Goal: Task Accomplishment & Management: Use online tool/utility

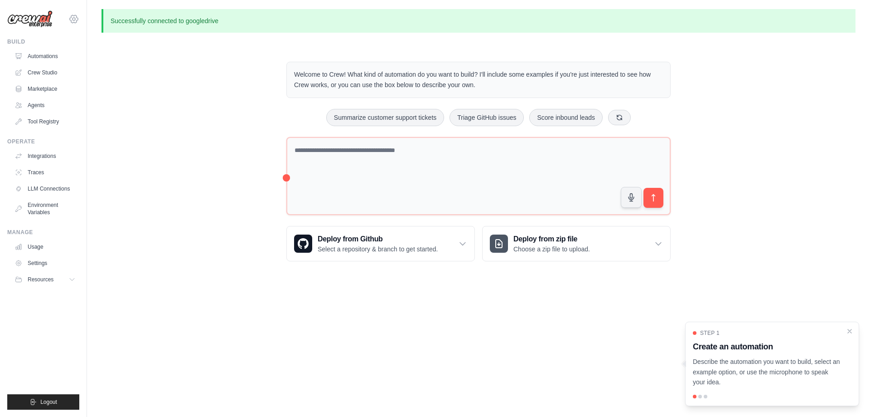
click at [73, 20] on icon at bounding box center [74, 19] width 3 height 3
click at [73, 17] on icon at bounding box center [73, 19] width 11 height 11
click at [41, 55] on link "Automations" at bounding box center [46, 56] width 68 height 15
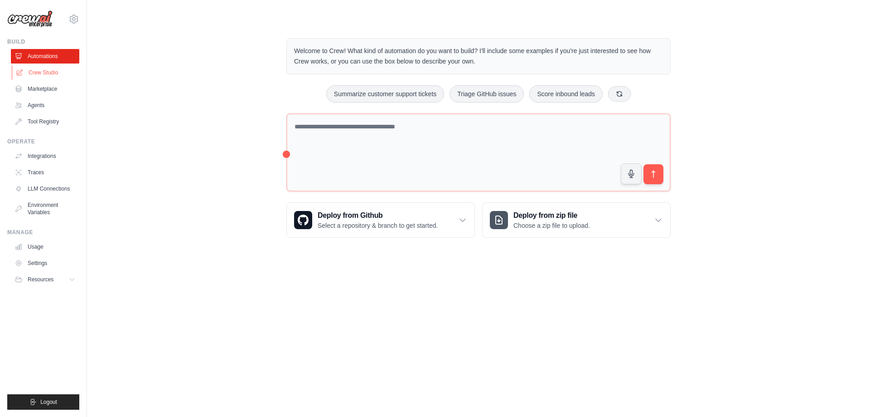
click at [42, 73] on link "Crew Studio" at bounding box center [46, 72] width 68 height 15
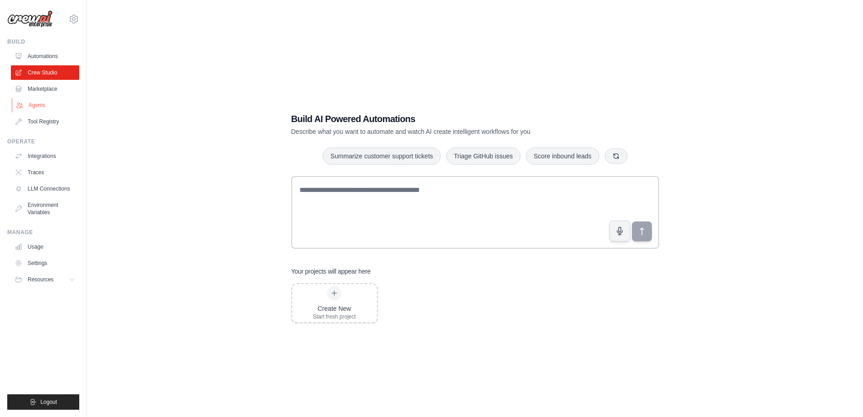
click at [39, 103] on link "Agents" at bounding box center [46, 105] width 68 height 15
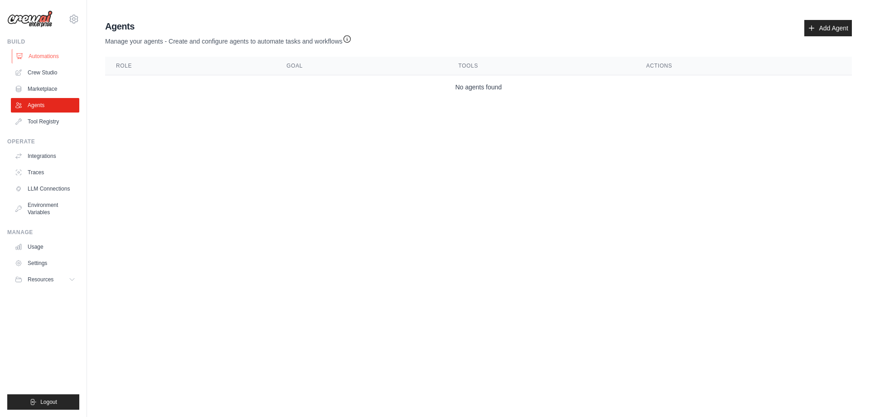
click at [44, 58] on link "Automations" at bounding box center [46, 56] width 68 height 15
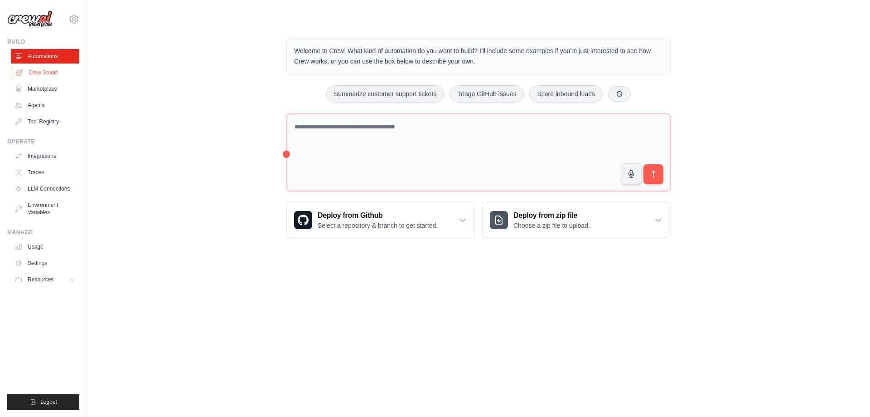
click at [43, 68] on link "Crew Studio" at bounding box center [46, 72] width 68 height 15
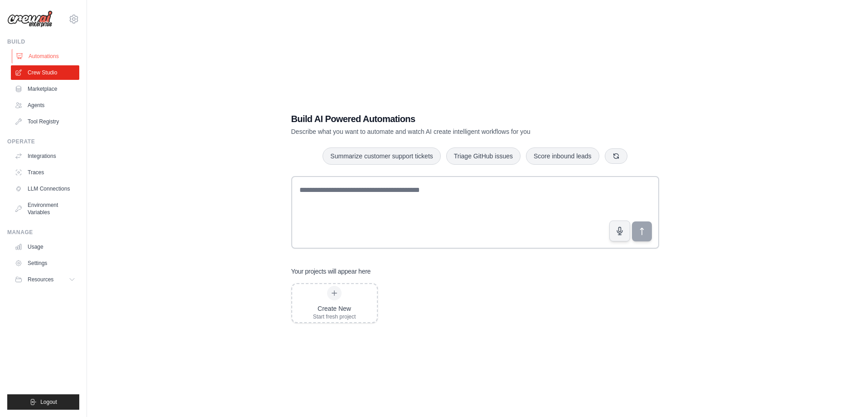
click at [40, 52] on link "Automations" at bounding box center [46, 56] width 68 height 15
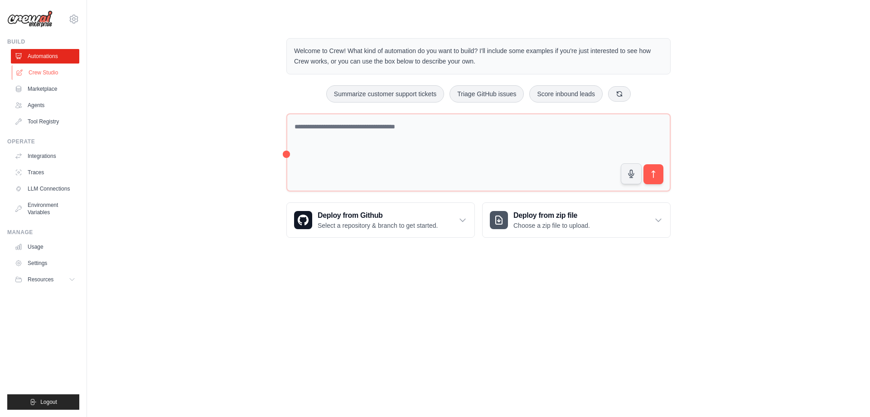
click at [46, 72] on link "Crew Studio" at bounding box center [46, 72] width 68 height 15
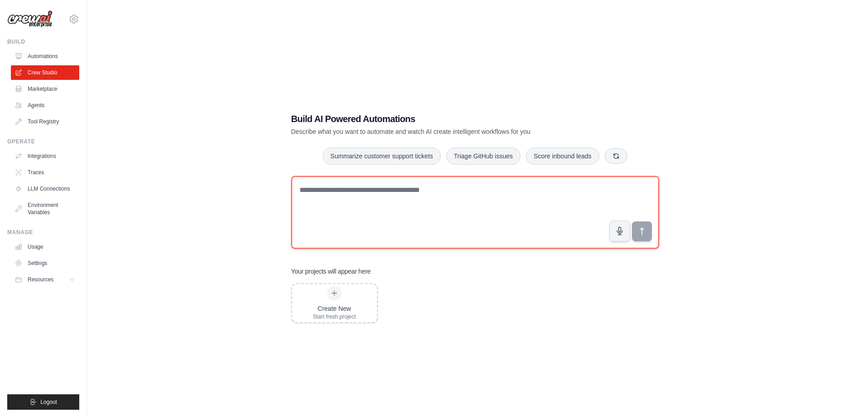
click at [349, 202] on textarea at bounding box center [475, 212] width 368 height 73
paste textarea "**********"
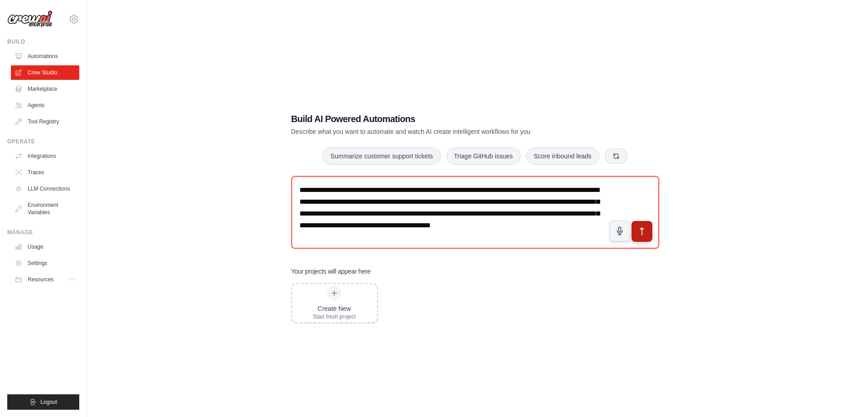
type textarea "**********"
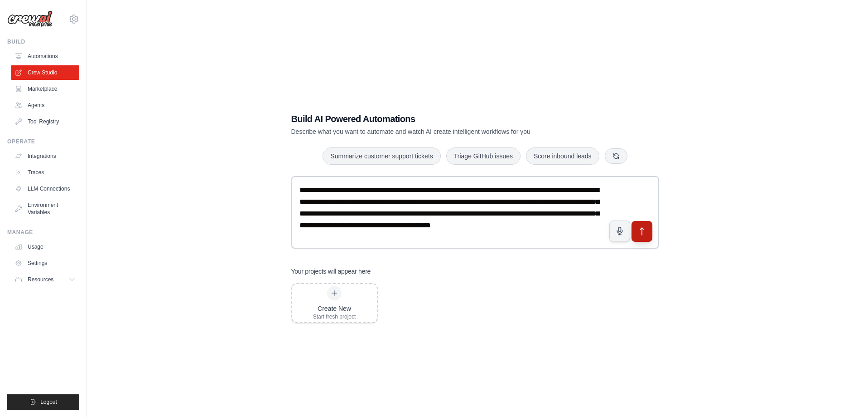
click at [643, 233] on icon "submit" at bounding box center [642, 231] width 10 height 10
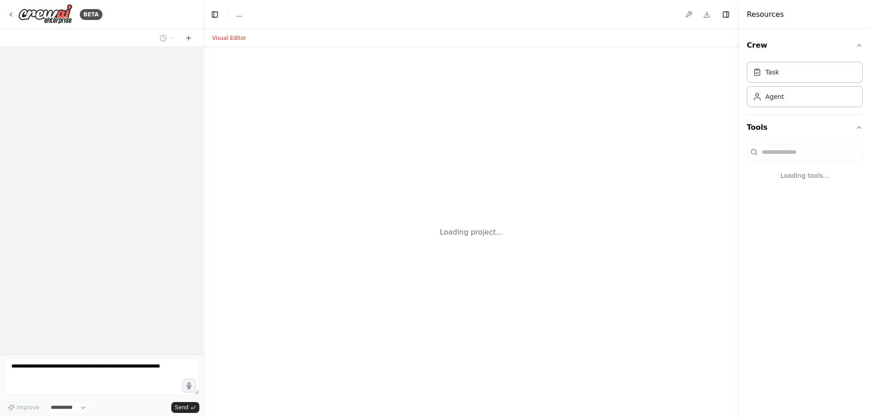
select select "****"
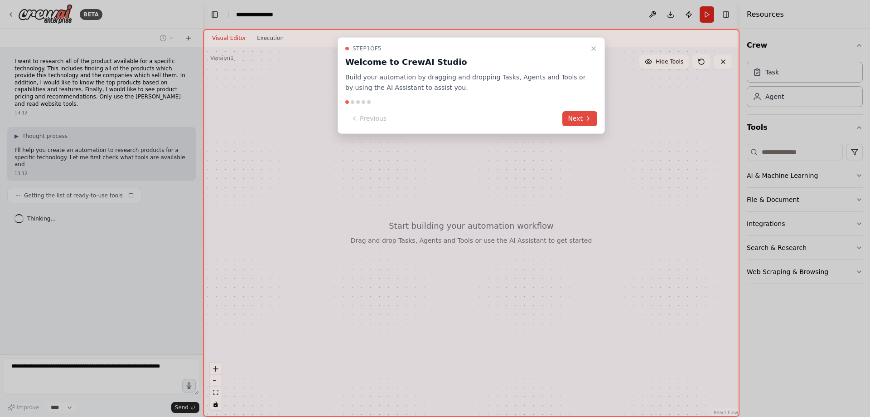
click at [576, 121] on button "Next" at bounding box center [579, 118] width 35 height 15
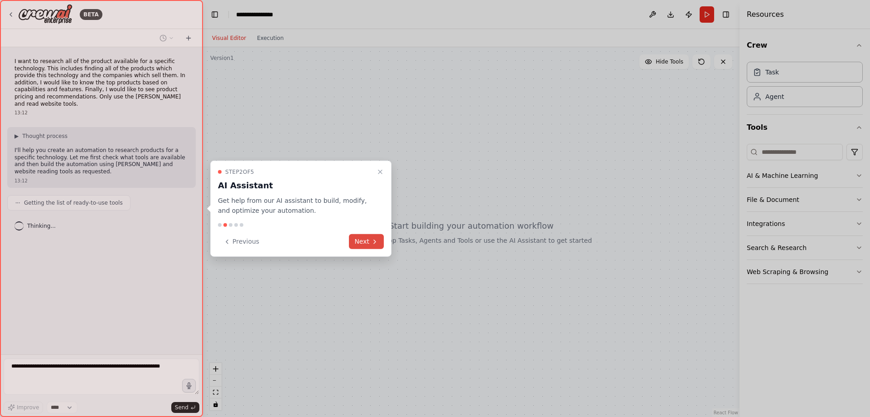
click at [367, 244] on button "Next" at bounding box center [366, 241] width 35 height 15
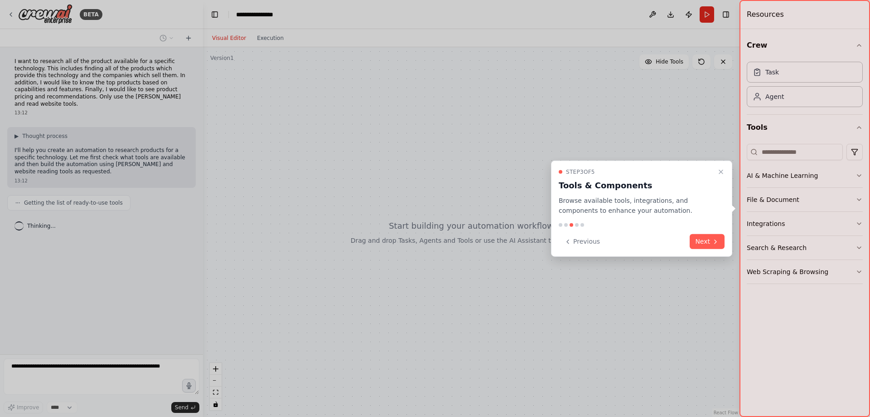
click at [709, 246] on button "Next" at bounding box center [707, 241] width 35 height 15
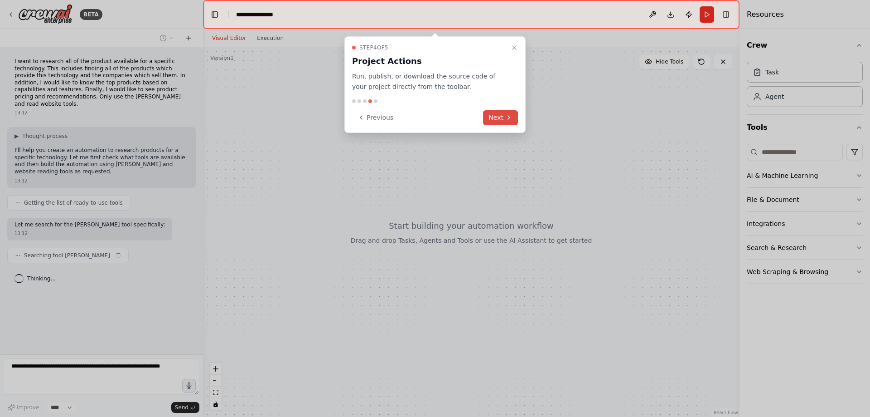
click at [496, 113] on button "Next" at bounding box center [500, 117] width 35 height 15
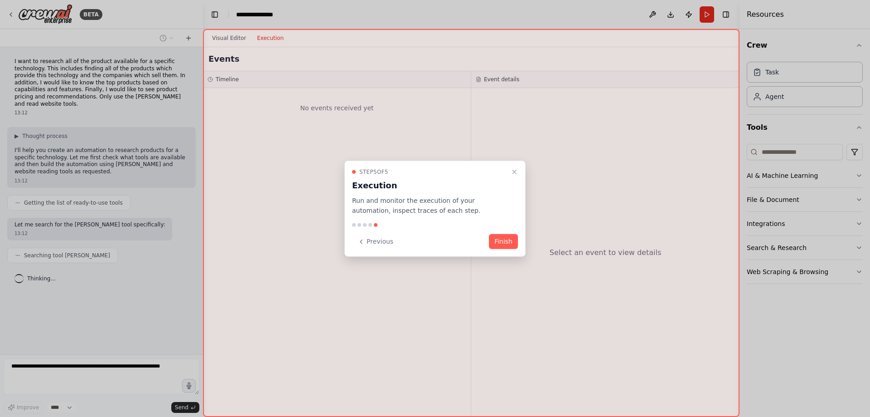
click at [502, 243] on button "Finish" at bounding box center [503, 241] width 29 height 15
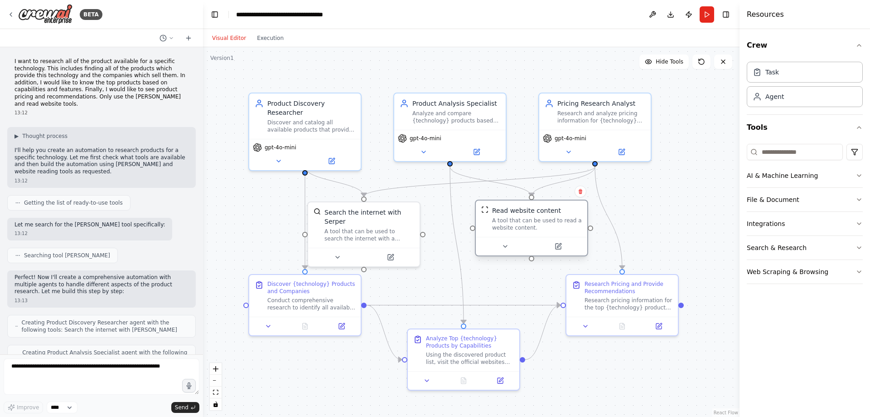
drag, startPoint x: 544, startPoint y: 204, endPoint x: 564, endPoint y: 205, distance: 20.0
click at [564, 205] on div "Read website content A tool that can be used to read a website content." at bounding box center [531, 218] width 111 height 36
drag, startPoint x: 391, startPoint y: 206, endPoint x: 402, endPoint y: 208, distance: 11.5
click at [402, 208] on div "Search the internet with Serper" at bounding box center [383, 215] width 90 height 18
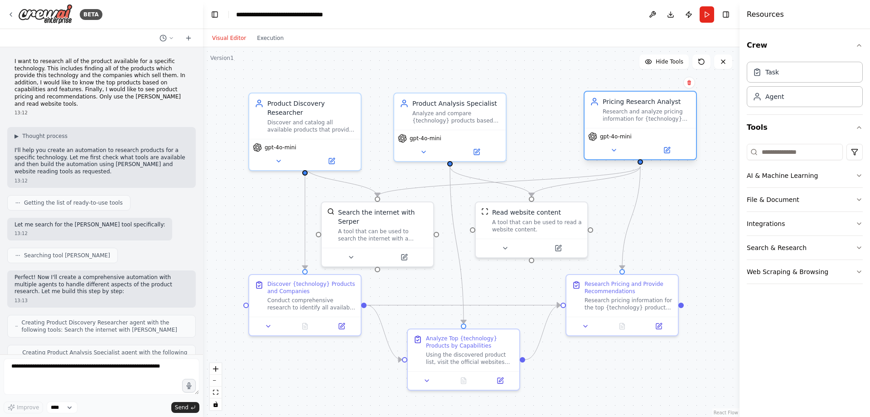
drag, startPoint x: 604, startPoint y: 127, endPoint x: 648, endPoint y: 131, distance: 44.2
click at [650, 131] on div "Pricing Research Analyst Research and analyze pricing information for {technolo…" at bounding box center [640, 125] width 113 height 69
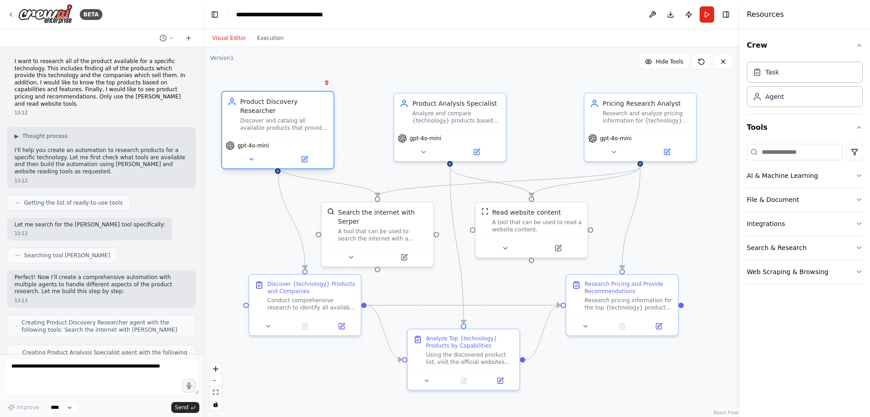
drag, startPoint x: 326, startPoint y: 121, endPoint x: 298, endPoint y: 121, distance: 28.1
click at [298, 121] on div "Discover and catalog all available products that provide {technology} technolog…" at bounding box center [284, 124] width 88 height 15
click at [444, 112] on div "Analyze and compare {technology} products based on their capabilities, features…" at bounding box center [456, 115] width 88 height 15
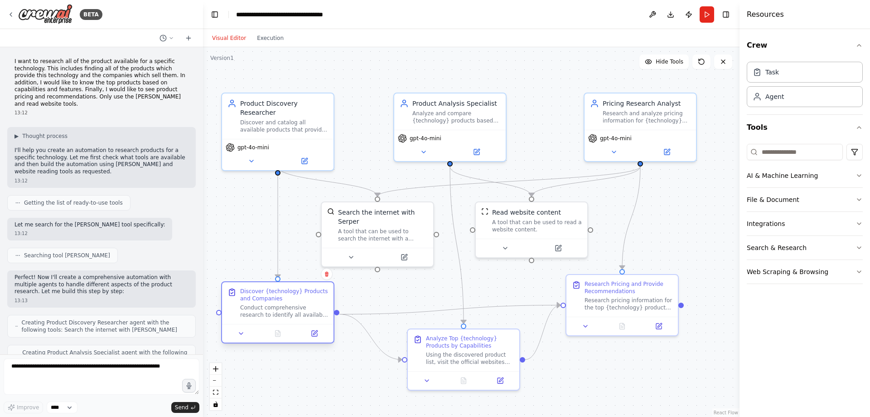
drag, startPoint x: 320, startPoint y: 294, endPoint x: 296, endPoint y: 303, distance: 25.7
click at [296, 303] on div "Discover {technology} Products and Companies Conduct comprehensive research to …" at bounding box center [284, 302] width 88 height 31
drag, startPoint x: 620, startPoint y: 306, endPoint x: 638, endPoint y: 316, distance: 20.1
click at [638, 316] on div "Research pricing information for the top {technology} products identified in th…" at bounding box center [647, 311] width 88 height 15
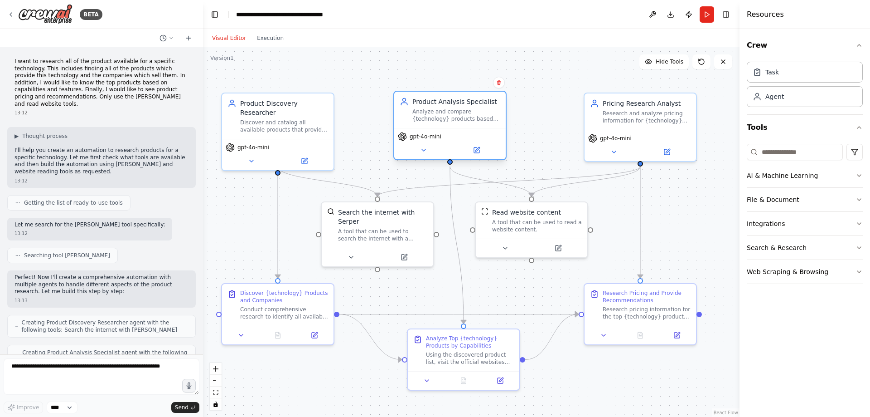
click at [432, 108] on div "Product Analysis Specialist Analyze and compare {technology} products based on …" at bounding box center [456, 109] width 88 height 25
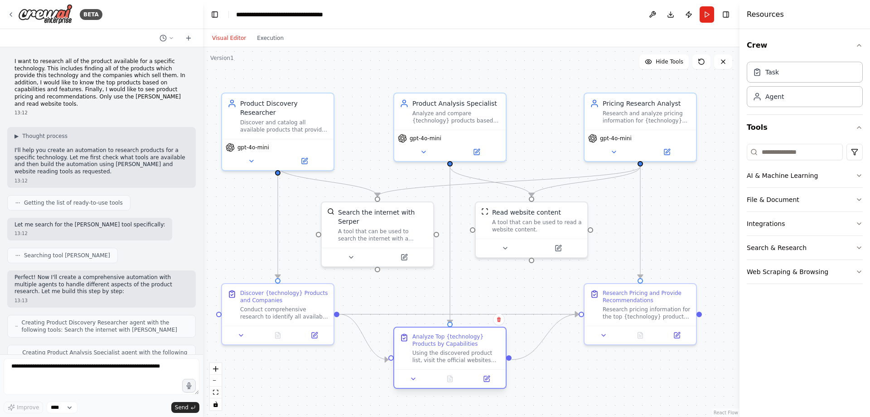
drag, startPoint x: 477, startPoint y: 341, endPoint x: 460, endPoint y: 341, distance: 16.8
click at [460, 341] on div "Analyze Top {technology} Products by Capabilities" at bounding box center [456, 340] width 88 height 15
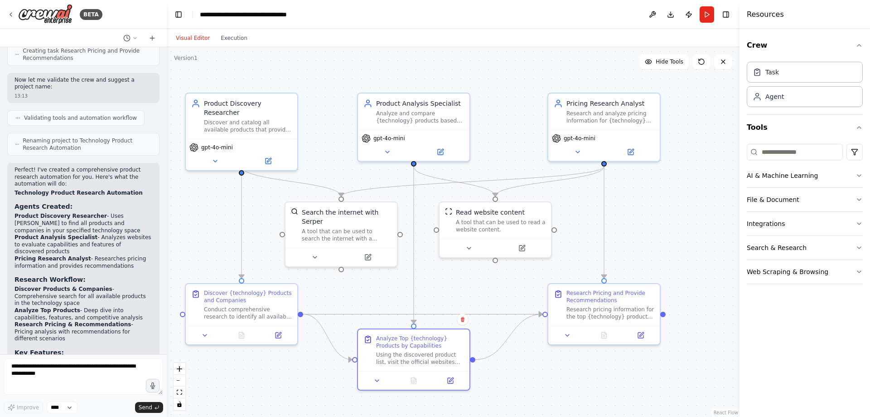
scroll to position [480, 0]
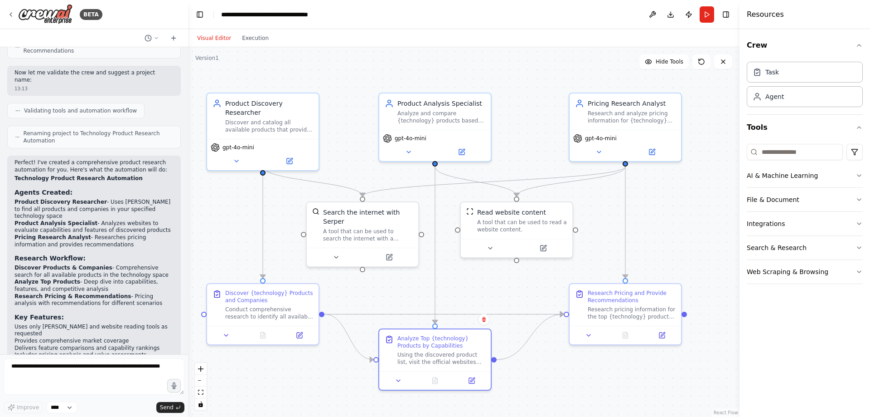
drag, startPoint x: 202, startPoint y: 181, endPoint x: 188, endPoint y: 184, distance: 14.0
click at [188, 184] on div "BETA I want to research all of the product available for a specific technology.…" at bounding box center [435, 208] width 870 height 417
click at [707, 15] on button "Run" at bounding box center [707, 14] width 15 height 16
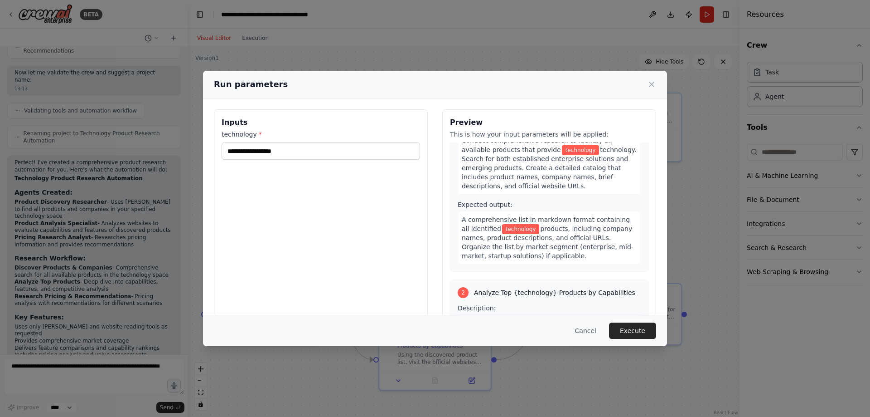
scroll to position [0, 0]
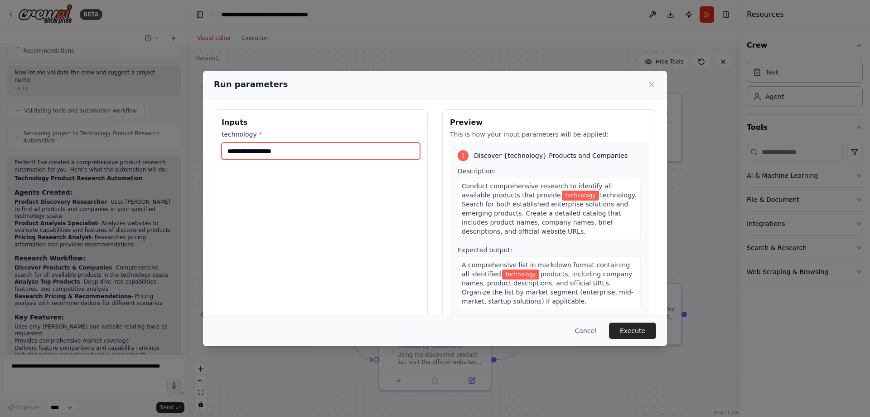
click at [296, 152] on input "technology *" at bounding box center [321, 150] width 199 height 17
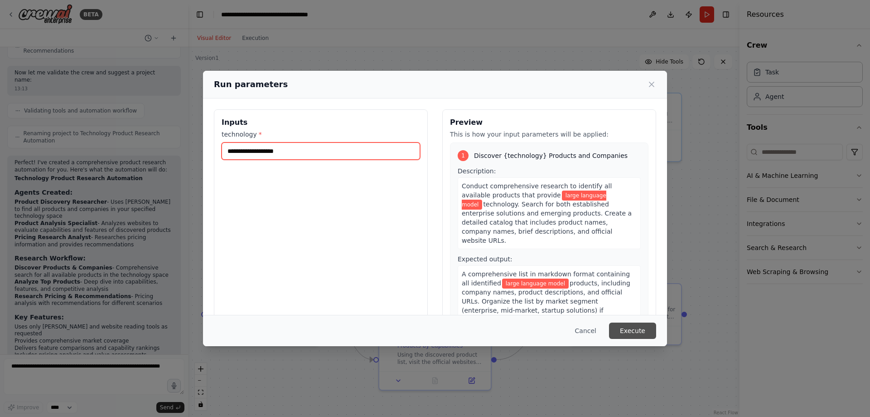
type input "**********"
click at [636, 334] on button "Execute" at bounding box center [632, 330] width 47 height 16
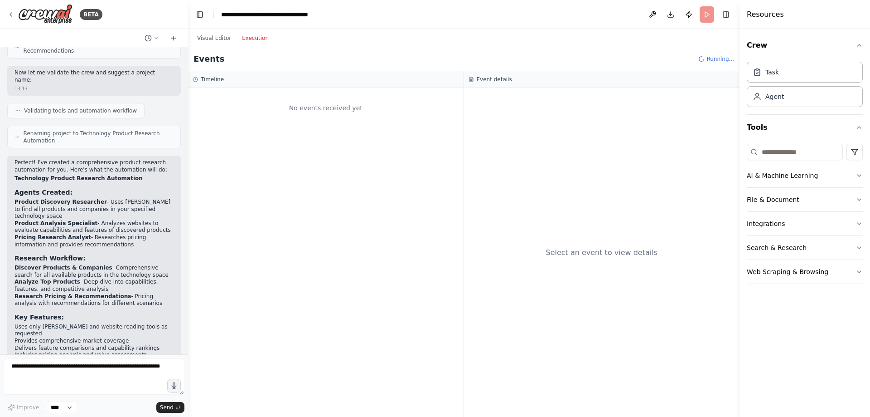
click at [253, 39] on button "Execution" at bounding box center [256, 38] width 38 height 11
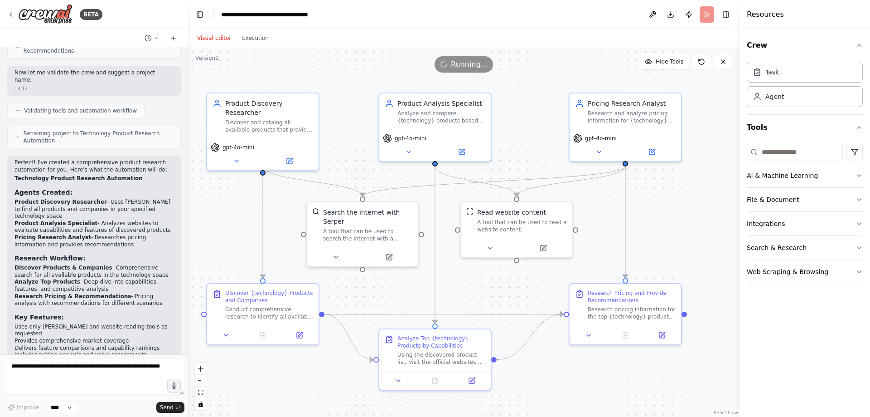
click at [212, 37] on button "Visual Editor" at bounding box center [214, 38] width 45 height 11
click at [253, 36] on button "Execution" at bounding box center [256, 38] width 38 height 11
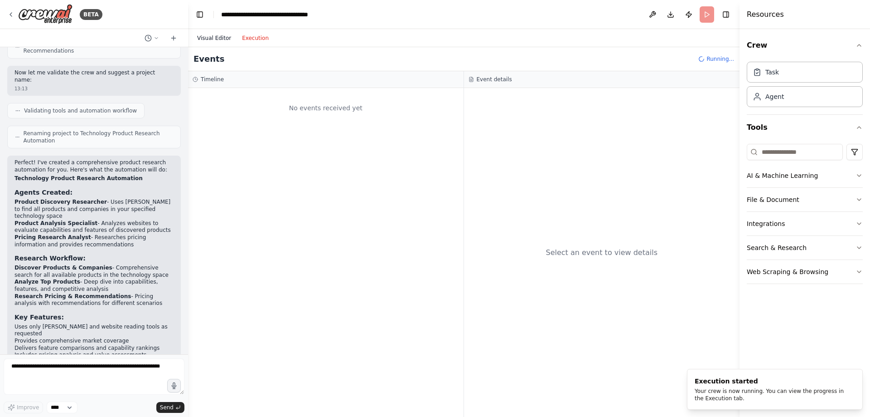
click at [218, 33] on button "Visual Editor" at bounding box center [214, 38] width 45 height 11
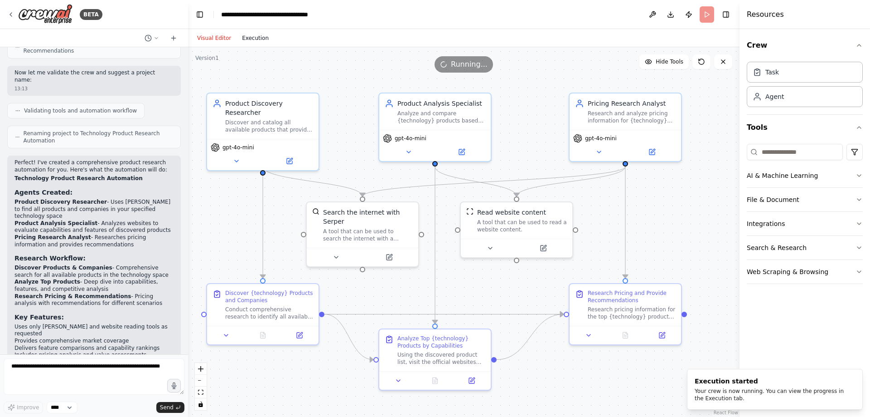
click at [250, 38] on button "Execution" at bounding box center [256, 38] width 38 height 11
click at [216, 39] on button "Visual Editor" at bounding box center [214, 38] width 45 height 11
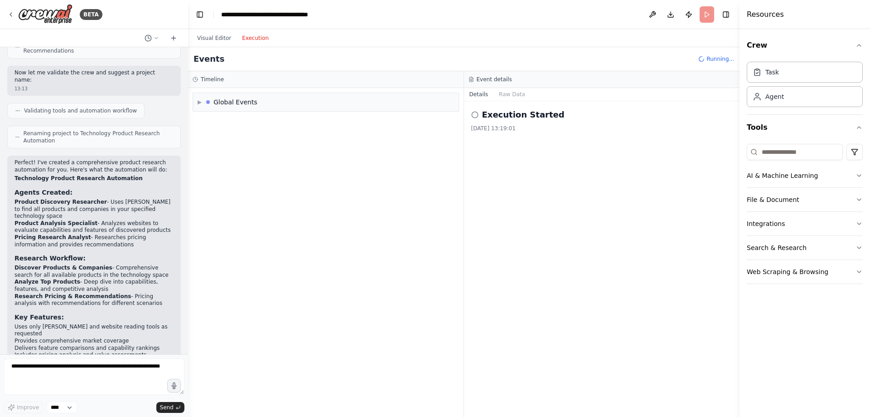
click at [243, 39] on button "Execution" at bounding box center [256, 38] width 38 height 11
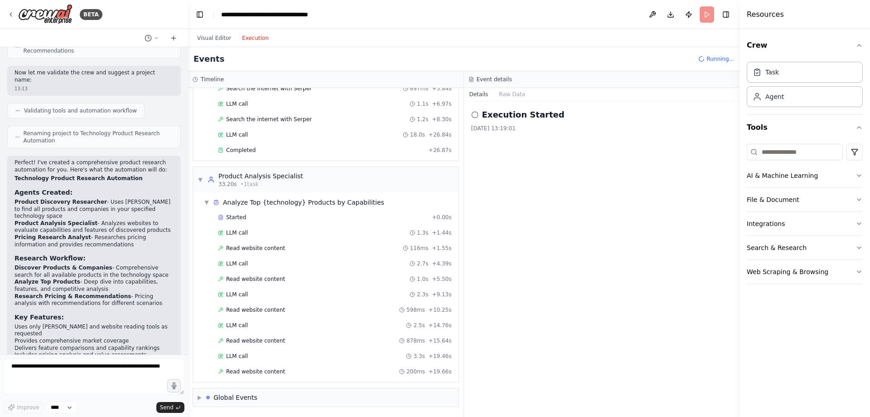
scroll to position [132, 0]
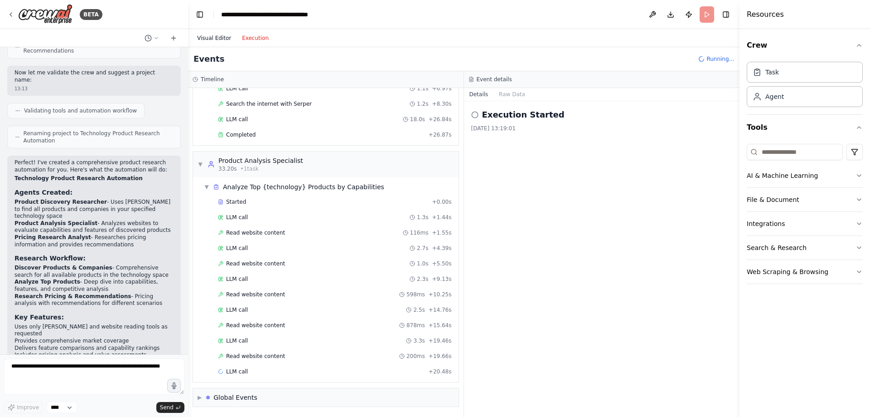
click at [213, 37] on button "Visual Editor" at bounding box center [214, 38] width 45 height 11
click at [252, 39] on button "Execution" at bounding box center [256, 38] width 38 height 11
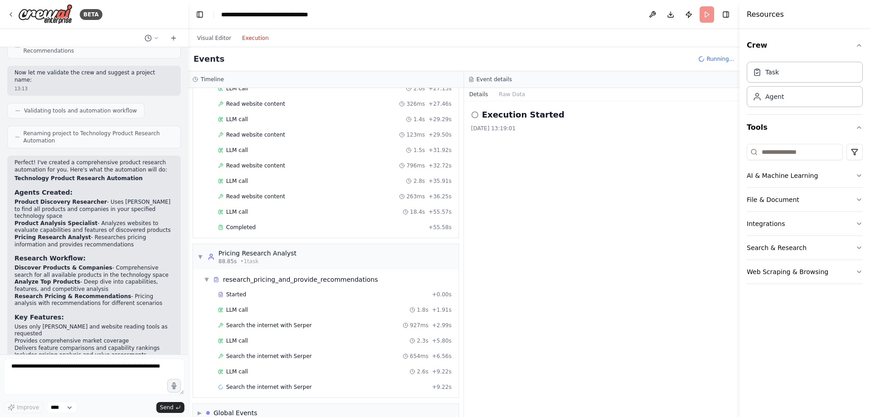
scroll to position [492, 0]
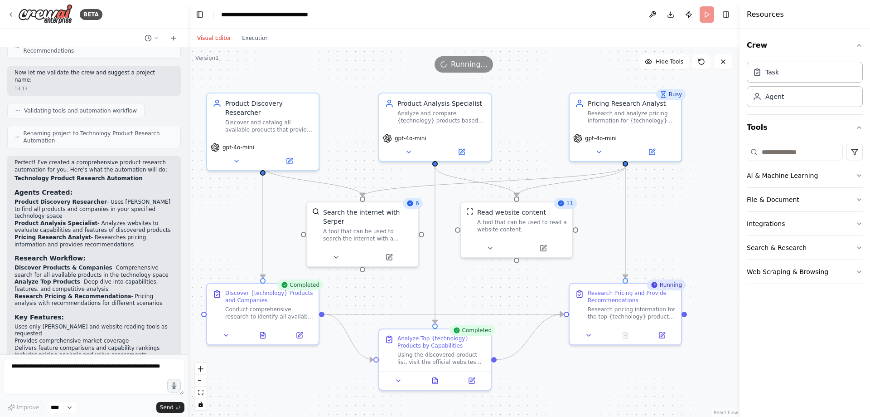
click at [214, 37] on button "Visual Editor" at bounding box center [214, 38] width 45 height 11
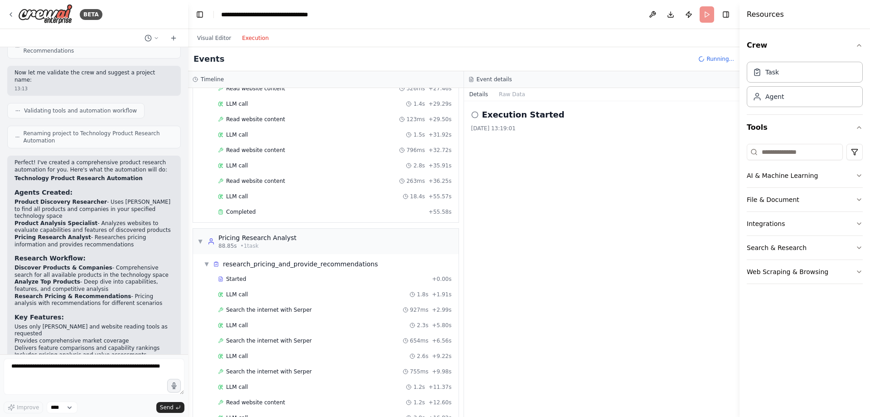
click at [244, 38] on button "Execution" at bounding box center [256, 38] width 38 height 11
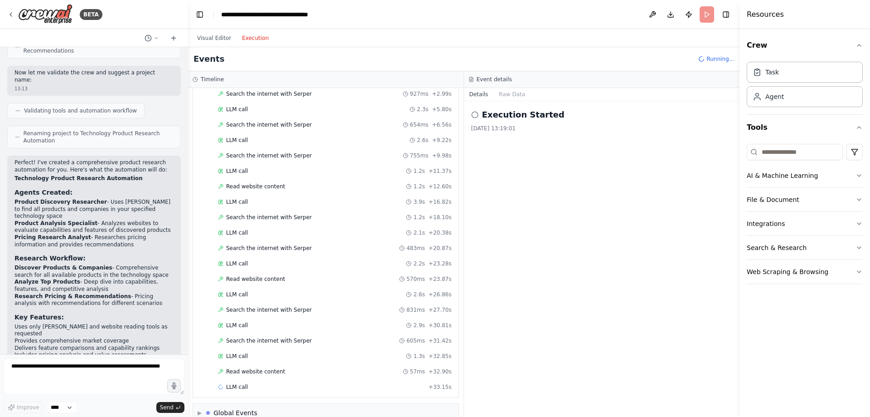
scroll to position [723, 0]
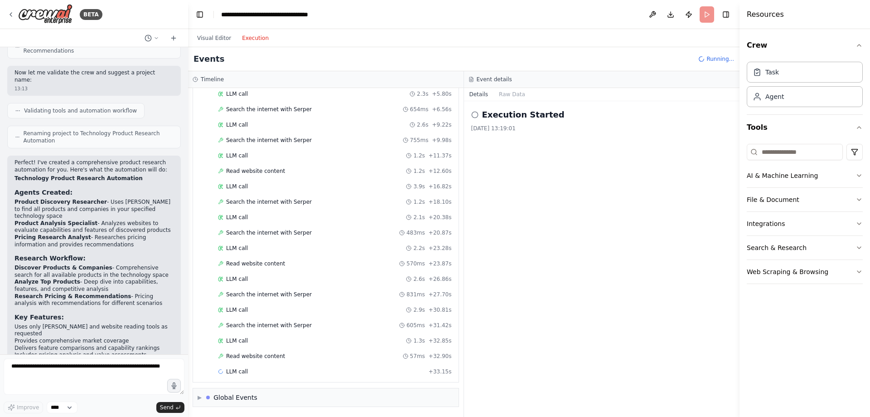
click at [477, 95] on button "Details" at bounding box center [479, 94] width 30 height 13
click at [513, 95] on button "Raw Data" at bounding box center [512, 94] width 37 height 13
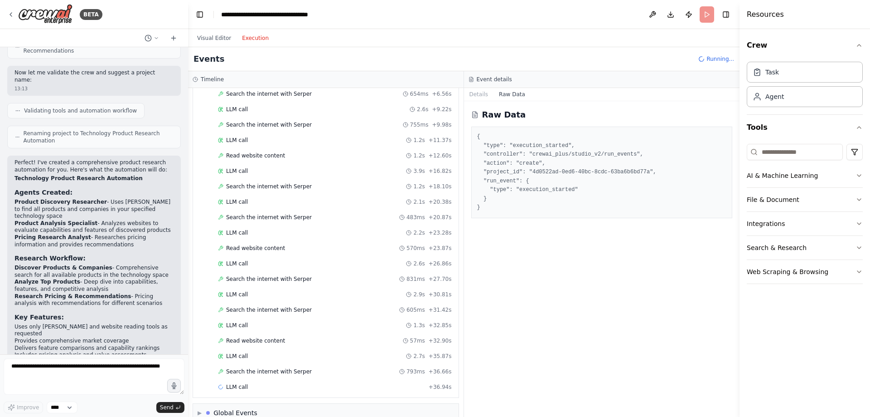
scroll to position [754, 0]
click at [481, 92] on button "Details" at bounding box center [479, 94] width 30 height 13
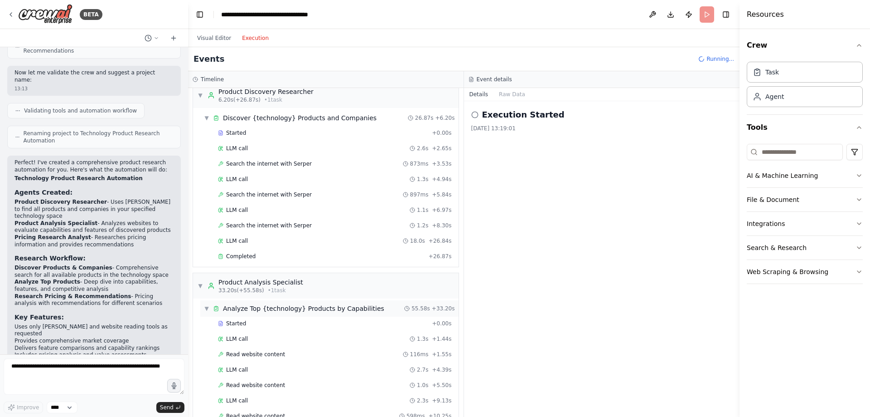
scroll to position [0, 0]
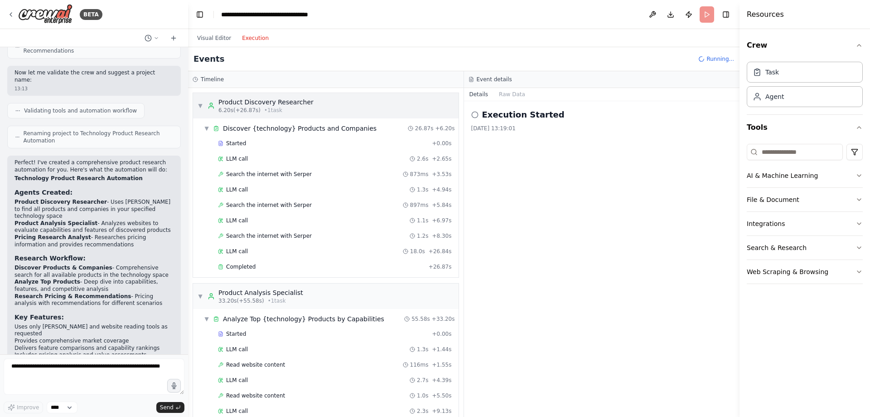
click at [320, 101] on div "▼ Product Discovery Researcher 6.20s (+26.87s) • 1 task" at bounding box center [326, 105] width 266 height 25
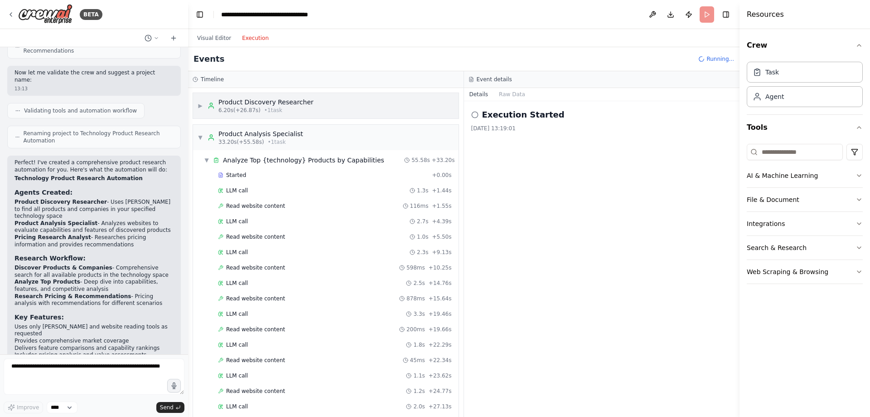
click at [320, 101] on div "▶ Product Discovery Researcher 6.20s (+26.87s) • 1 task" at bounding box center [326, 105] width 266 height 25
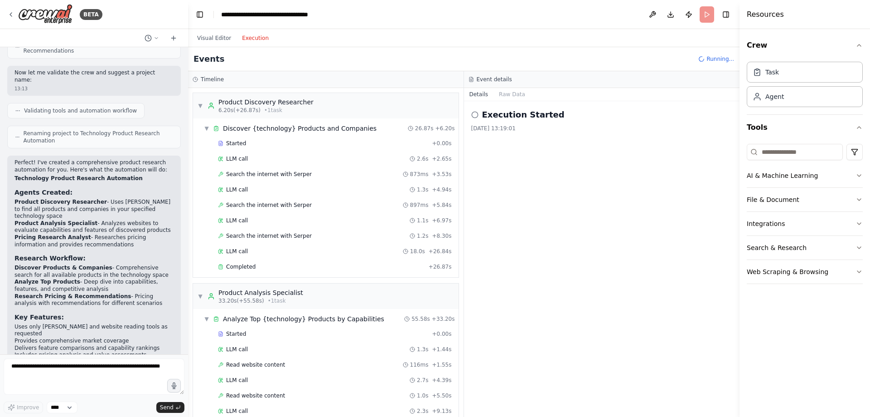
click at [475, 116] on icon at bounding box center [474, 114] width 7 height 7
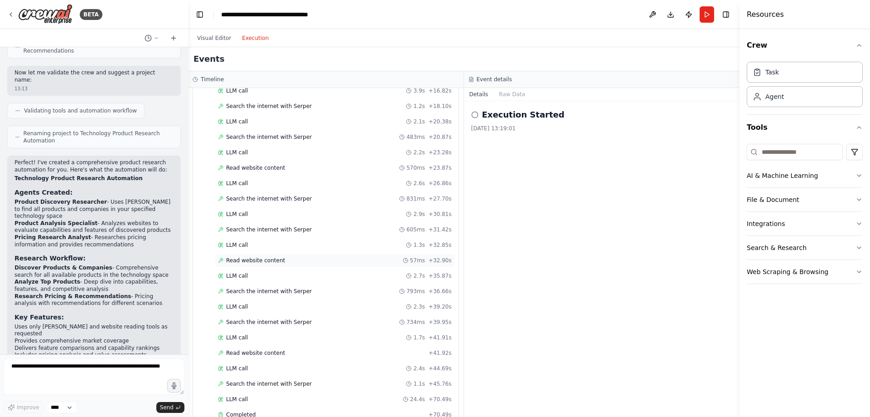
scroll to position [862, 0]
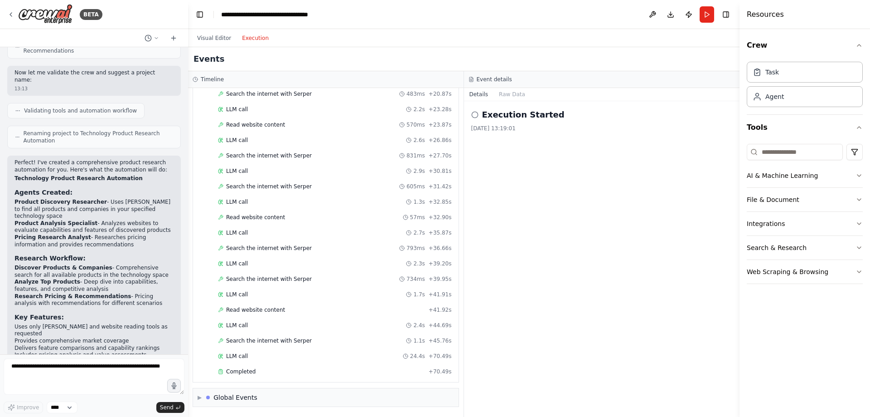
click at [473, 115] on icon at bounding box center [474, 114] width 7 height 7
click at [504, 95] on button "Raw Data" at bounding box center [512, 94] width 37 height 13
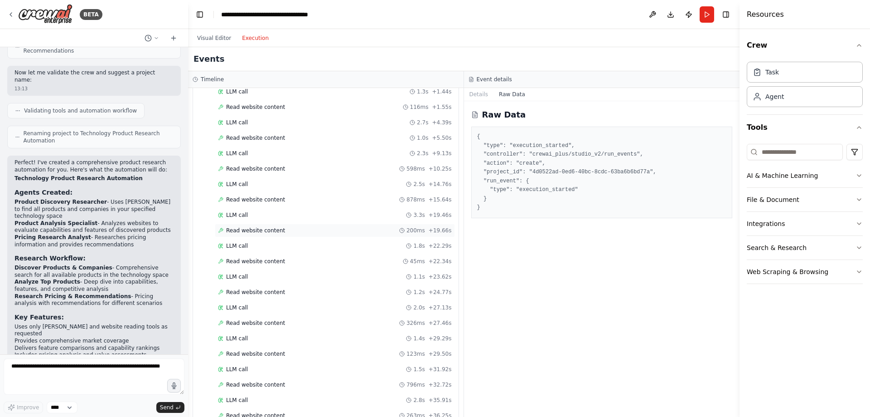
scroll to position [0, 0]
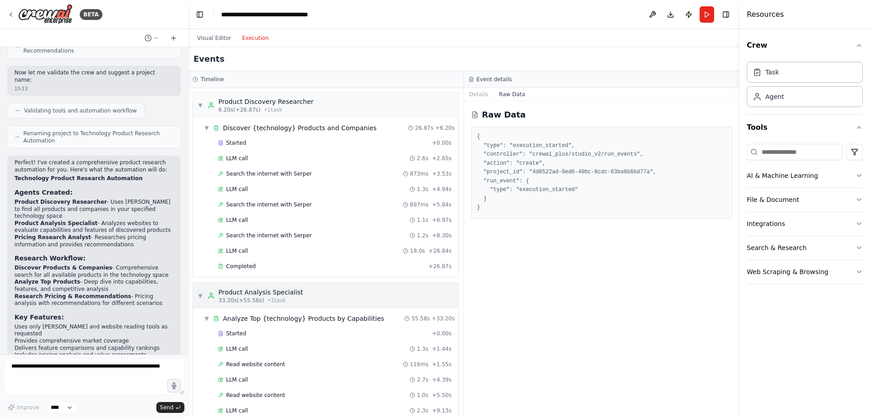
click at [296, 299] on div "▼ Product Analysis Specialist 33.20s (+55.58s) • 1 task" at bounding box center [326, 295] width 266 height 25
click at [316, 295] on div "▶ Product Analysis Specialist 33.20s (+55.58s) • 1 task" at bounding box center [326, 295] width 266 height 25
click at [317, 295] on div "▼ Product Analysis Specialist 33.20s (+55.58s) • 1 task" at bounding box center [326, 295] width 266 height 25
click at [479, 96] on button "Details" at bounding box center [479, 94] width 30 height 13
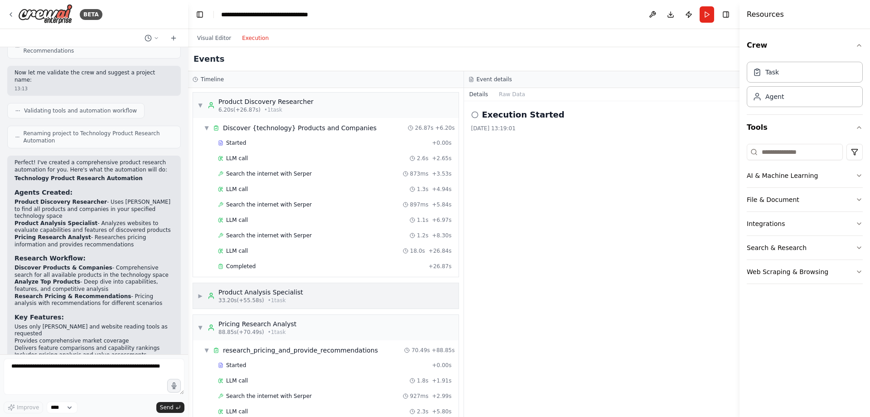
click at [203, 297] on span "▶" at bounding box center [200, 295] width 5 height 7
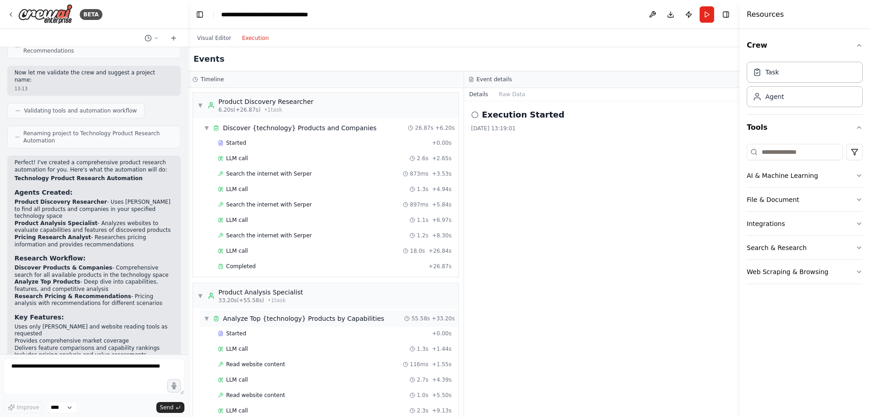
click at [247, 316] on div "Analyze Top {technology} Products by Capabilities" at bounding box center [303, 318] width 161 height 9
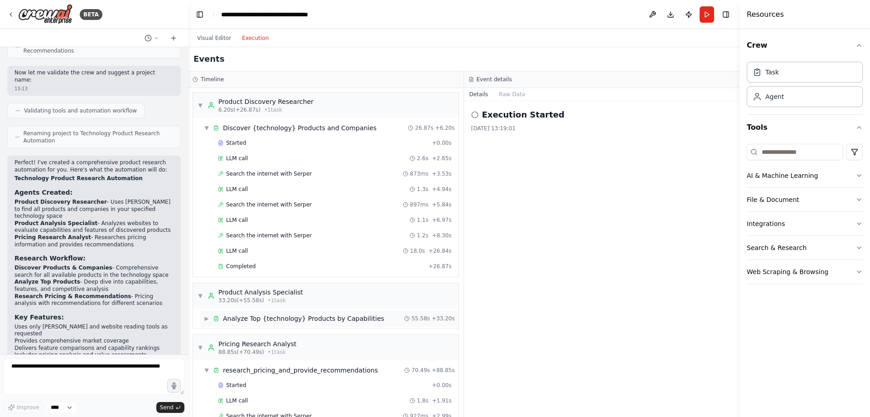
click at [247, 316] on div "Analyze Top {technology} Products by Capabilities" at bounding box center [303, 318] width 161 height 9
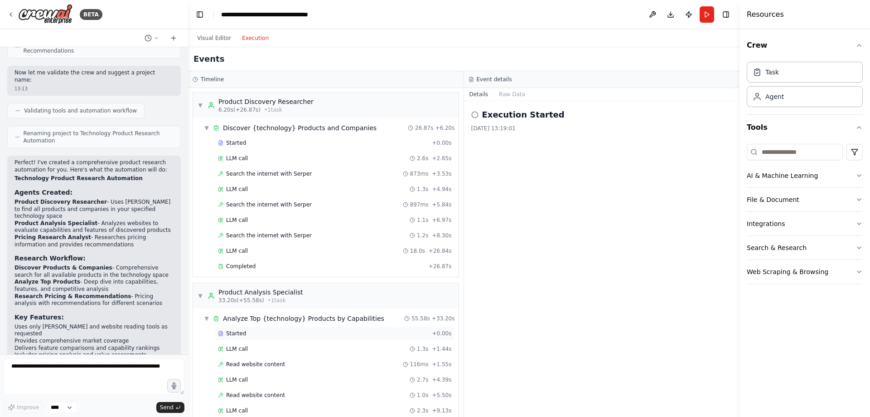
click at [240, 336] on span "Started" at bounding box center [236, 332] width 20 height 7
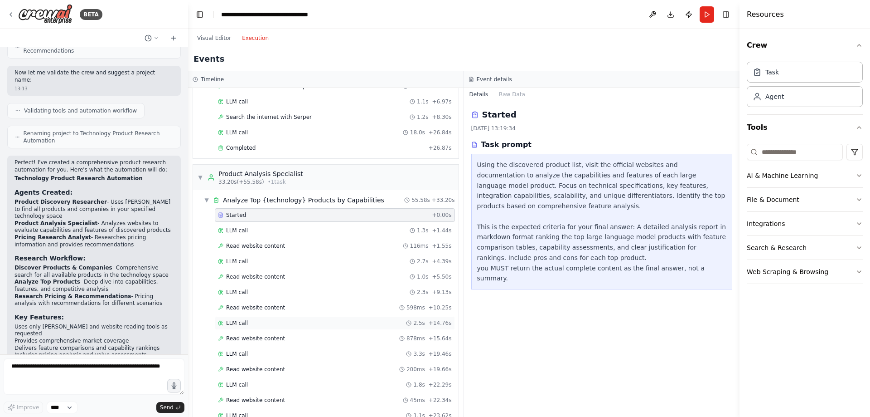
scroll to position [136, 0]
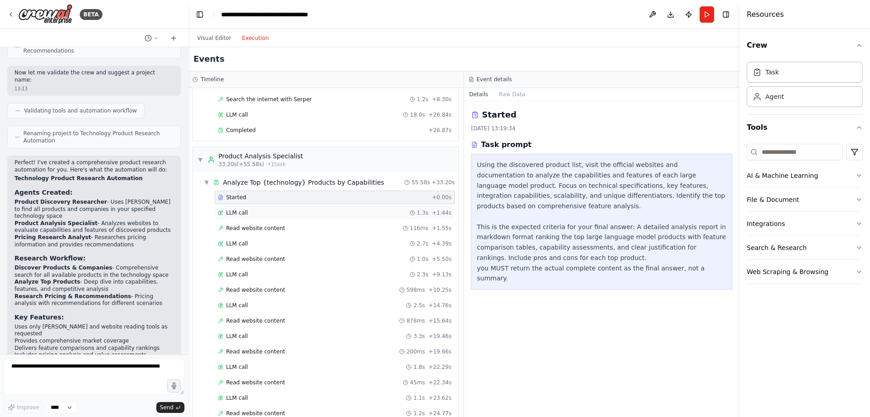
click at [244, 214] on span "LLM call" at bounding box center [237, 212] width 22 height 7
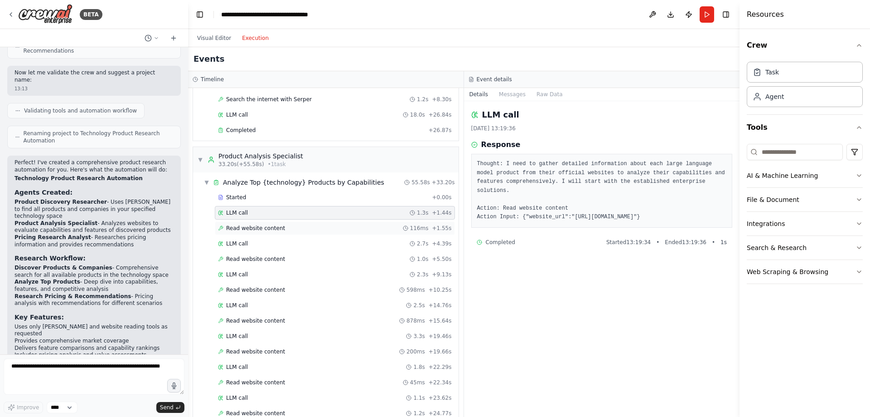
click at [261, 227] on span "Read website content" at bounding box center [255, 227] width 59 height 7
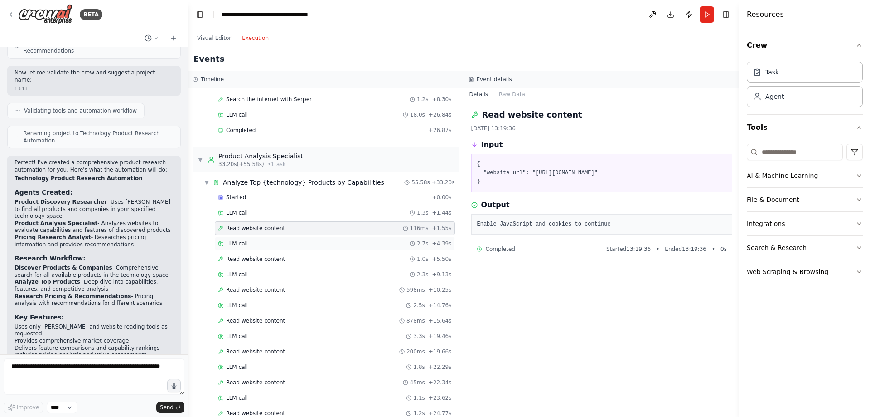
click at [254, 244] on div "LLM call 2.7s + 4.39s" at bounding box center [335, 243] width 234 height 7
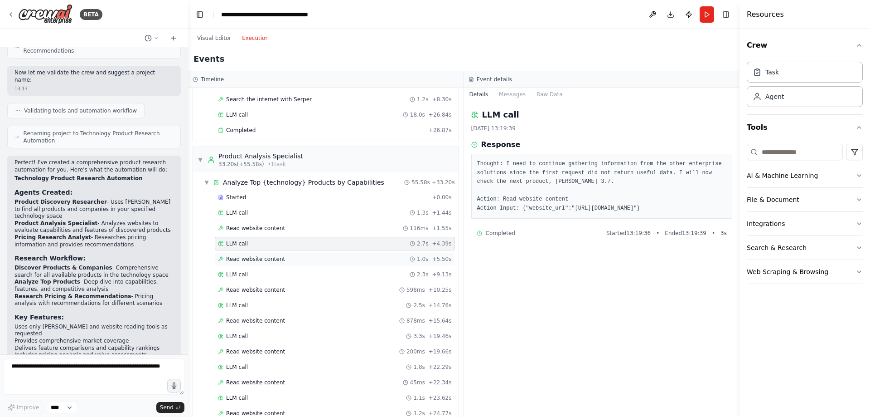
click at [255, 257] on span "Read website content" at bounding box center [255, 258] width 59 height 7
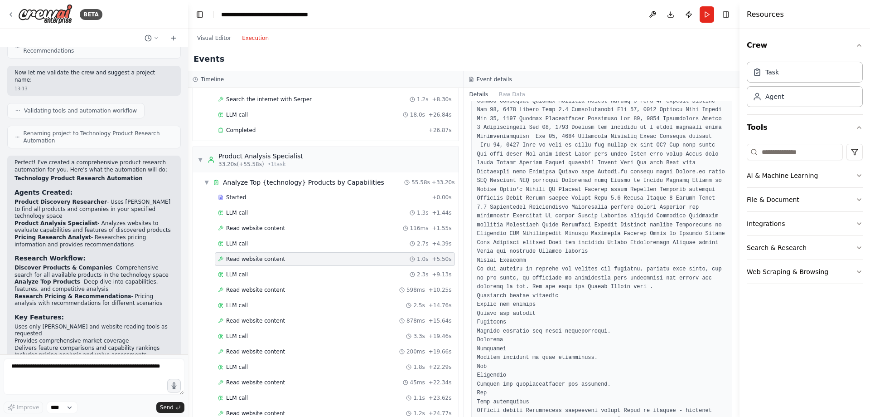
scroll to position [577, 0]
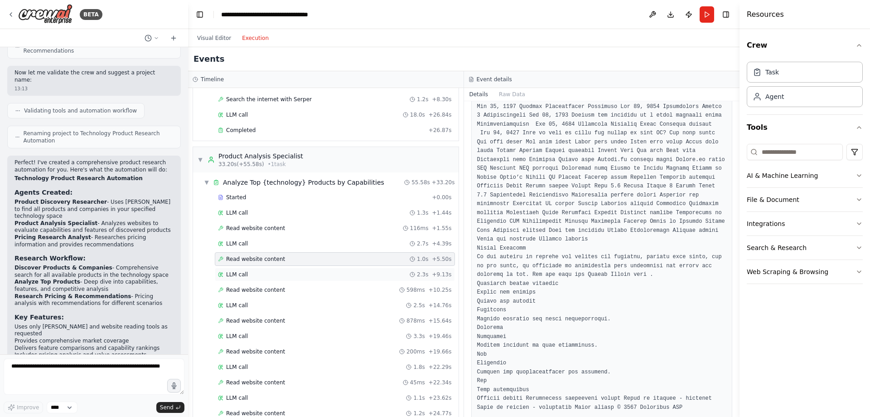
click at [271, 275] on div "LLM call 2.3s + 9.13s" at bounding box center [335, 274] width 234 height 7
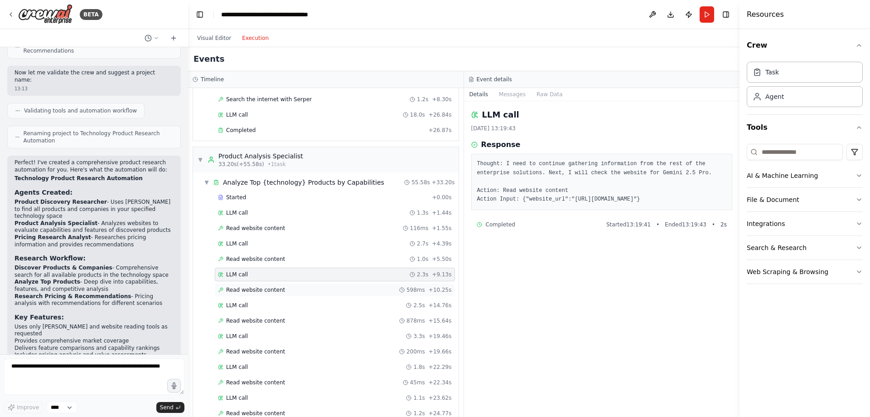
click at [266, 287] on span "Read website content" at bounding box center [255, 289] width 59 height 7
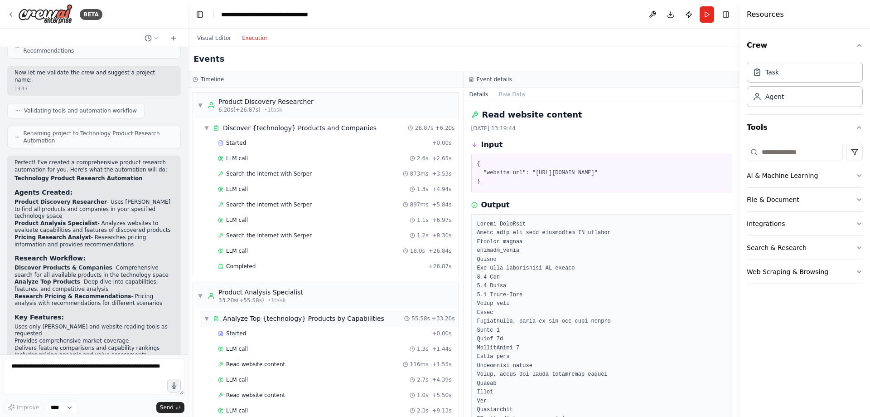
scroll to position [0, 0]
click at [199, 295] on span "▼" at bounding box center [200, 295] width 5 height 7
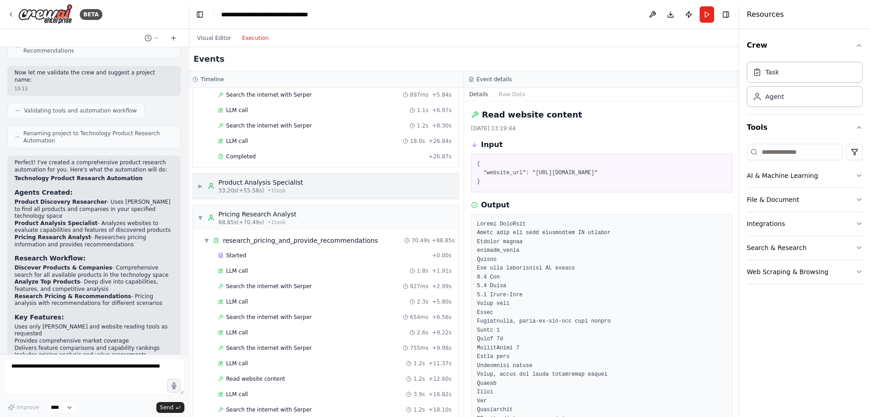
scroll to position [136, 0]
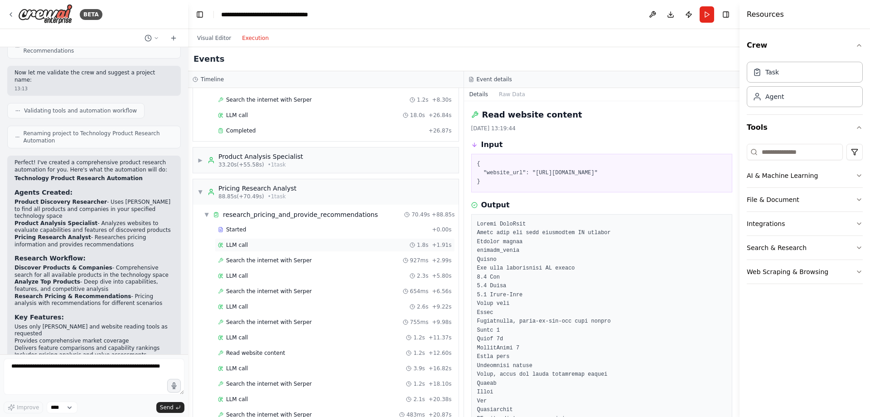
click at [237, 244] on span "LLM call" at bounding box center [237, 244] width 22 height 7
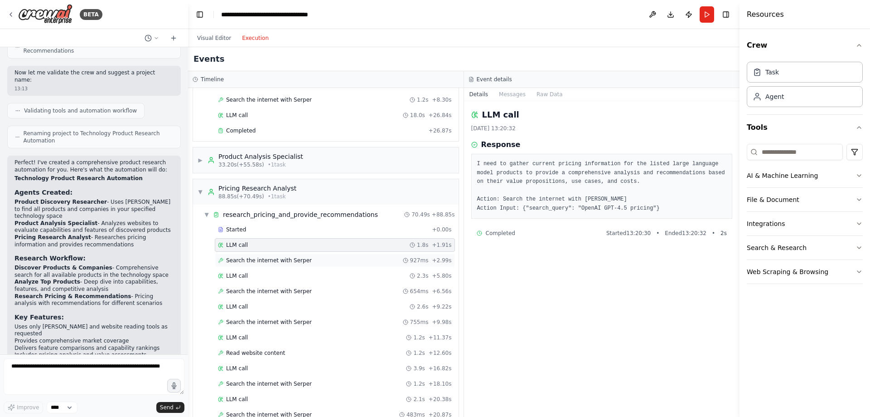
click at [240, 258] on span "Search the internet with Serper" at bounding box center [269, 260] width 86 height 7
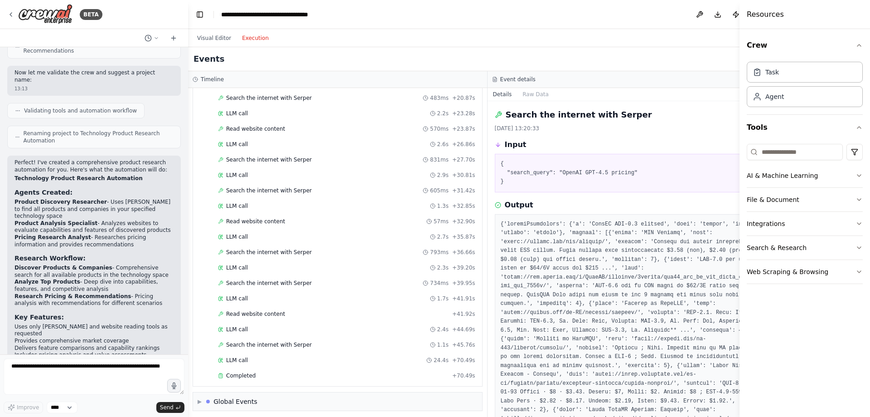
scroll to position [456, 0]
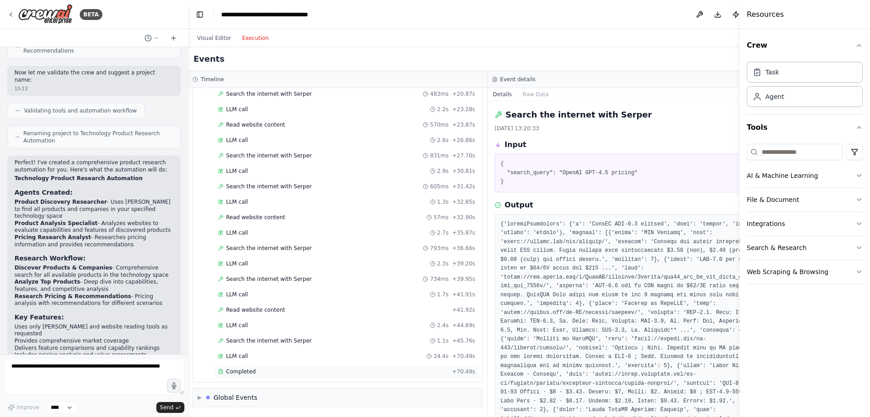
click at [250, 372] on span "Completed" at bounding box center [240, 371] width 29 height 7
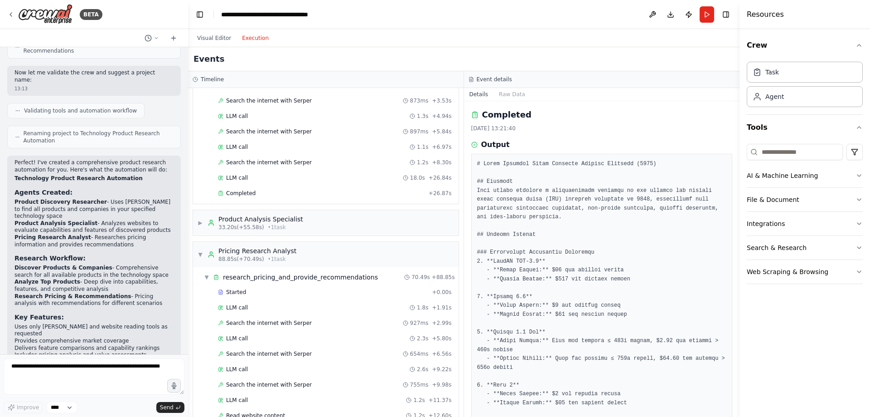
scroll to position [0, 0]
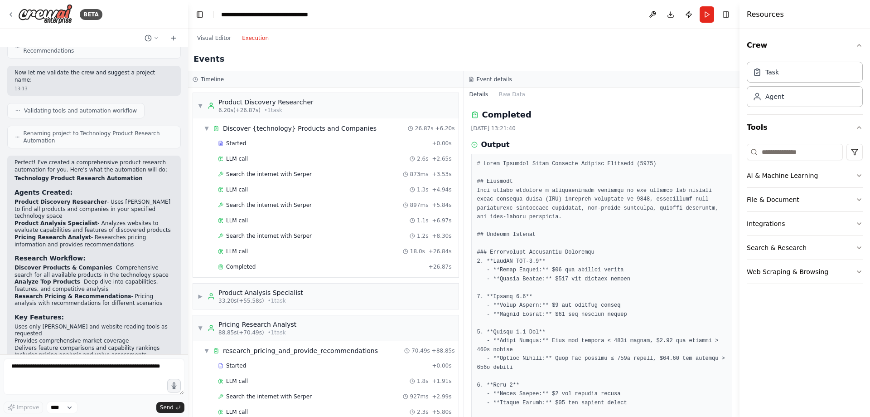
click at [477, 95] on button "Details" at bounding box center [479, 94] width 30 height 13
click at [203, 104] on span "▼" at bounding box center [200, 105] width 5 height 7
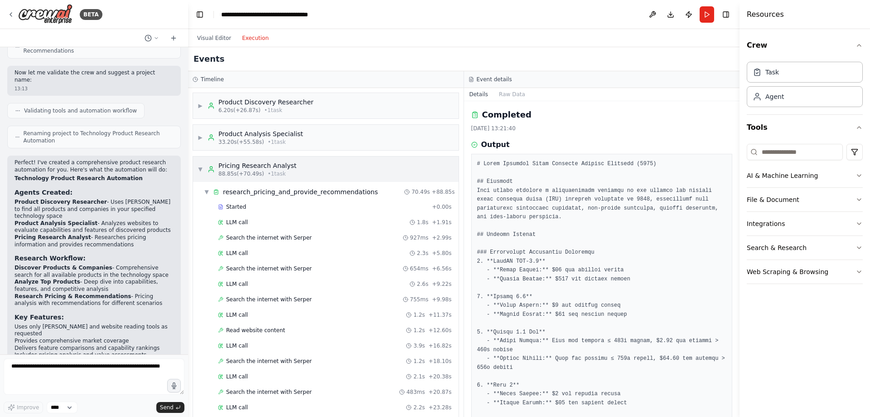
click at [200, 168] on span "▼" at bounding box center [200, 168] width 5 height 7
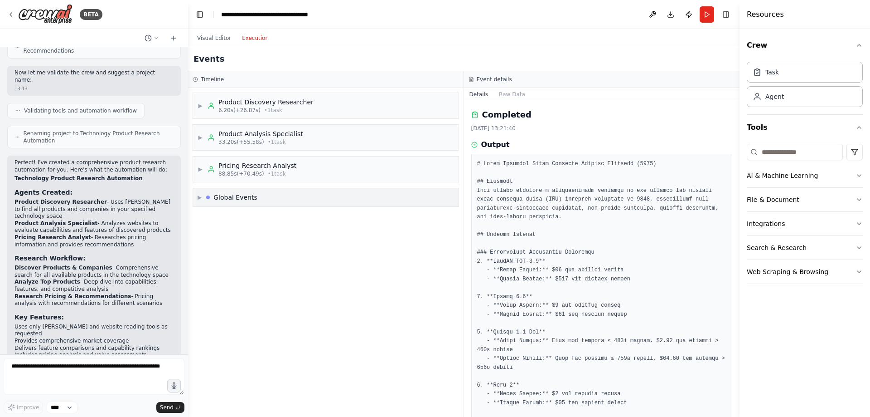
click at [242, 196] on div "Global Events" at bounding box center [235, 197] width 44 height 9
click at [240, 215] on span "Execution Started" at bounding box center [232, 216] width 48 height 7
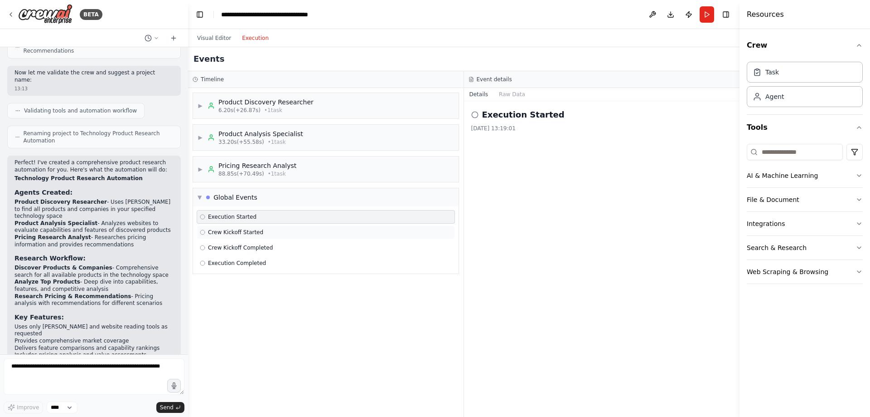
click at [239, 232] on span "Crew Kickoff Started" at bounding box center [235, 231] width 55 height 7
click at [237, 245] on span "Crew Kickoff Completed" at bounding box center [240, 247] width 65 height 7
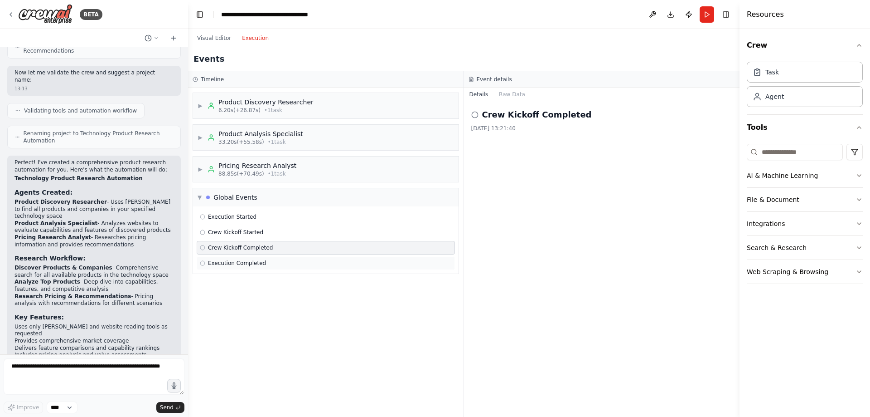
click at [241, 259] on div "Execution Completed" at bounding box center [326, 263] width 258 height 14
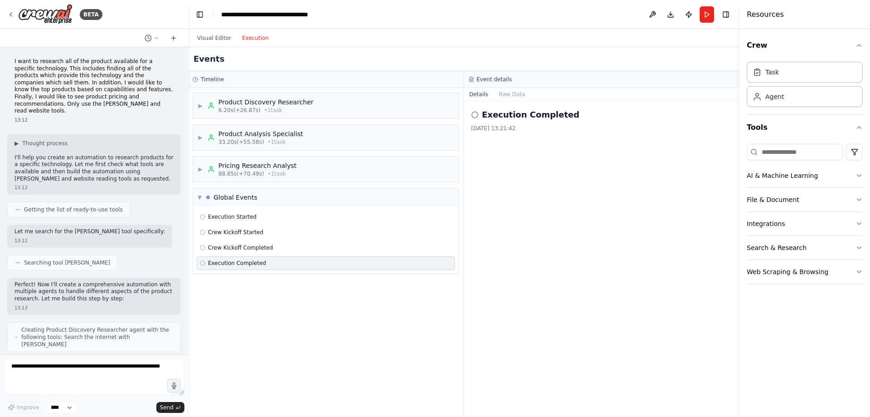
click at [215, 32] on div "Visual Editor Execution" at bounding box center [233, 38] width 82 height 18
click at [207, 41] on button "Visual Editor" at bounding box center [214, 38] width 45 height 11
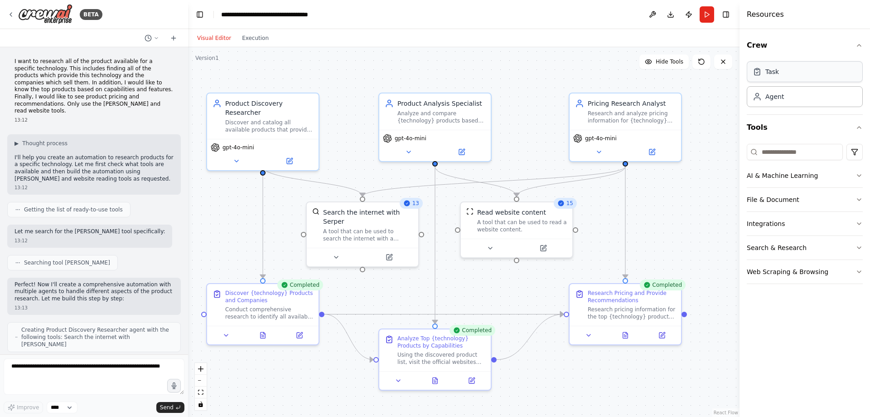
click at [810, 75] on div "Task" at bounding box center [805, 71] width 116 height 21
click at [796, 102] on div "Agent" at bounding box center [805, 96] width 116 height 21
click at [253, 37] on button "Execution" at bounding box center [256, 38] width 38 height 11
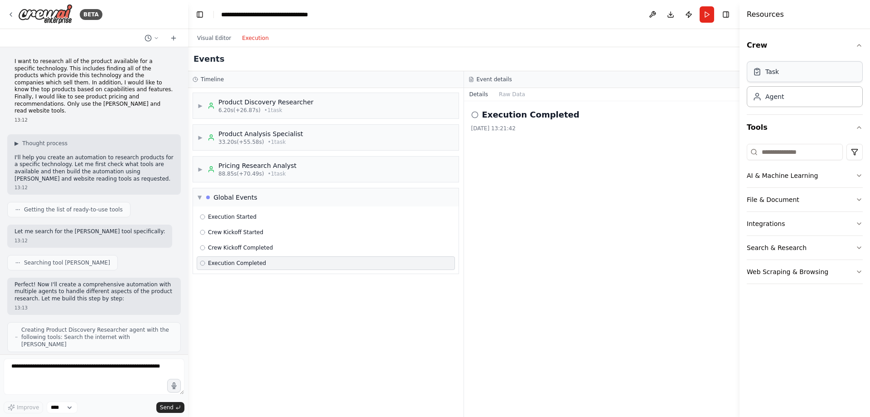
click at [822, 66] on div "Task" at bounding box center [805, 71] width 116 height 21
click at [805, 94] on div "Agent" at bounding box center [805, 96] width 116 height 21
click at [800, 150] on input at bounding box center [795, 152] width 96 height 16
click at [861, 176] on icon "button" at bounding box center [859, 175] width 7 height 7
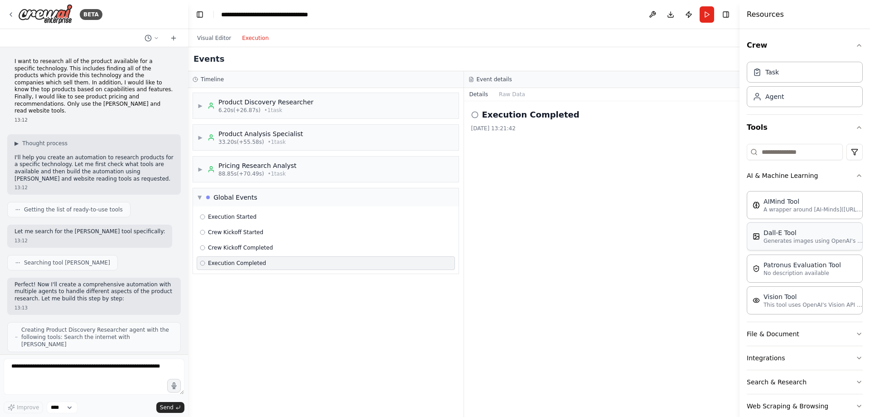
click at [813, 244] on p "Generates images using OpenAI's Dall-E model." at bounding box center [814, 240] width 100 height 7
click at [856, 173] on icon "button" at bounding box center [859, 175] width 7 height 7
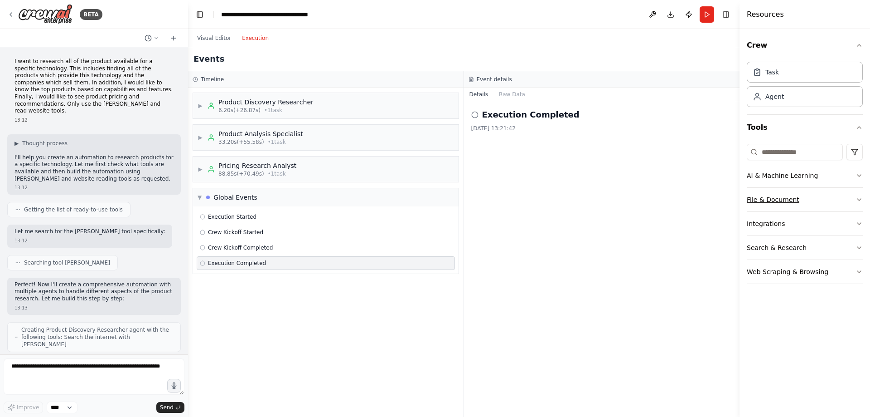
click at [857, 198] on icon "button" at bounding box center [859, 199] width 7 height 7
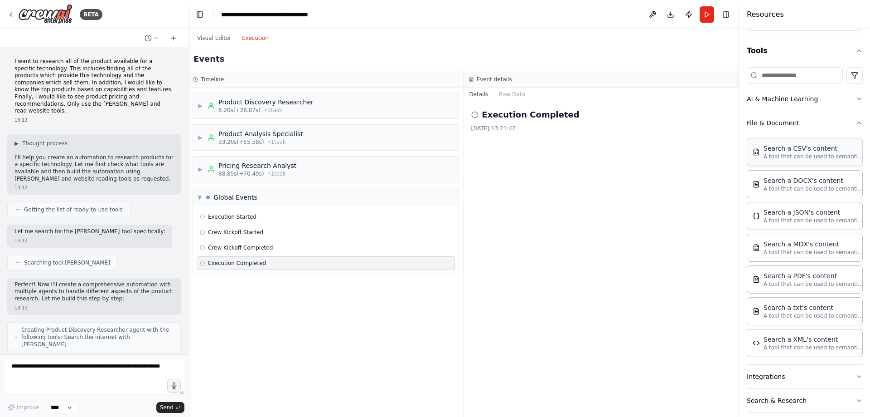
scroll to position [91, 0]
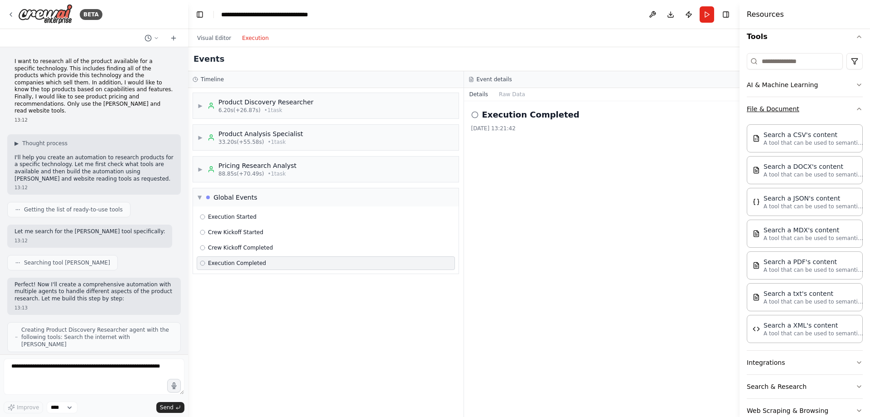
click at [856, 108] on icon "button" at bounding box center [859, 108] width 7 height 7
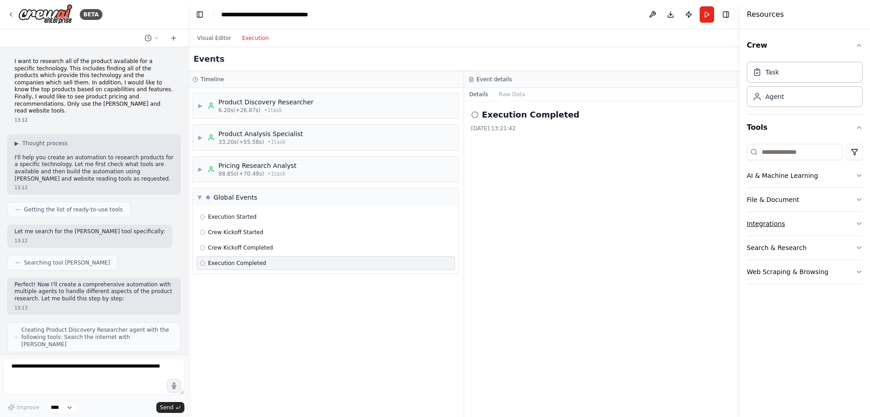
click at [861, 222] on icon "button" at bounding box center [859, 223] width 7 height 7
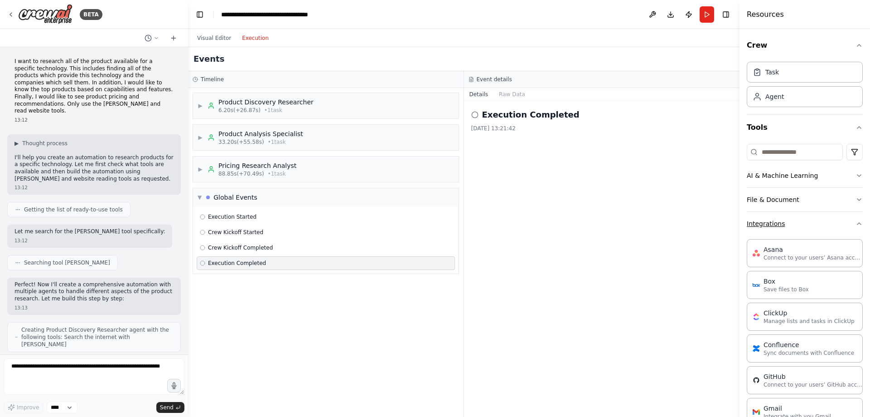
click at [856, 222] on icon "button" at bounding box center [859, 223] width 7 height 7
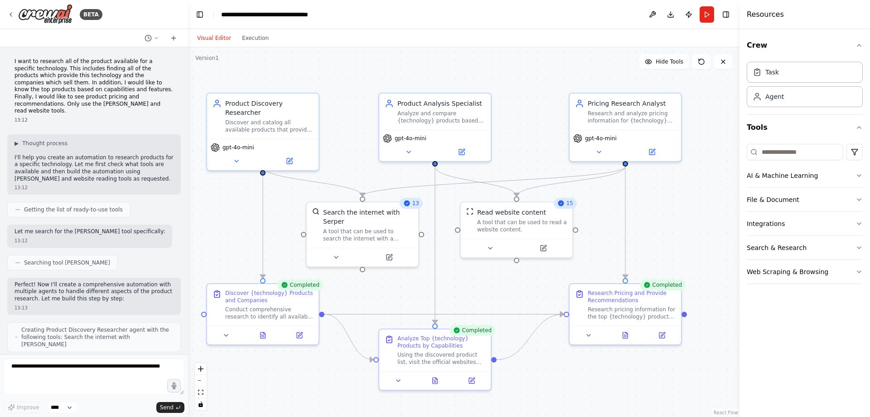
click at [213, 35] on button "Visual Editor" at bounding box center [214, 38] width 45 height 11
click at [293, 117] on div "Discover and catalog all available products that provide {technology} technolog…" at bounding box center [269, 124] width 88 height 15
click at [289, 156] on icon at bounding box center [290, 158] width 4 height 4
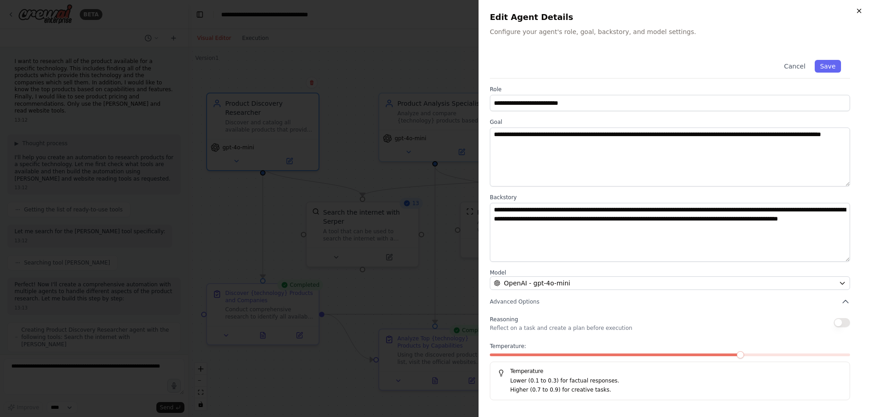
click at [859, 12] on icon "button" at bounding box center [859, 10] width 7 height 7
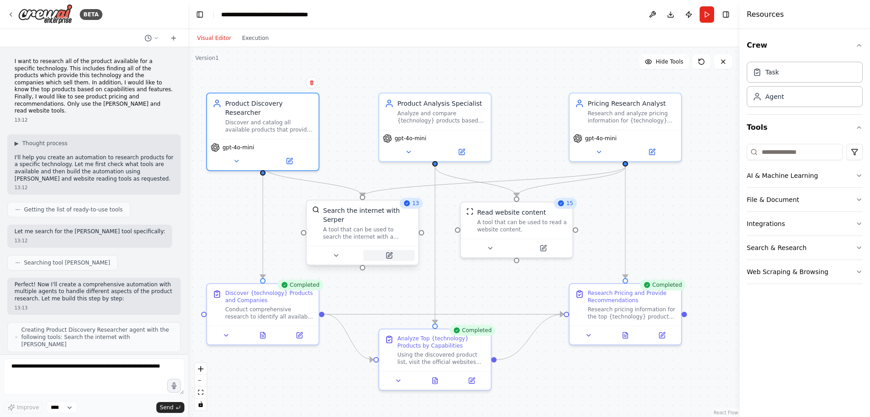
click at [391, 252] on icon at bounding box center [389, 254] width 5 height 5
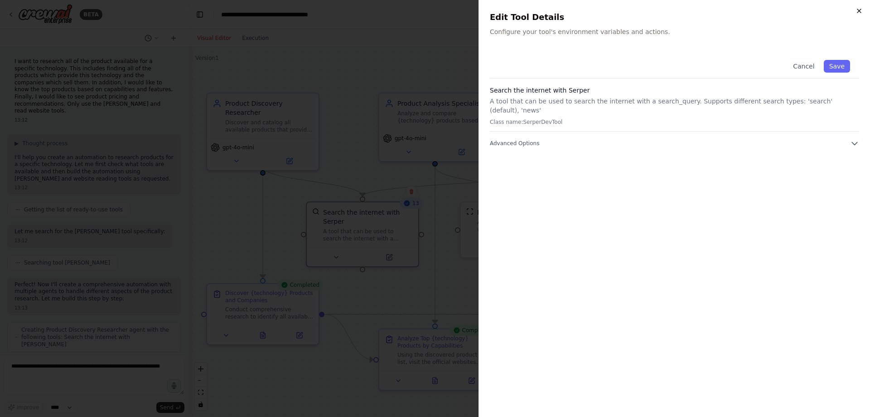
click at [860, 12] on icon "button" at bounding box center [859, 10] width 7 height 7
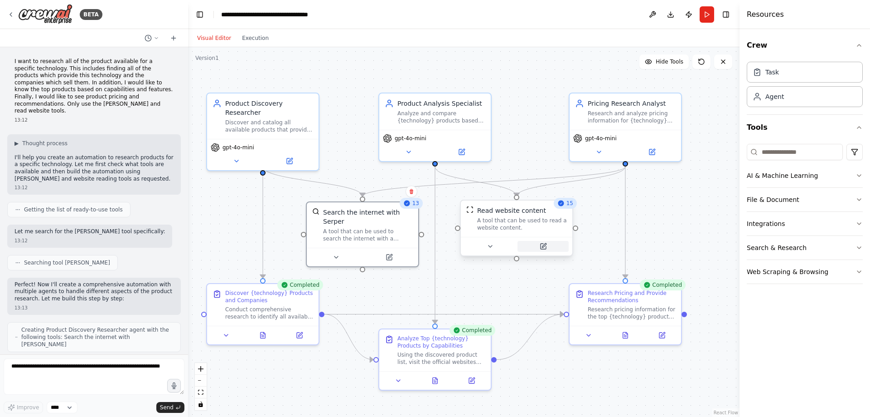
click at [544, 246] on icon at bounding box center [544, 245] width 4 height 4
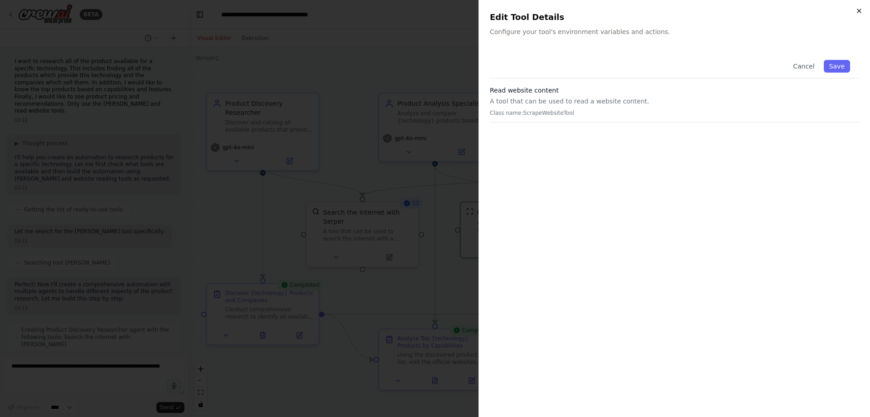
click at [860, 11] on icon "button" at bounding box center [860, 11] width 4 height 4
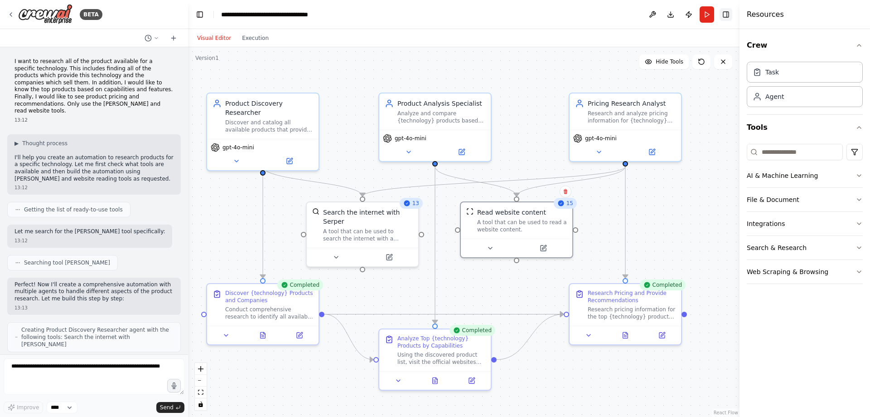
click at [726, 13] on button "Toggle Right Sidebar" at bounding box center [726, 14] width 13 height 13
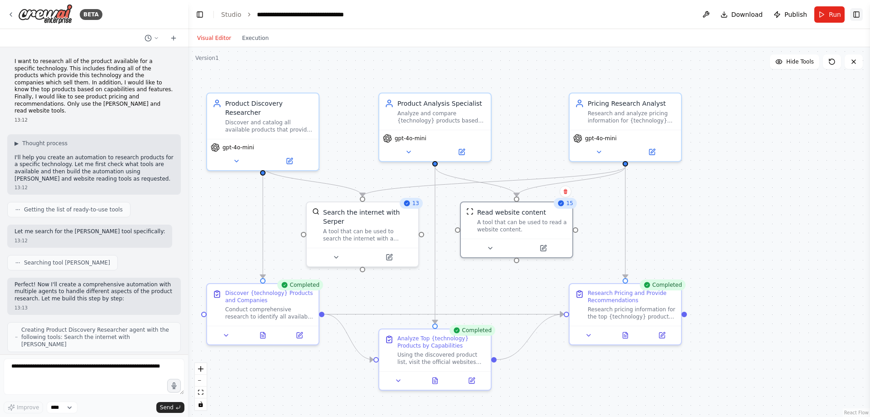
click at [857, 14] on button "Toggle Right Sidebar" at bounding box center [856, 14] width 13 height 13
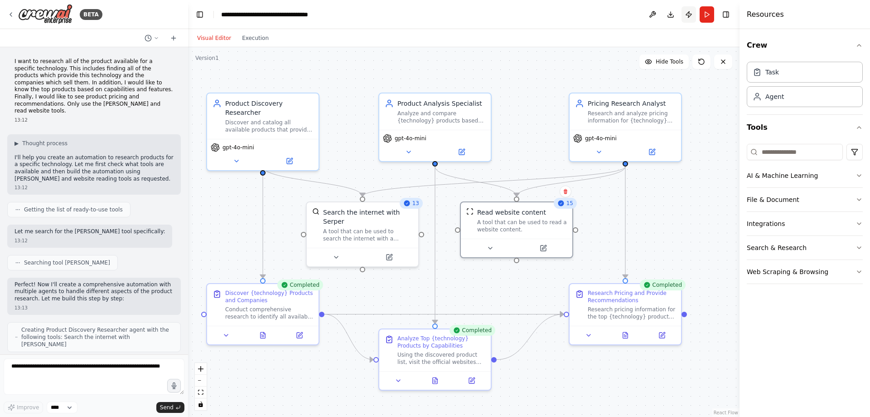
click at [687, 16] on button "Publish" at bounding box center [689, 14] width 15 height 16
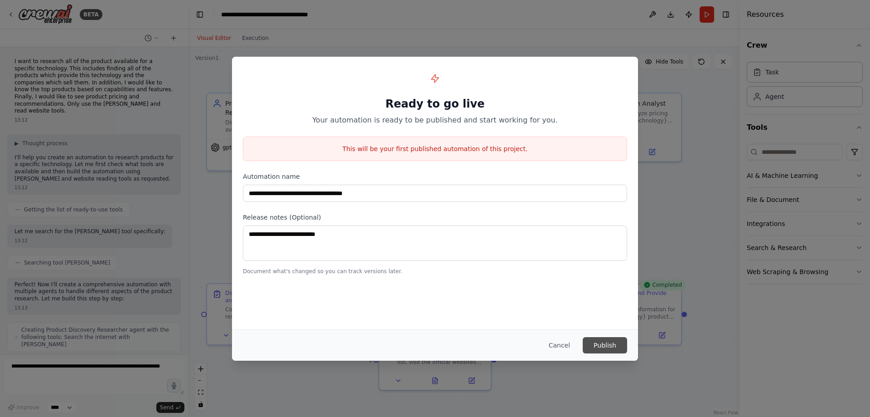
click at [606, 345] on button "Publish" at bounding box center [605, 345] width 44 height 16
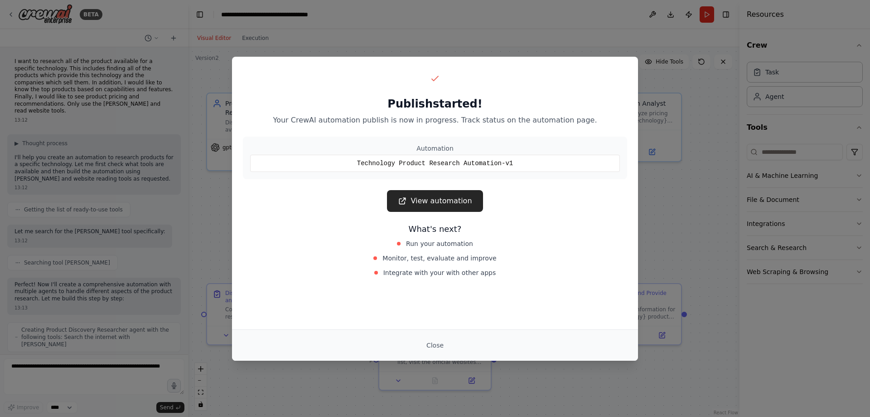
click at [614, 43] on div "Publish started! Your CrewAI automation publish is now in progress. Track statu…" at bounding box center [435, 208] width 870 height 417
click at [682, 228] on div "Publish started! Your CrewAI automation publish is now in progress. Track statu…" at bounding box center [435, 208] width 870 height 417
click at [432, 346] on button "Close" at bounding box center [435, 345] width 32 height 16
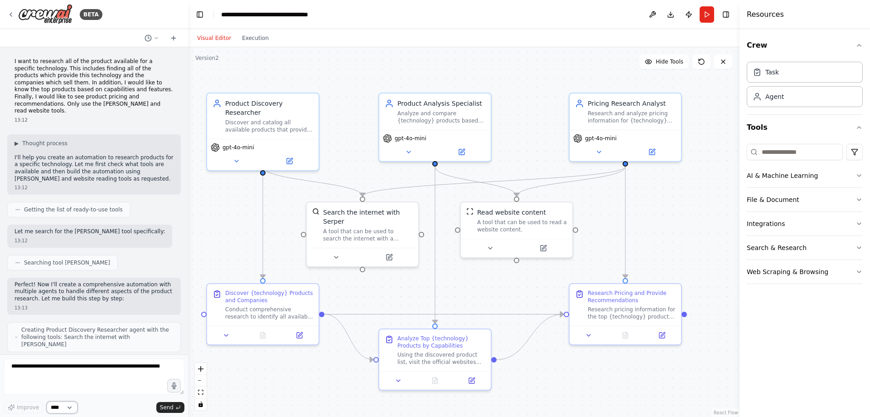
click at [72, 406] on select "****" at bounding box center [62, 407] width 31 height 12
click at [72, 408] on select "****" at bounding box center [62, 407] width 31 height 12
click at [861, 225] on icon "button" at bounding box center [859, 223] width 7 height 7
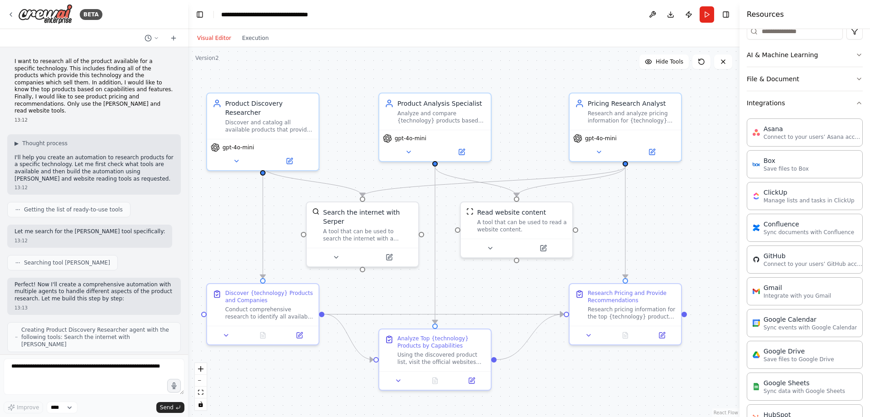
scroll to position [136, 0]
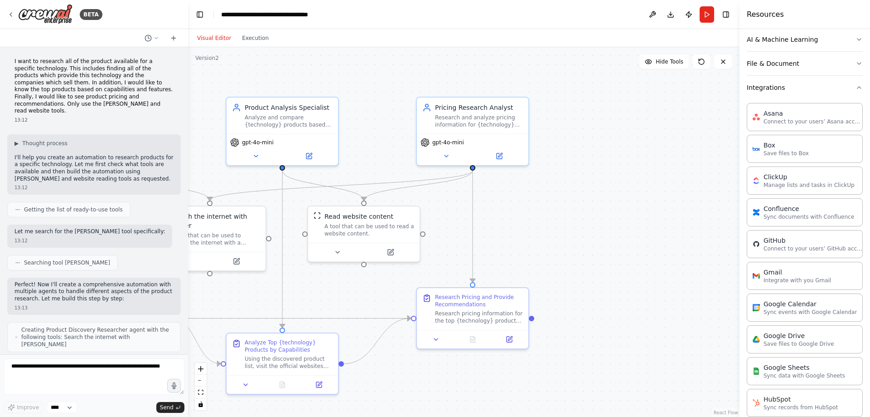
drag, startPoint x: 609, startPoint y: 398, endPoint x: 456, endPoint y: 402, distance: 153.2
click at [456, 402] on div ".deletable-edge-delete-btn { width: 20px; height: 20px; border: 0px solid #ffff…" at bounding box center [464, 231] width 552 height 369
drag, startPoint x: 698, startPoint y: 207, endPoint x: 630, endPoint y: 198, distance: 67.6
click at [630, 198] on div "Gmail 0 of 9" at bounding box center [632, 196] width 90 height 9
click at [677, 180] on button at bounding box center [676, 177] width 12 height 12
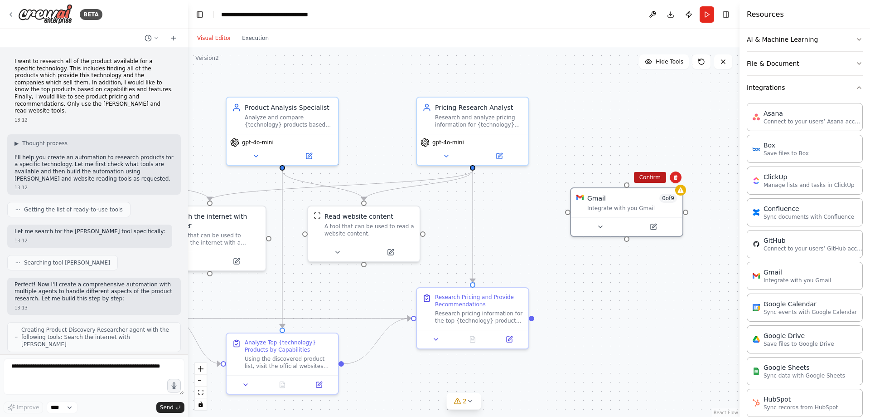
click at [655, 180] on button "Confirm" at bounding box center [650, 177] width 32 height 11
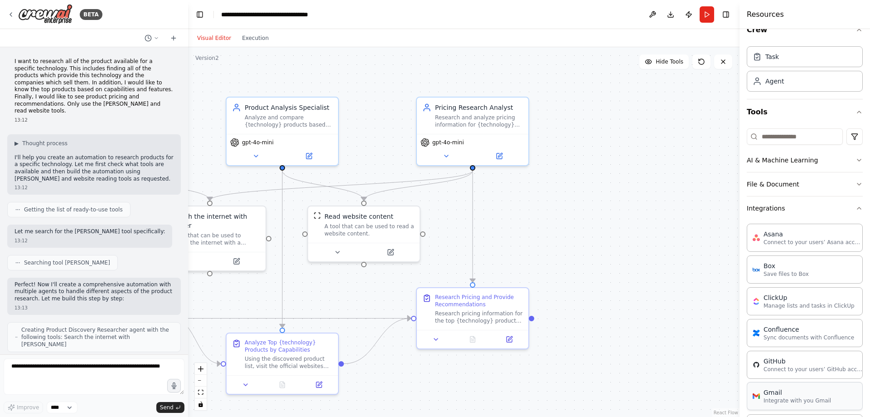
scroll to position [0, 0]
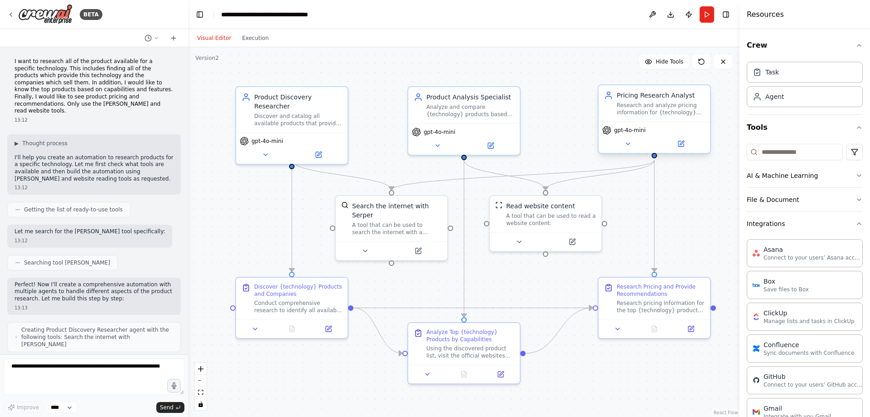
drag, startPoint x: 559, startPoint y: 202, endPoint x: 644, endPoint y: 135, distance: 108.1
click at [739, 189] on div "BETA I want to research all of the product available for a specific technology.…" at bounding box center [435, 208] width 870 height 417
click at [12, 13] on icon at bounding box center [10, 14] width 7 height 7
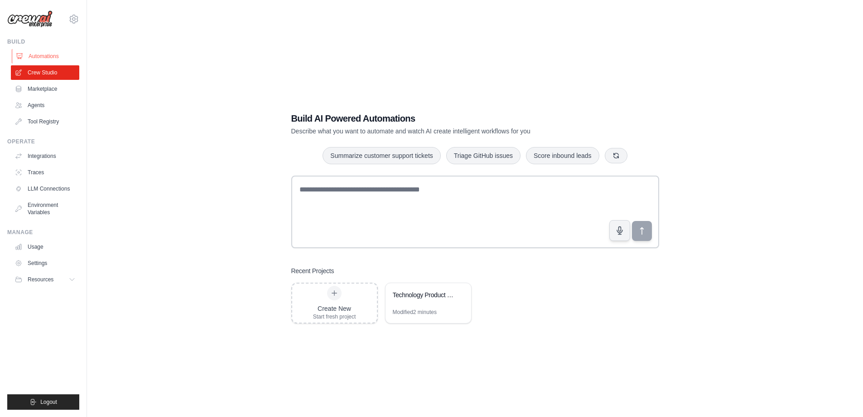
click at [42, 54] on link "Automations" at bounding box center [46, 56] width 68 height 15
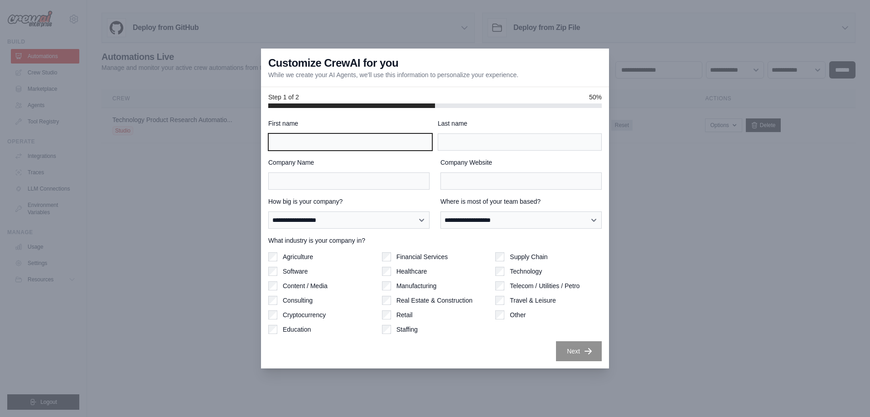
click at [334, 134] on input "First name" at bounding box center [350, 141] width 164 height 17
type input "**********"
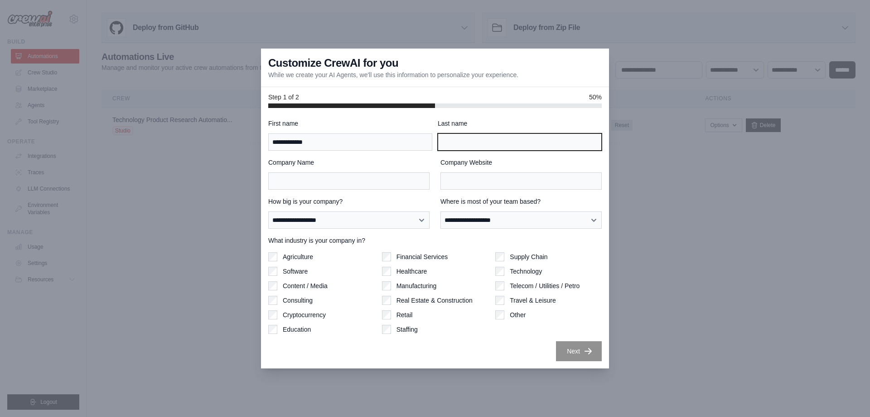
type input "*******"
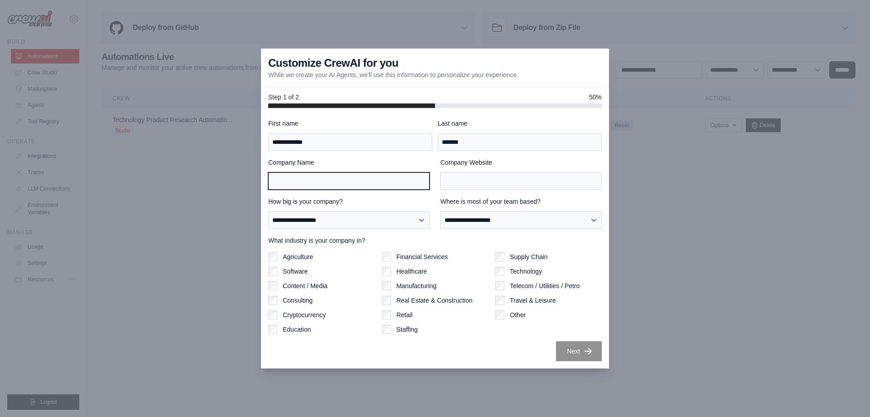
click at [358, 181] on input "Company Name" at bounding box center [348, 180] width 161 height 17
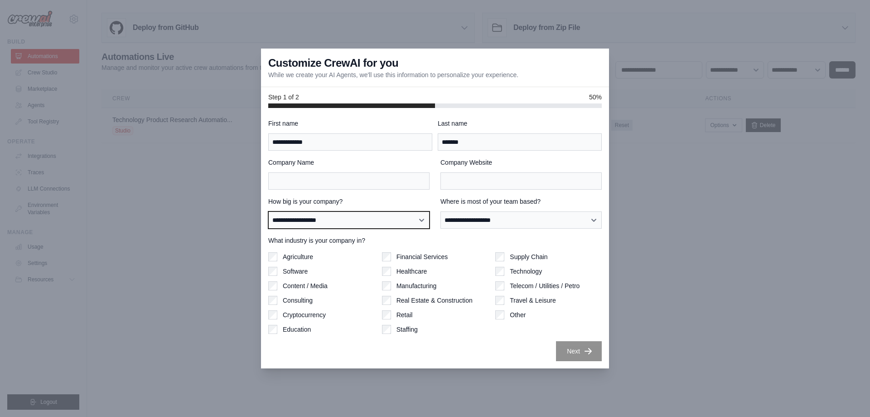
click at [375, 216] on select "**********" at bounding box center [348, 219] width 161 height 17
select select "**********"
click at [268, 211] on select "**********" at bounding box center [348, 219] width 161 height 17
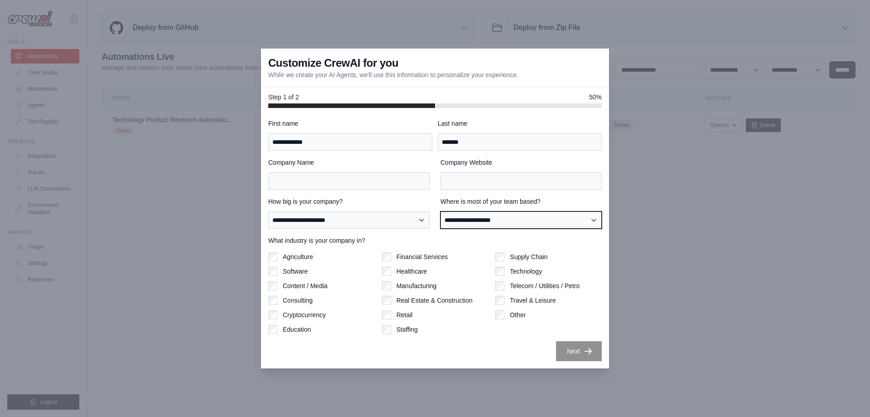
click at [467, 220] on select "**********" at bounding box center [521, 219] width 161 height 17
select select "**********"
click at [441, 211] on select "**********" at bounding box center [521, 219] width 161 height 17
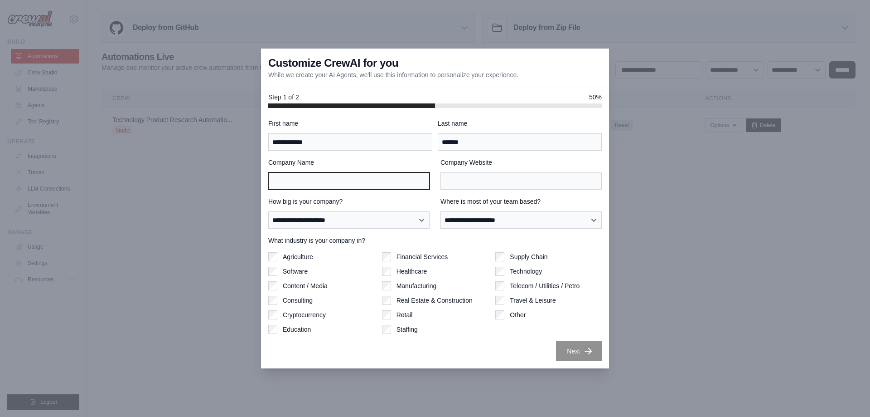
click at [346, 178] on input "Company Name" at bounding box center [348, 180] width 161 height 17
click at [343, 184] on input "Company Name" at bounding box center [348, 180] width 161 height 17
click at [505, 271] on div "Technology" at bounding box center [548, 270] width 107 height 9
click at [336, 178] on input "Company Name" at bounding box center [348, 180] width 161 height 17
type input "**********"
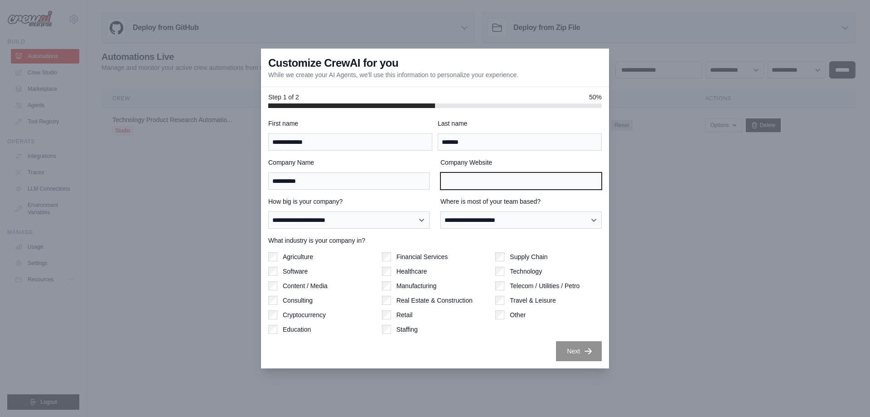
click at [478, 180] on input "Company Website" at bounding box center [521, 180] width 161 height 17
type input "**********"
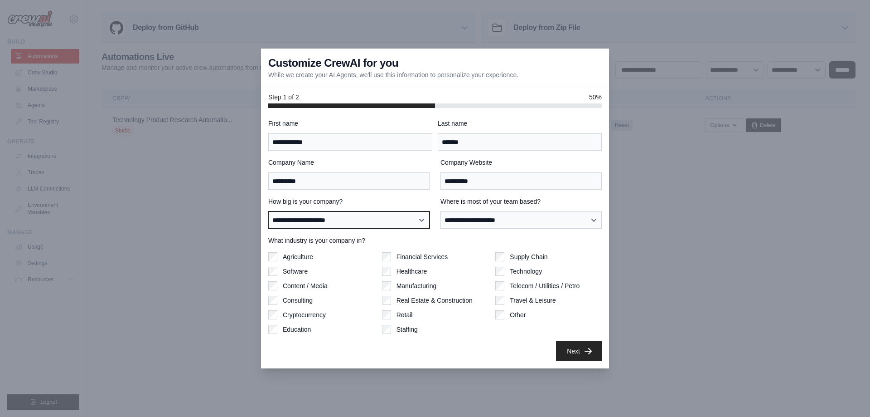
click at [364, 220] on select "**********" at bounding box center [348, 219] width 161 height 17
select select "**********"
click at [268, 211] on select "**********" at bounding box center [348, 219] width 161 height 17
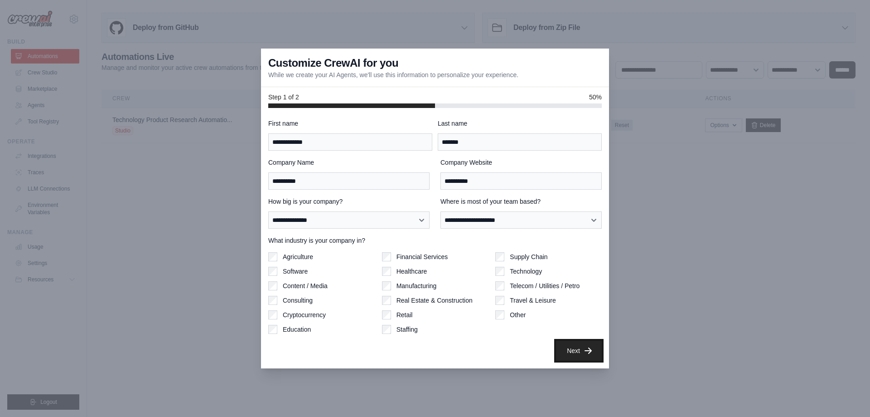
click at [575, 354] on button "Next" at bounding box center [579, 350] width 46 height 20
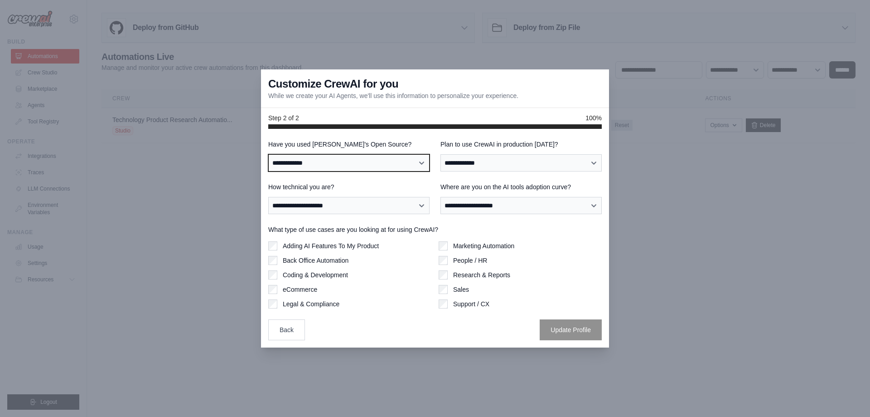
click at [361, 159] on select "**********" at bounding box center [348, 162] width 161 height 17
select select "**********"
click at [268, 154] on select "**********" at bounding box center [348, 162] width 161 height 17
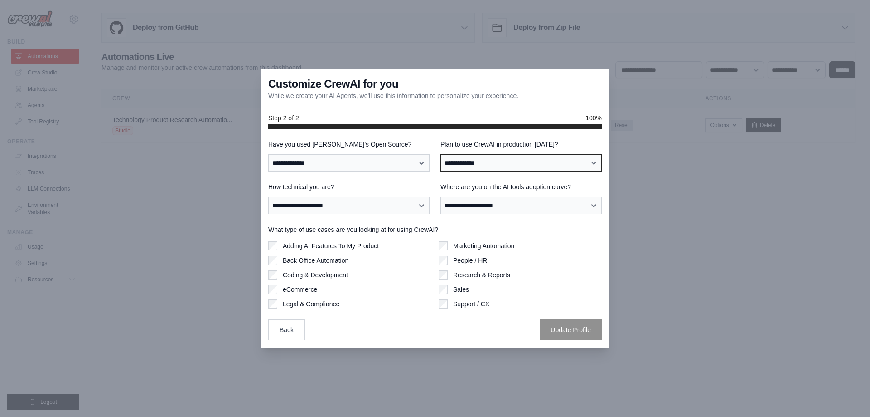
click at [518, 161] on select "**********" at bounding box center [521, 162] width 161 height 17
select select "****"
click at [441, 154] on select "**********" at bounding box center [521, 162] width 161 height 17
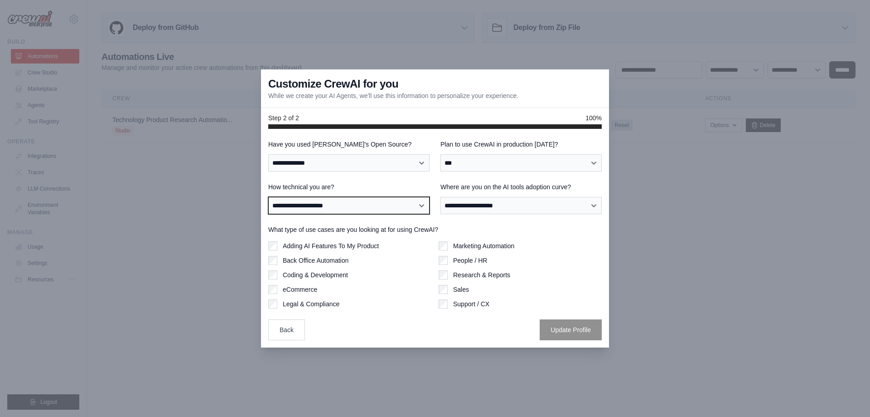
click at [381, 207] on select "**********" at bounding box center [348, 205] width 161 height 17
select select "**********"
click at [268, 197] on select "**********" at bounding box center [348, 205] width 161 height 17
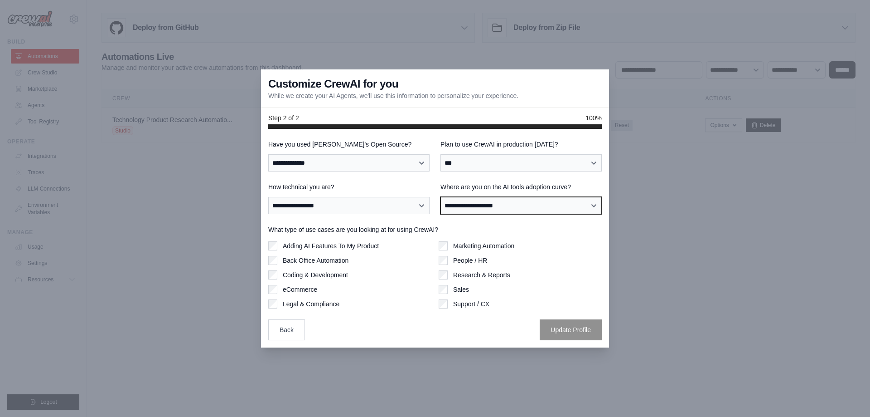
click at [474, 206] on select "**********" at bounding box center [521, 205] width 161 height 17
select select "**********"
click at [441, 197] on select "**********" at bounding box center [521, 205] width 161 height 17
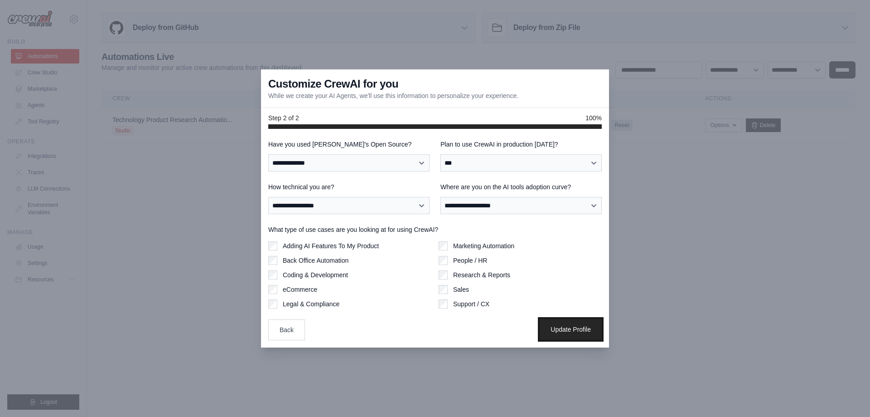
click at [557, 332] on button "Update Profile" at bounding box center [571, 329] width 62 height 21
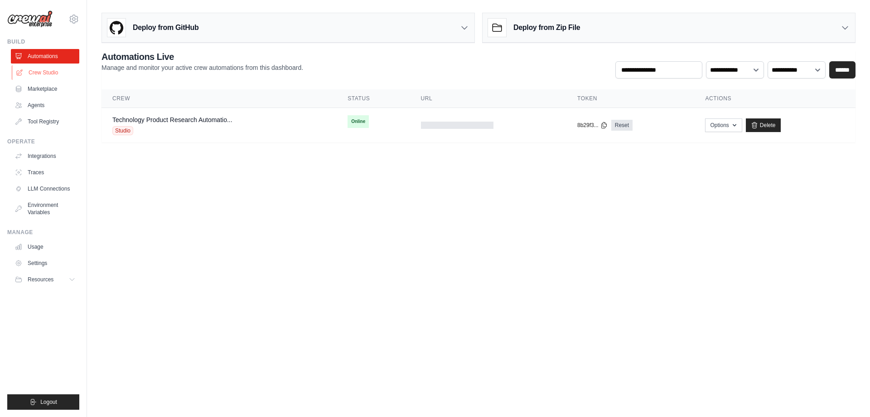
click at [47, 68] on link "Crew Studio" at bounding box center [46, 72] width 68 height 15
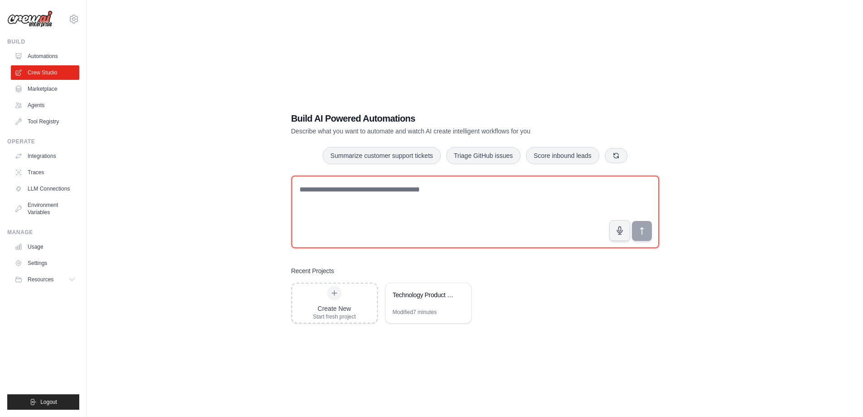
drag, startPoint x: 356, startPoint y: 187, endPoint x: 336, endPoint y: 271, distance: 86.6
click at [356, 199] on textarea at bounding box center [475, 211] width 368 height 73
paste textarea "**********"
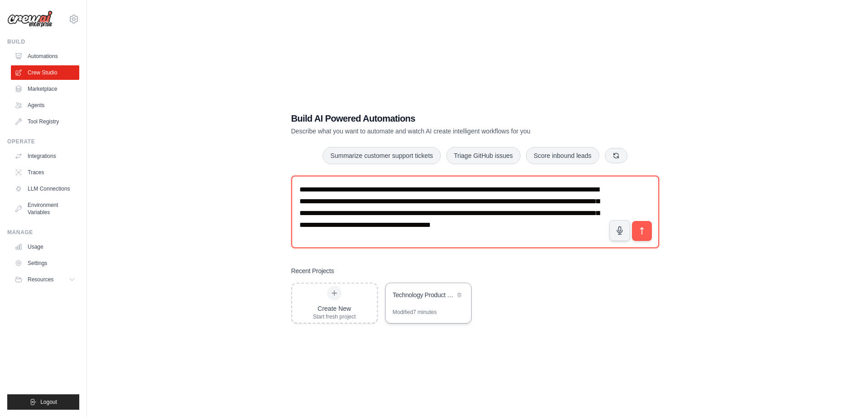
type textarea "**********"
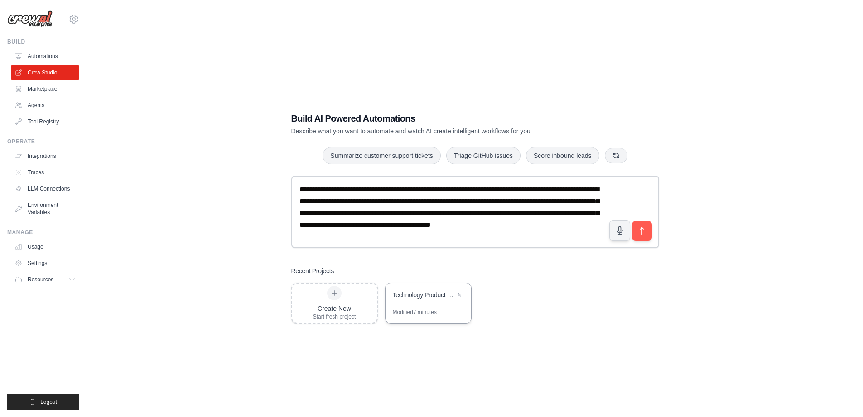
click at [414, 298] on div "Technology Product Research Automation" at bounding box center [424, 294] width 62 height 9
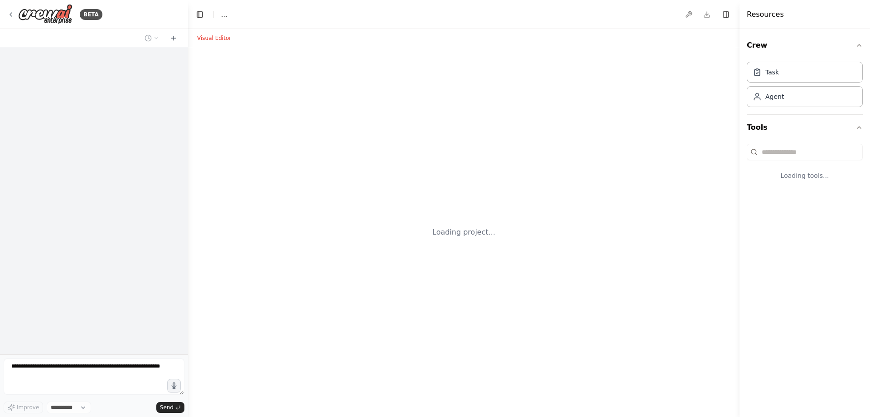
select select "****"
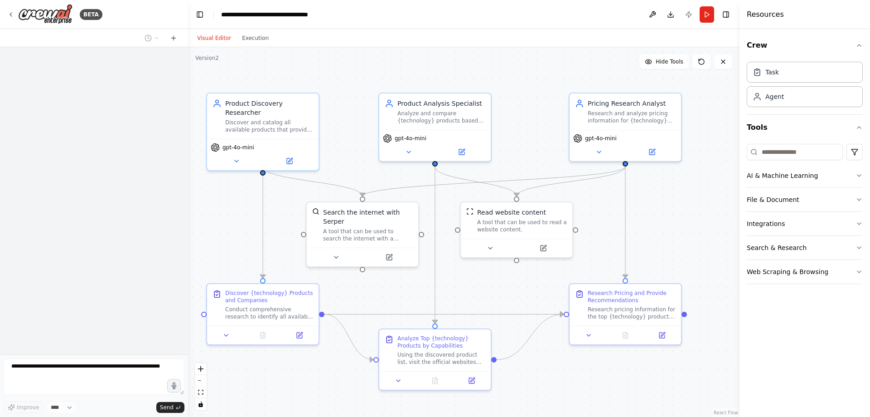
scroll to position [269, 0]
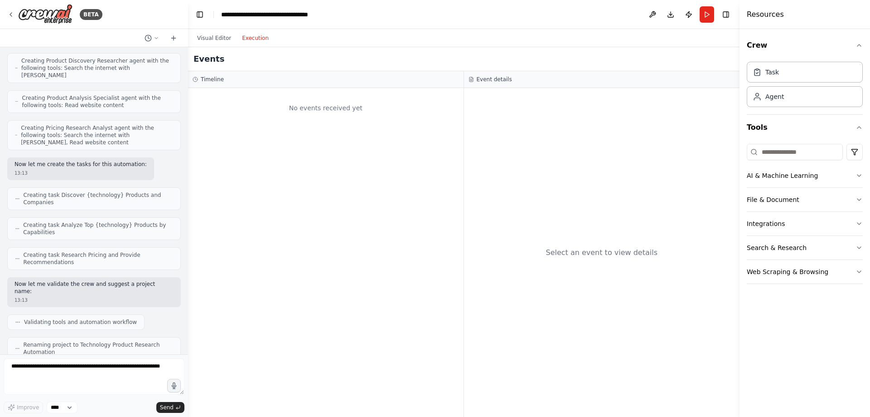
click at [249, 39] on button "Execution" at bounding box center [256, 38] width 38 height 11
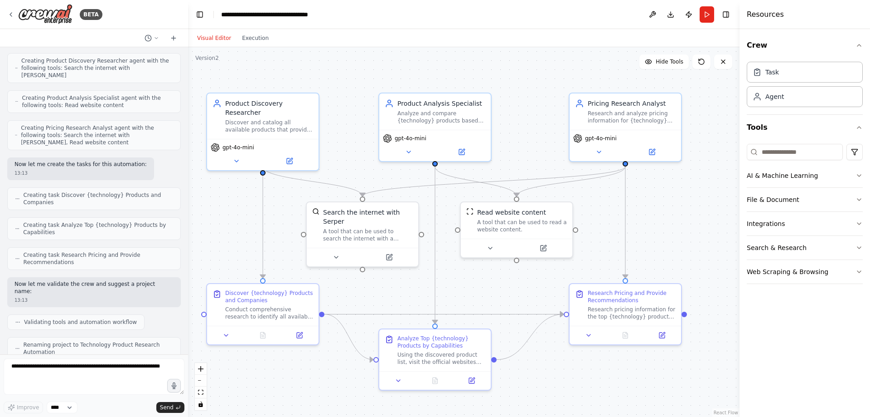
click at [214, 35] on button "Visual Editor" at bounding box center [214, 38] width 45 height 11
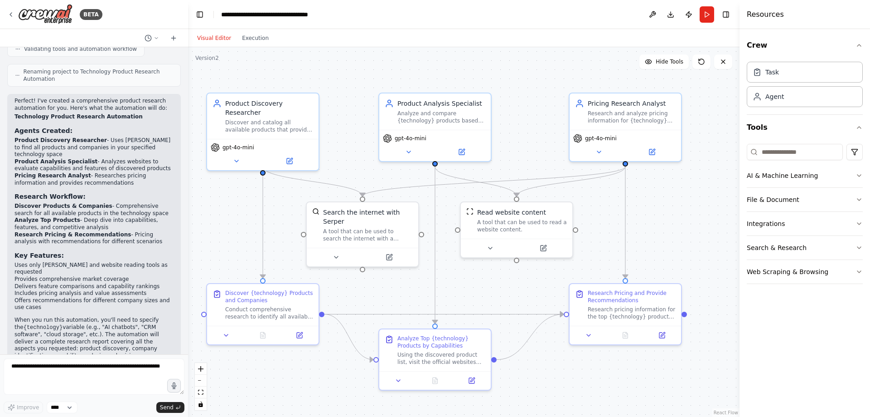
scroll to position [546, 0]
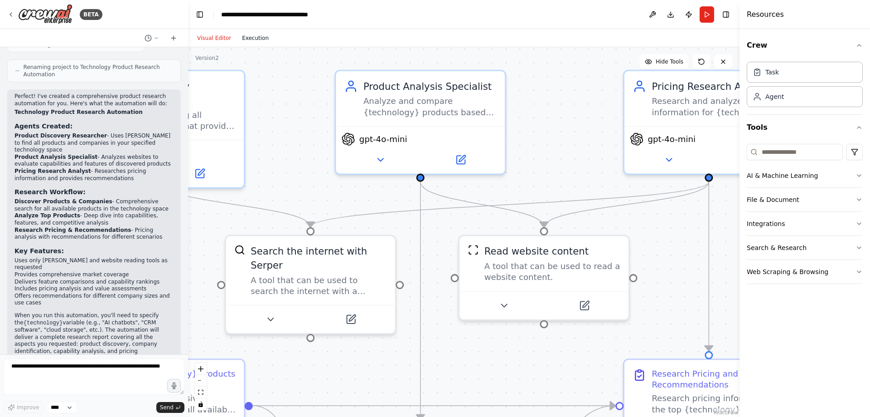
click at [243, 43] on button "Execution" at bounding box center [256, 38] width 38 height 11
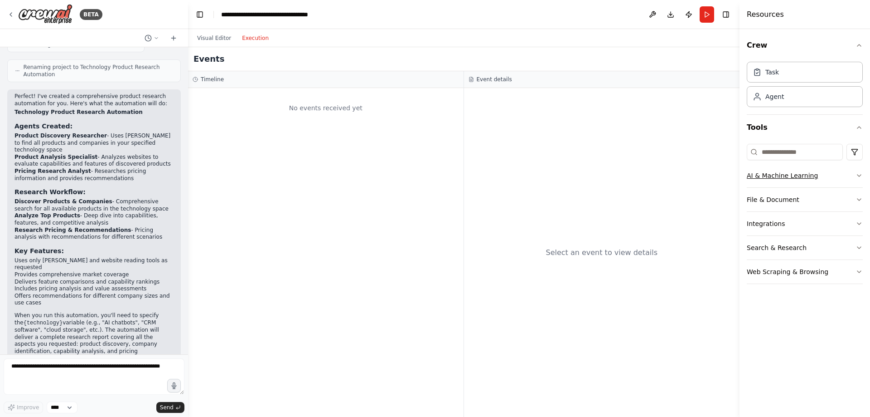
click at [790, 172] on button "AI & Machine Learning" at bounding box center [805, 176] width 116 height 24
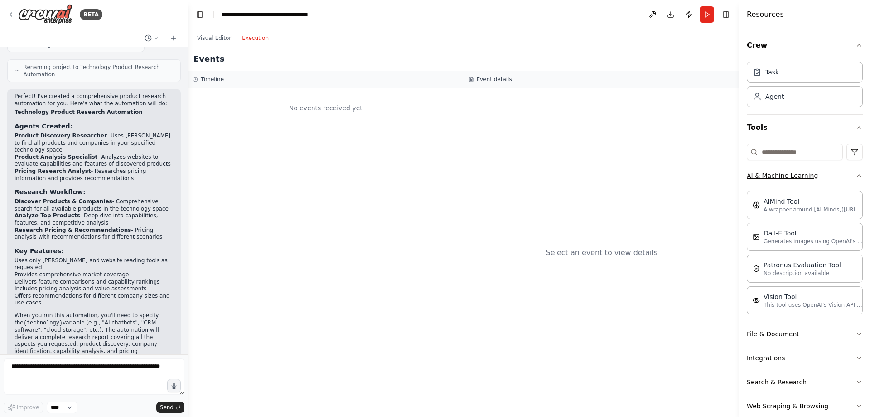
click at [790, 172] on button "AI & Machine Learning" at bounding box center [805, 176] width 116 height 24
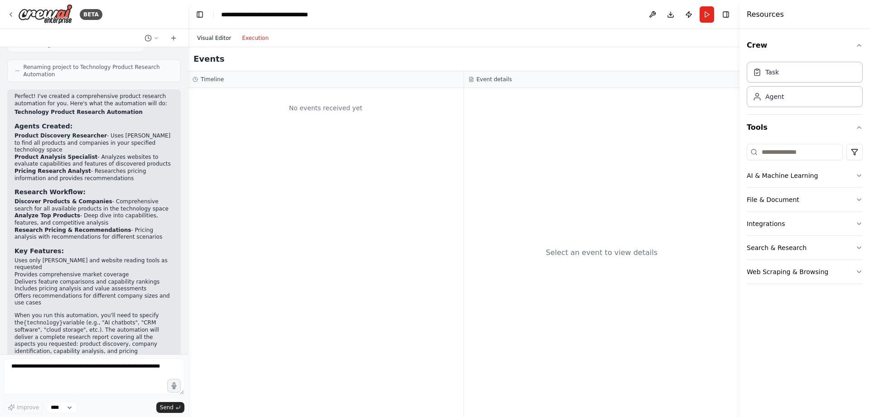
click at [208, 36] on button "Visual Editor" at bounding box center [214, 38] width 45 height 11
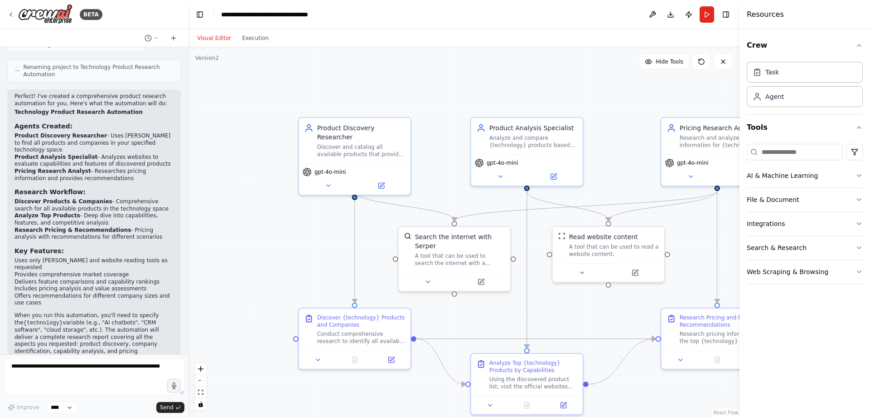
drag, startPoint x: 347, startPoint y: 120, endPoint x: 482, endPoint y: 76, distance: 142.6
click at [487, 71] on div ".deletable-edge-delete-btn { width: 20px; height: 20px; border: 0px solid #ffff…" at bounding box center [464, 231] width 552 height 369
drag, startPoint x: 470, startPoint y: 216, endPoint x: 417, endPoint y: 168, distance: 71.9
click at [417, 168] on div ".deletable-edge-delete-btn { width: 20px; height: 20px; border: 0px solid #ffff…" at bounding box center [464, 231] width 552 height 369
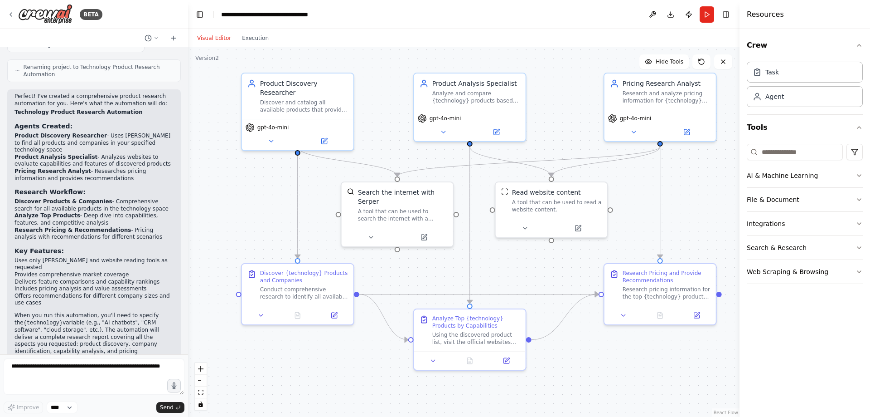
drag, startPoint x: 293, startPoint y: 242, endPoint x: 234, endPoint y: 199, distance: 73.6
click at [234, 199] on div ".deletable-edge-delete-btn { width: 20px; height: 20px; border: 0px solid #ffff…" at bounding box center [464, 231] width 552 height 369
click at [640, 277] on div "Research Pricing and Provide Recommendations" at bounding box center [667, 274] width 88 height 15
click at [249, 39] on button "Execution" at bounding box center [256, 38] width 38 height 11
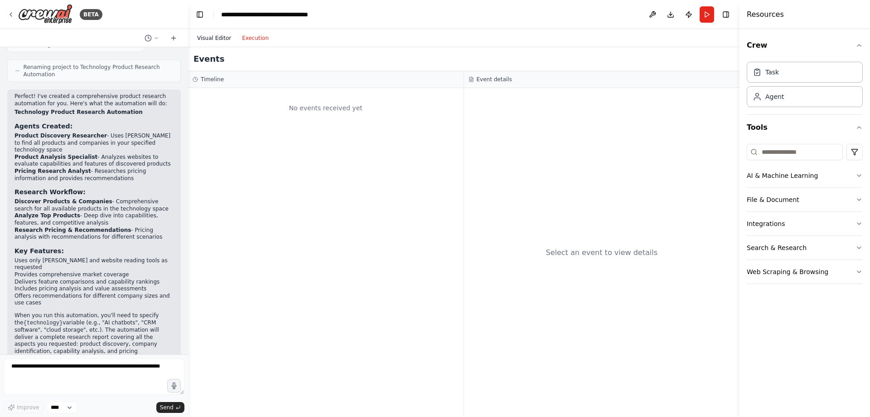
click at [217, 35] on button "Visual Editor" at bounding box center [214, 38] width 45 height 11
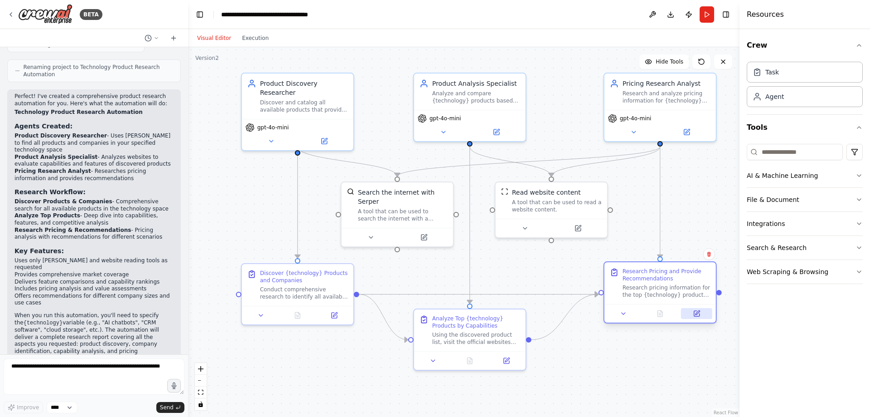
click at [702, 317] on button at bounding box center [696, 313] width 31 height 11
click at [696, 314] on icon at bounding box center [698, 312] width 4 height 4
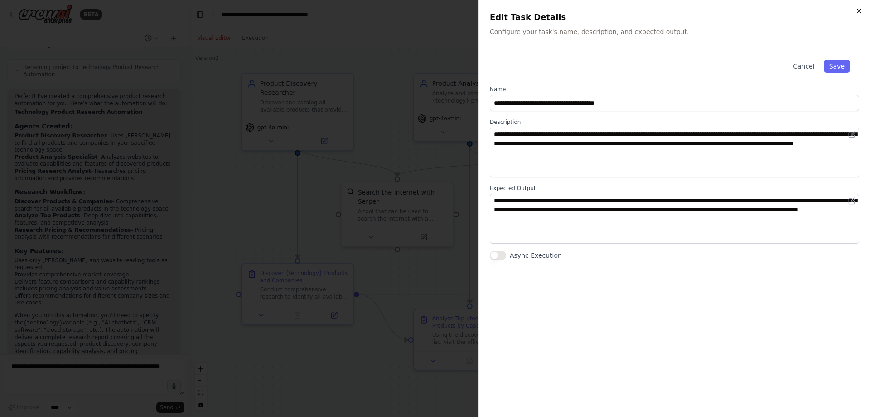
click at [859, 11] on icon "button" at bounding box center [860, 11] width 4 height 4
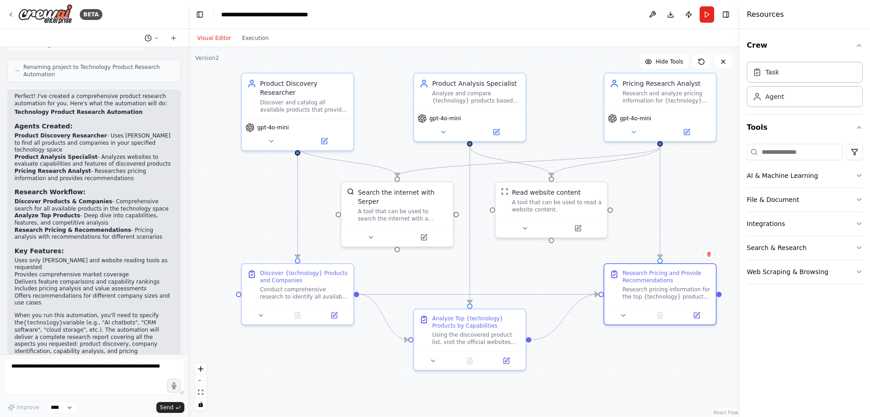
click at [157, 37] on icon at bounding box center [156, 37] width 5 height 5
click at [137, 56] on span "I want to research all of the product available for a specific technology. This…" at bounding box center [116, 56] width 67 height 7
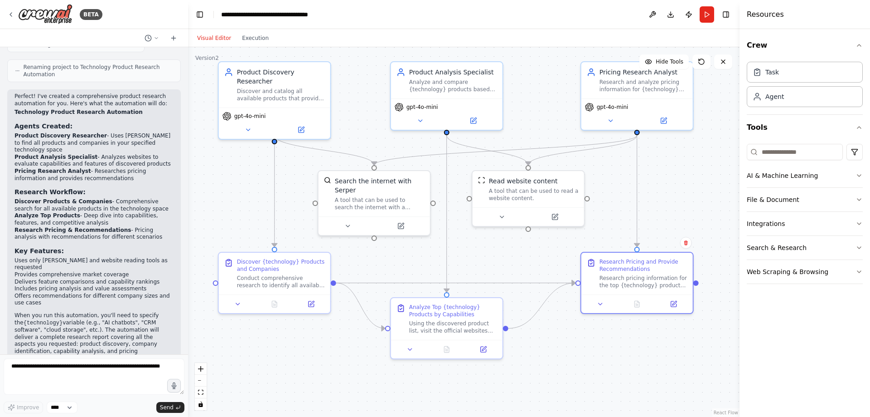
drag, startPoint x: 338, startPoint y: 374, endPoint x: 315, endPoint y: 363, distance: 25.7
click at [315, 363] on div ".deletable-edge-delete-btn { width: 20px; height: 20px; border: 0px solid #ffff…" at bounding box center [464, 231] width 552 height 369
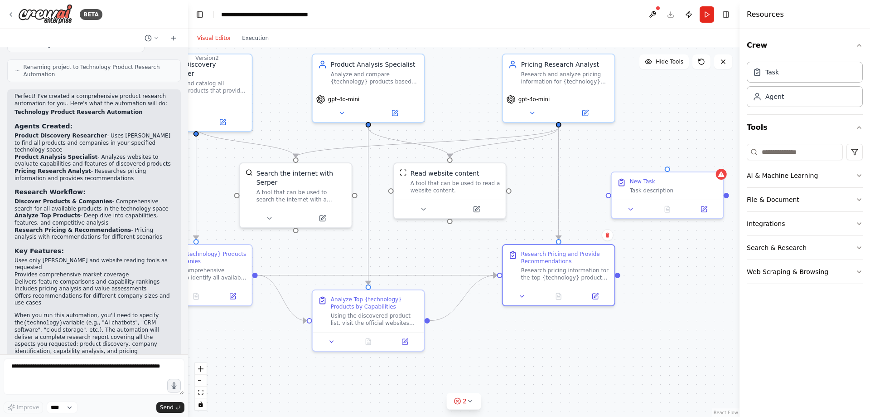
drag, startPoint x: 661, startPoint y: 377, endPoint x: 583, endPoint y: 369, distance: 78.8
click at [583, 369] on div ".deletable-edge-delete-btn { width: 20px; height: 20px; border: 0px solid #ffff…" at bounding box center [464, 231] width 552 height 369
click at [468, 401] on icon at bounding box center [470, 400] width 7 height 7
drag, startPoint x: 559, startPoint y: 124, endPoint x: 666, endPoint y: 169, distance: 116.6
click at [666, 170] on div "Product Discovery Researcher Discover and catalog all available products that p…" at bounding box center [397, 192] width 552 height 369
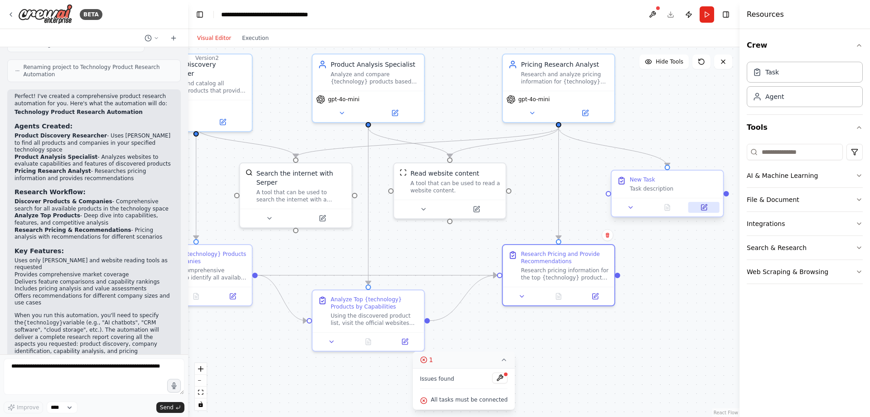
click at [704, 208] on icon at bounding box center [705, 206] width 4 height 4
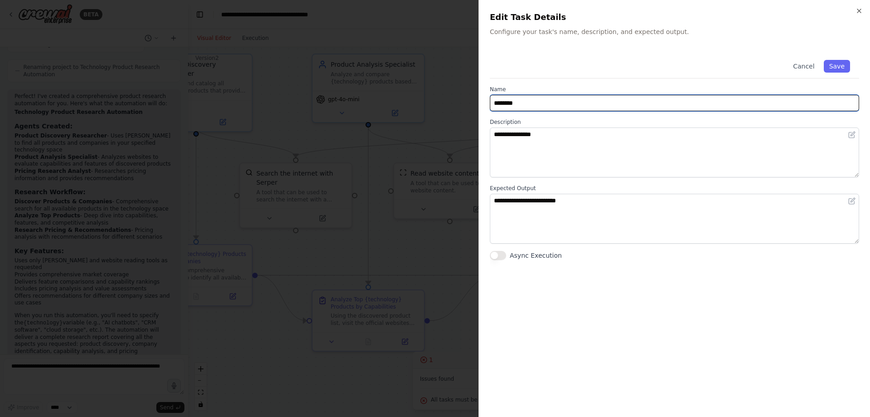
drag, startPoint x: 503, startPoint y: 106, endPoint x: 449, endPoint y: 107, distance: 53.5
click at [472, 106] on body "BETA I want to research all of the product available for a specific technology.…" at bounding box center [435, 208] width 870 height 417
type input "**********"
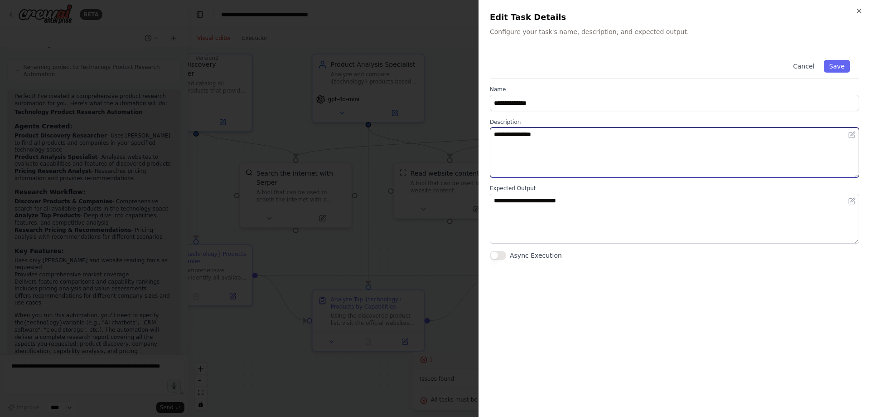
click at [524, 140] on textarea "**********" at bounding box center [674, 152] width 369 height 50
type textarea "*"
type textarea "**********"
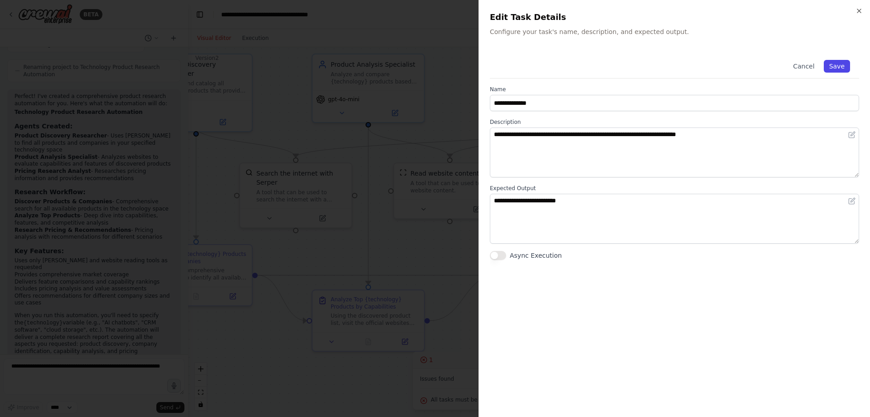
click at [837, 67] on button "Save" at bounding box center [837, 66] width 26 height 13
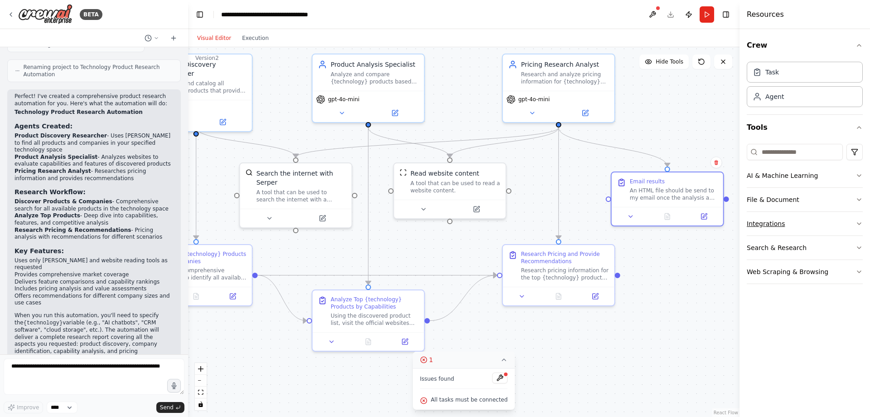
click at [839, 226] on button "Integrations" at bounding box center [805, 224] width 116 height 24
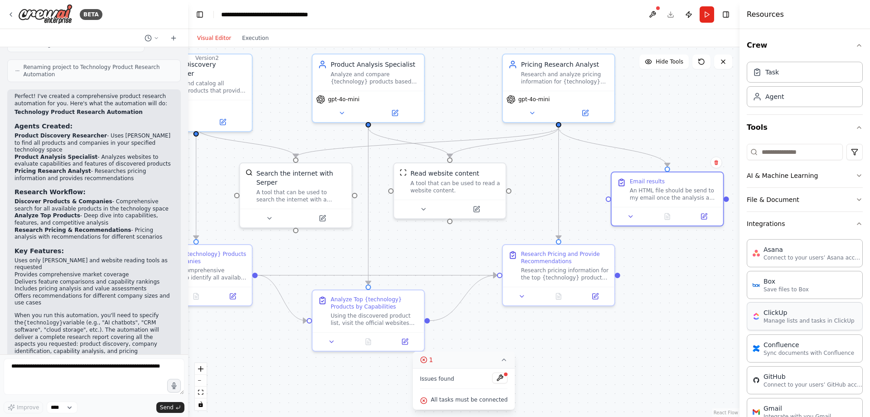
scroll to position [45, 0]
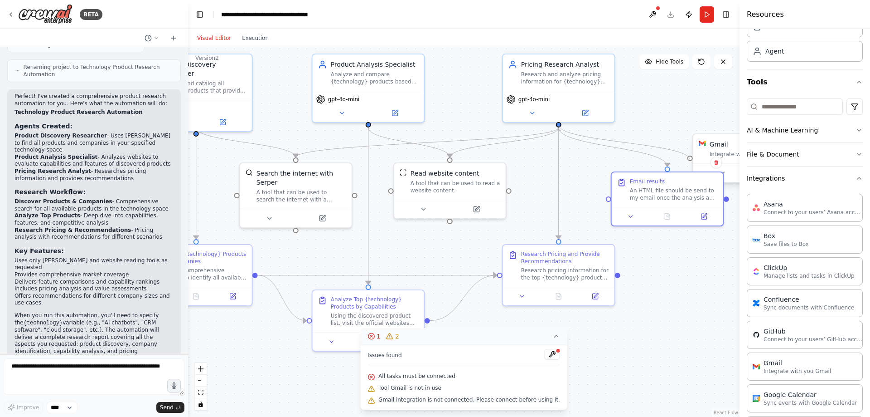
drag, startPoint x: 560, startPoint y: 124, endPoint x: 691, endPoint y: 159, distance: 135.4
click at [673, 159] on div "Product Discovery Researcher Discover and catalog all available products that p…" at bounding box center [397, 192] width 552 height 369
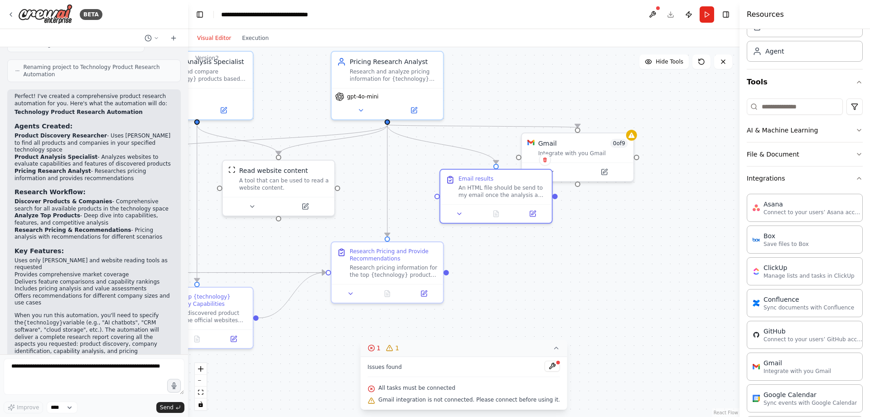
drag, startPoint x: 648, startPoint y: 346, endPoint x: 477, endPoint y: 344, distance: 171.3
click at [477, 344] on div "Version 2 Hide Tools .deletable-edge-delete-btn { width: 20px; height: 20px; bo…" at bounding box center [464, 231] width 552 height 369
drag, startPoint x: 597, startPoint y: 136, endPoint x: 622, endPoint y: 119, distance: 29.9
click at [622, 119] on div "Gmail 0 of 9 Integrate with you Gmail" at bounding box center [604, 127] width 111 height 29
click at [632, 153] on icon at bounding box center [632, 151] width 4 height 4
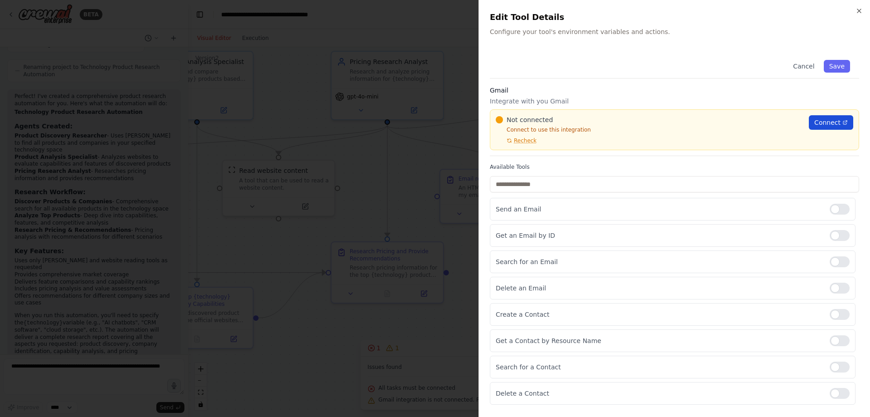
click at [826, 122] on span "Connect" at bounding box center [827, 122] width 26 height 9
click at [798, 66] on button "Cancel" at bounding box center [804, 66] width 32 height 13
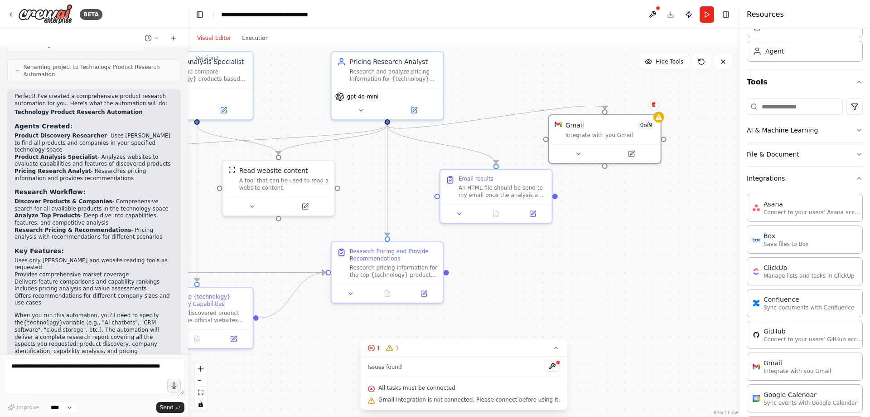
click at [654, 110] on button at bounding box center [654, 104] width 12 height 12
click at [640, 106] on button "Confirm" at bounding box center [628, 104] width 32 height 11
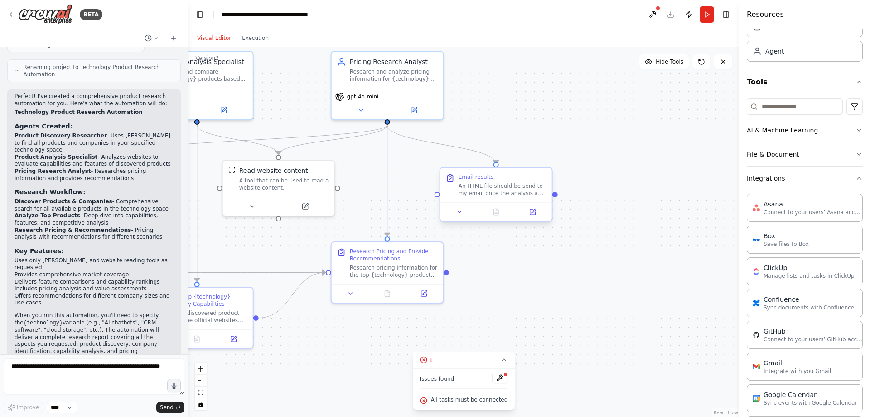
click at [522, 184] on div "An HTML file should be send to my email once the analysis and research completed" at bounding box center [503, 189] width 88 height 15
click at [546, 159] on icon at bounding box center [545, 159] width 4 height 5
click at [527, 160] on button "Confirm" at bounding box center [519, 159] width 32 height 11
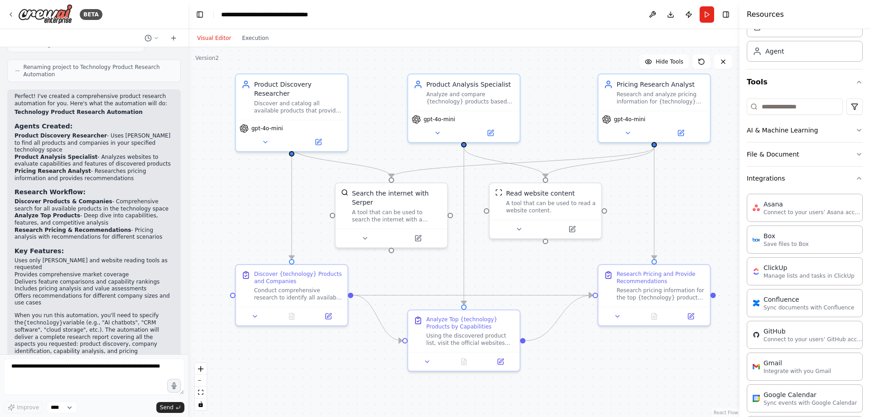
drag, startPoint x: 404, startPoint y: 350, endPoint x: 653, endPoint y: 379, distance: 250.1
click at [653, 379] on div ".deletable-edge-delete-btn { width: 20px; height: 20px; border: 0px solid #ffff…" at bounding box center [464, 231] width 552 height 369
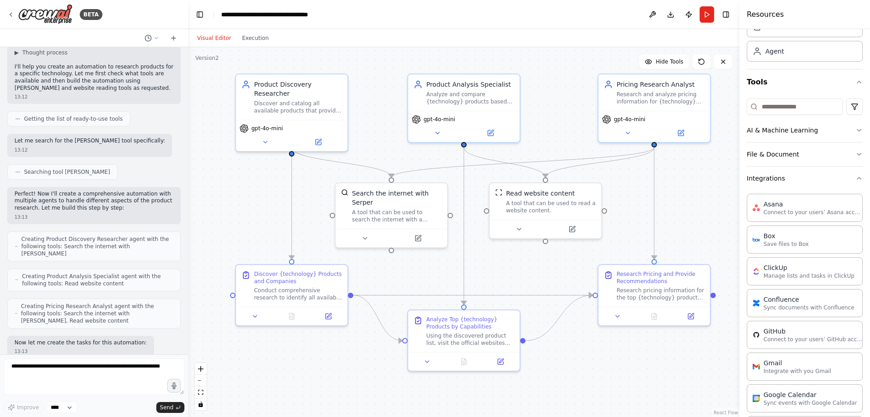
scroll to position [0, 0]
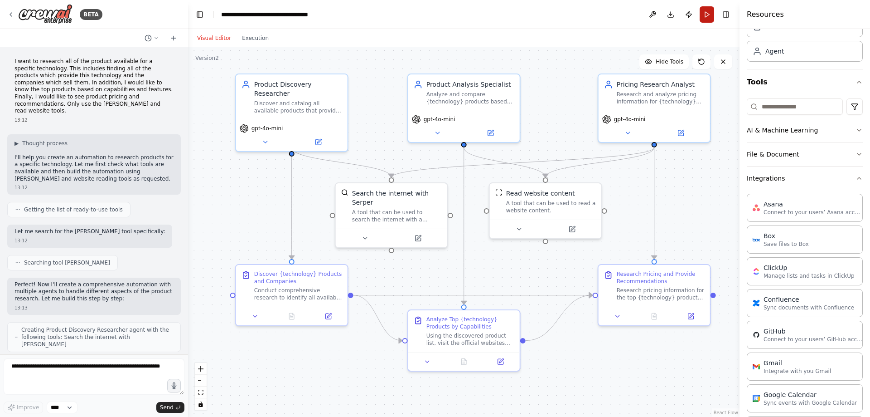
click at [707, 17] on button "Run" at bounding box center [707, 14] width 15 height 16
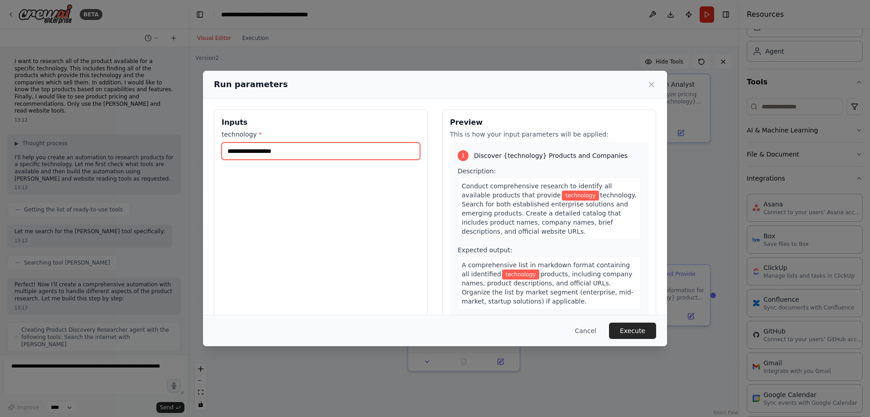
drag, startPoint x: 333, startPoint y: 151, endPoint x: 185, endPoint y: 153, distance: 147.8
click at [199, 153] on div "Run parameters Inputs technology * Preview This is how your input parameters wi…" at bounding box center [435, 208] width 870 height 417
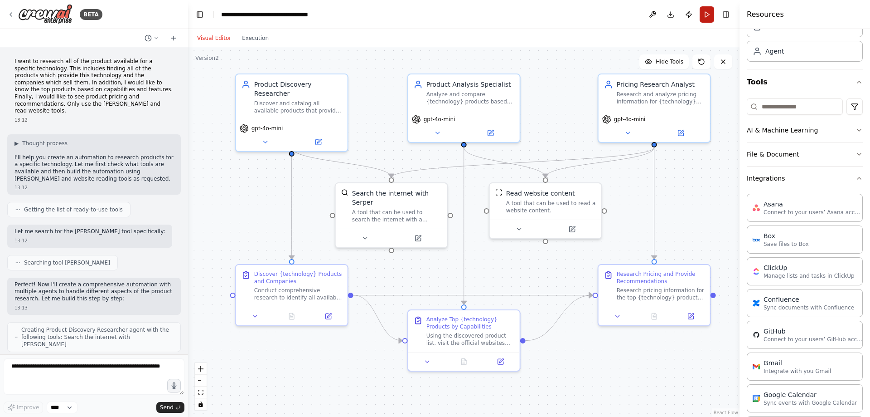
click at [704, 16] on button "Run" at bounding box center [707, 14] width 15 height 16
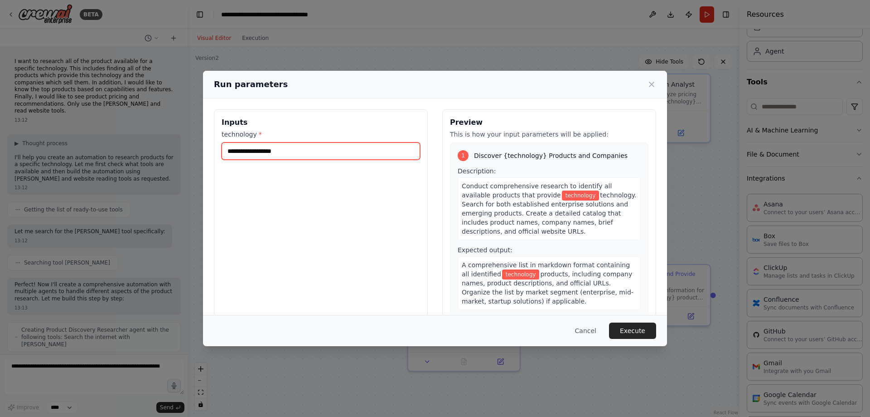
click at [345, 151] on input "technology *" at bounding box center [321, 150] width 199 height 17
type input "*"
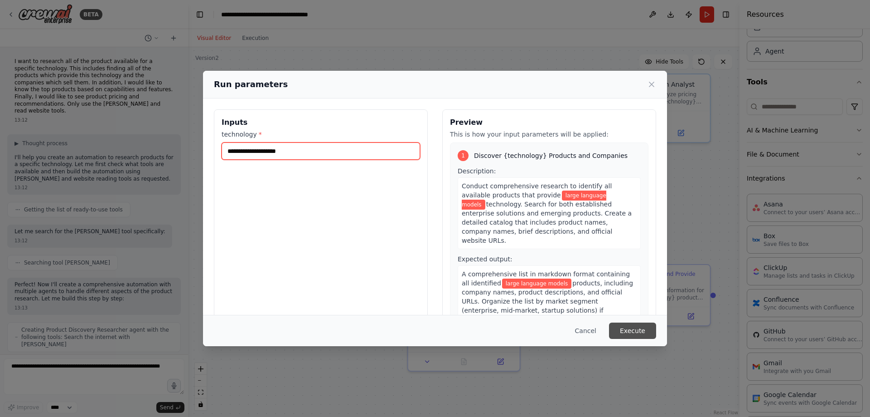
type input "**********"
click at [637, 334] on button "Execute" at bounding box center [632, 330] width 47 height 16
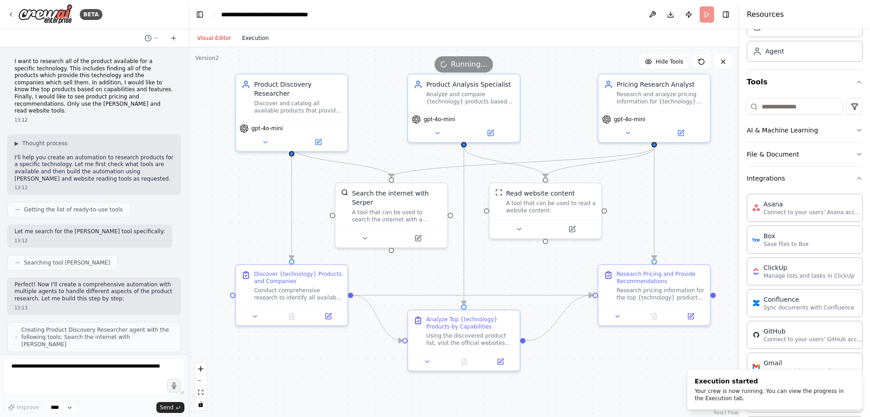
click at [251, 39] on button "Execution" at bounding box center [256, 38] width 38 height 11
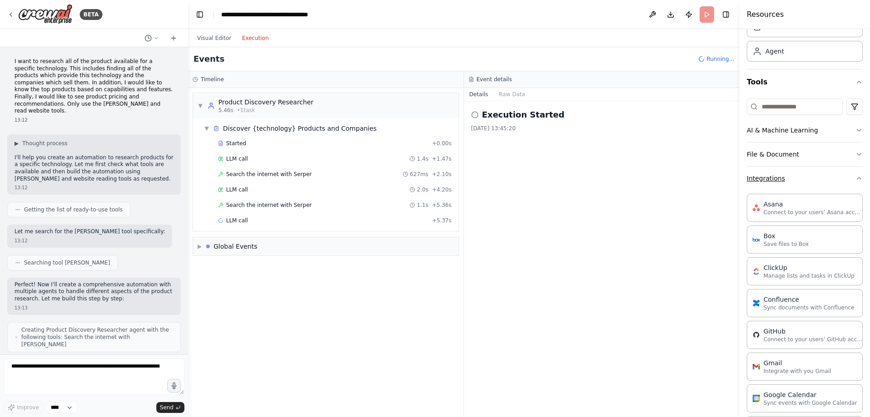
click at [856, 177] on icon "button" at bounding box center [859, 177] width 7 height 7
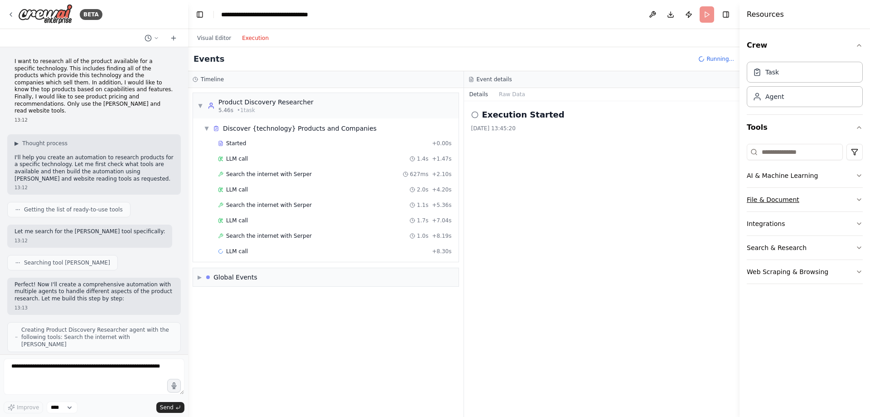
click at [848, 199] on button "File & Document" at bounding box center [805, 200] width 116 height 24
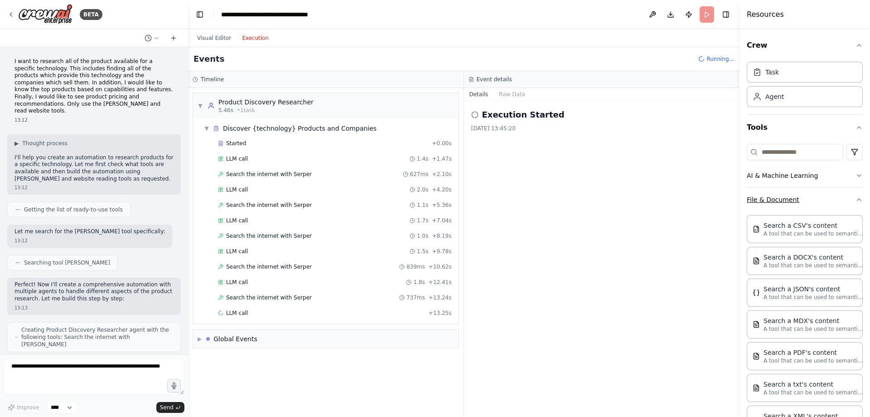
click at [856, 199] on icon "button" at bounding box center [859, 199] width 7 height 7
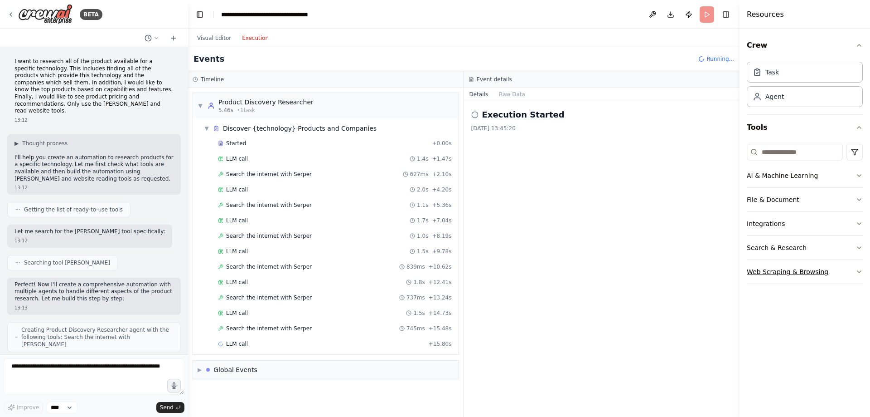
click at [850, 269] on button "Web Scraping & Browsing" at bounding box center [805, 272] width 116 height 24
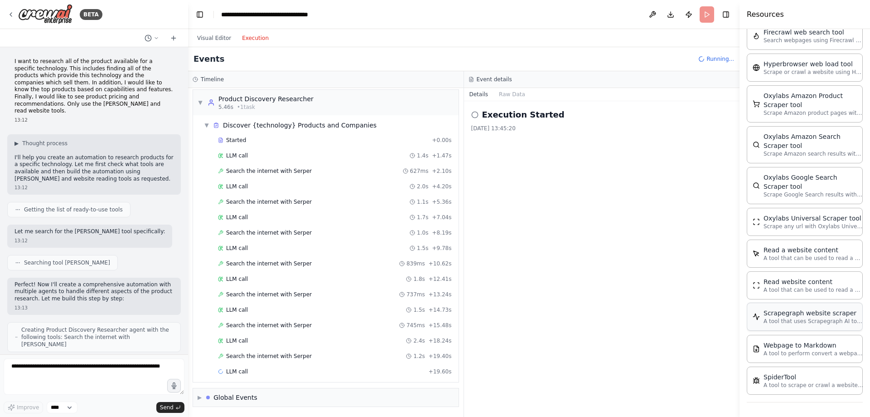
scroll to position [43, 0]
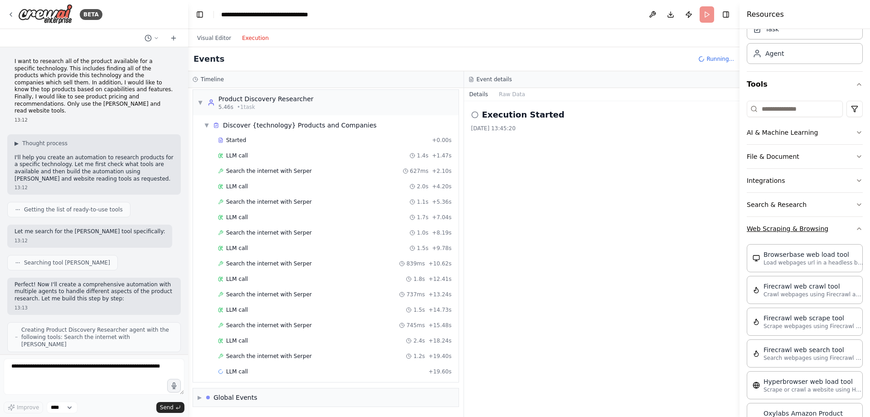
click at [856, 225] on icon "button" at bounding box center [859, 228] width 7 height 7
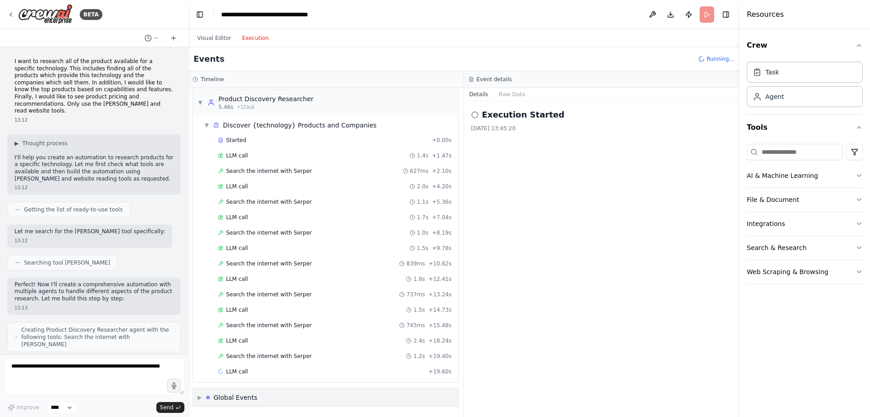
click at [298, 398] on div "▶ Global Events" at bounding box center [326, 397] width 266 height 18
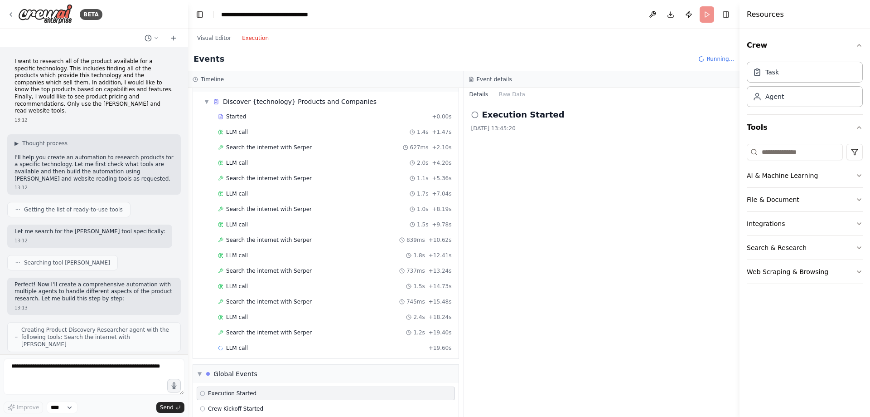
scroll to position [39, 0]
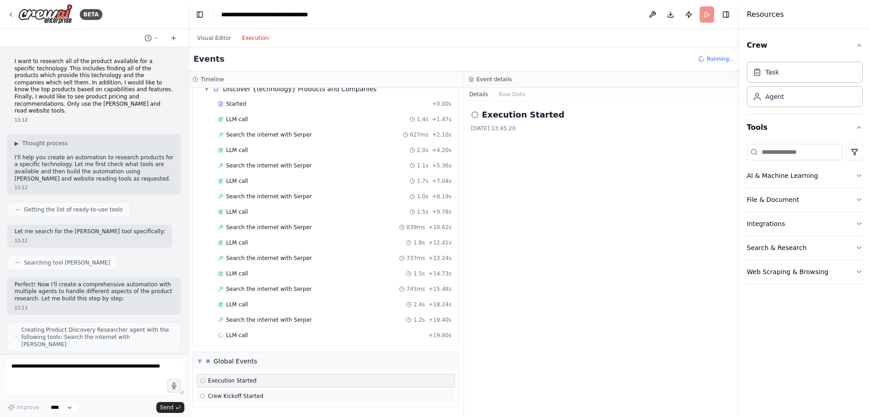
click at [264, 395] on div "Crew Kickoff Started" at bounding box center [326, 395] width 252 height 7
click at [267, 362] on div "▼ Global Events" at bounding box center [326, 361] width 266 height 18
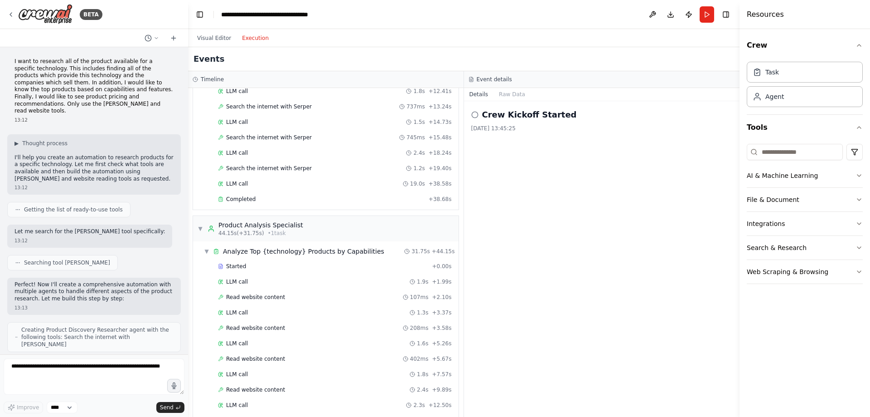
scroll to position [0, 0]
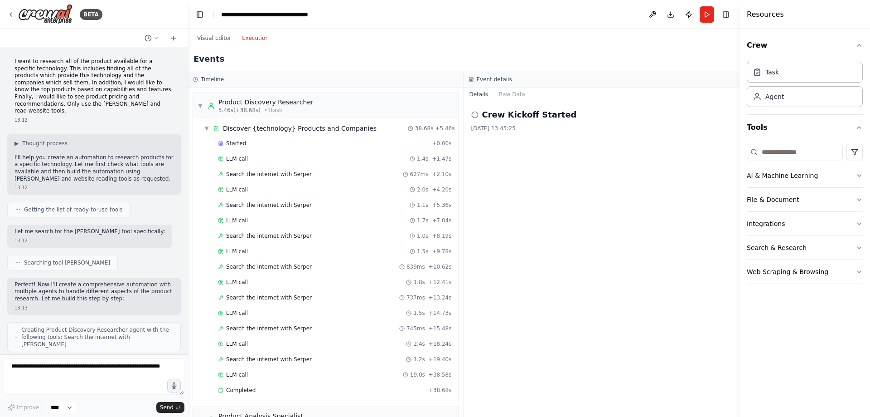
click at [248, 40] on button "Execution" at bounding box center [256, 38] width 38 height 11
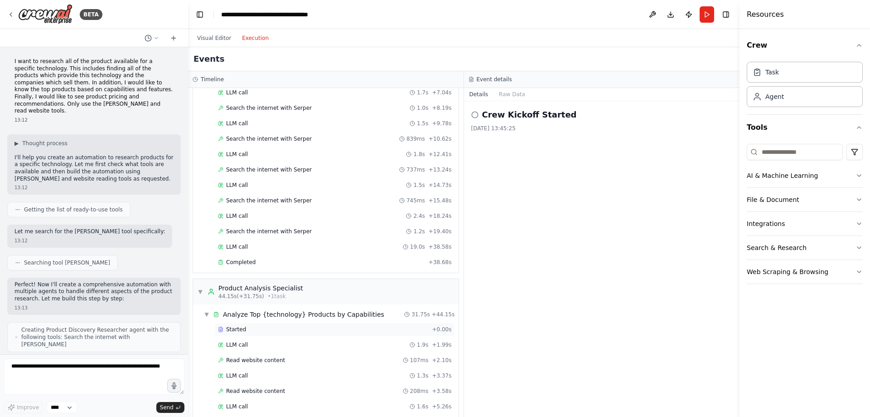
scroll to position [272, 0]
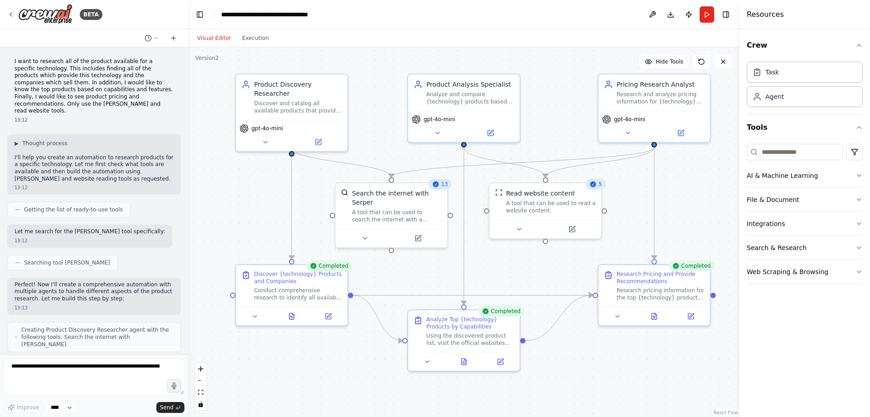
click at [210, 37] on button "Visual Editor" at bounding box center [214, 38] width 45 height 11
click at [256, 37] on button "Execution" at bounding box center [256, 38] width 38 height 11
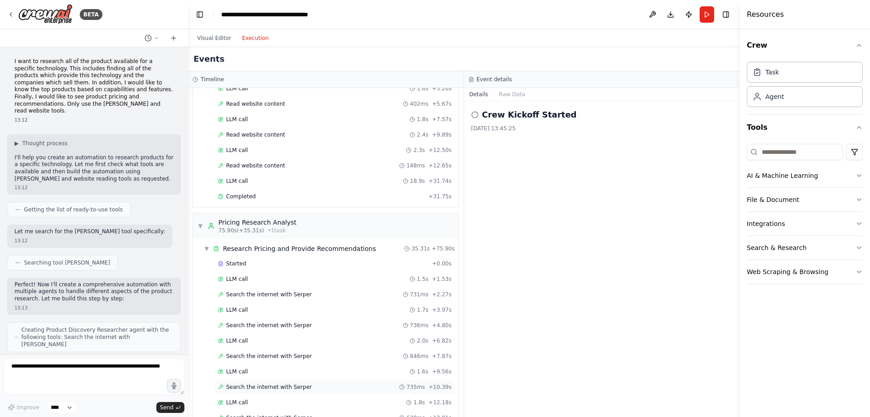
scroll to position [553, 0]
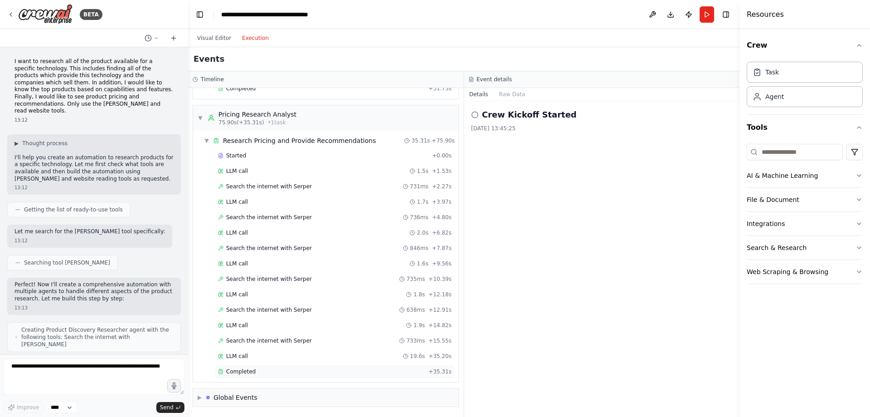
click at [244, 371] on span "Completed" at bounding box center [240, 371] width 29 height 7
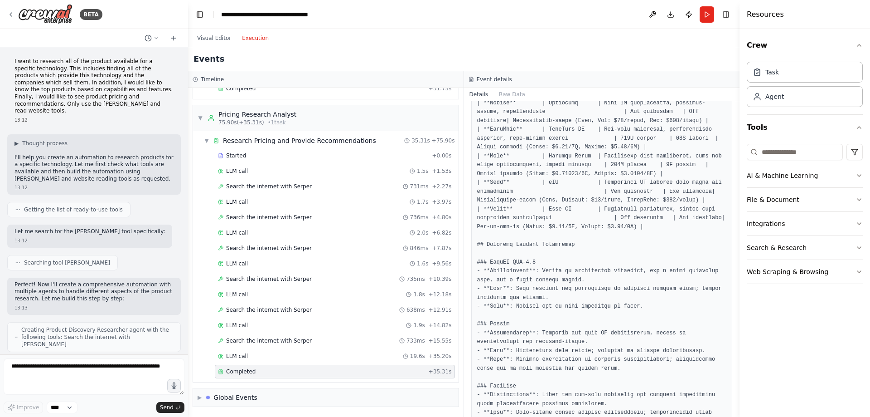
scroll to position [0, 0]
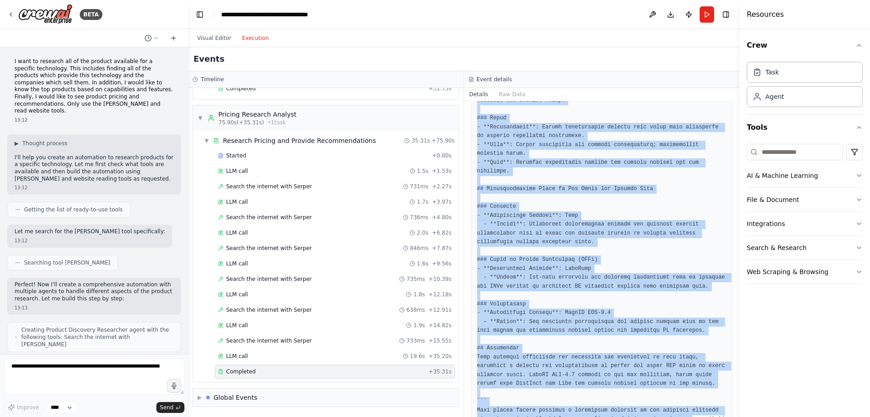
scroll to position [709, 0]
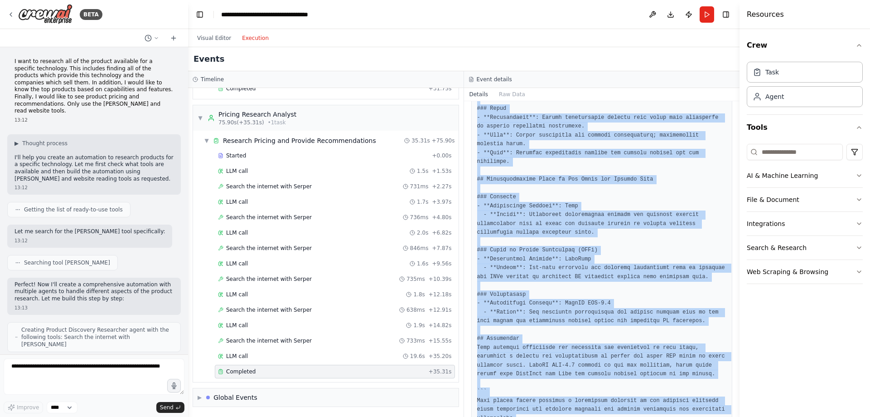
drag, startPoint x: 476, startPoint y: 163, endPoint x: 656, endPoint y: 391, distance: 289.8
copy pre "# Large Language Models (LLMs) Product Analysis Report ## Introduction This rep…"
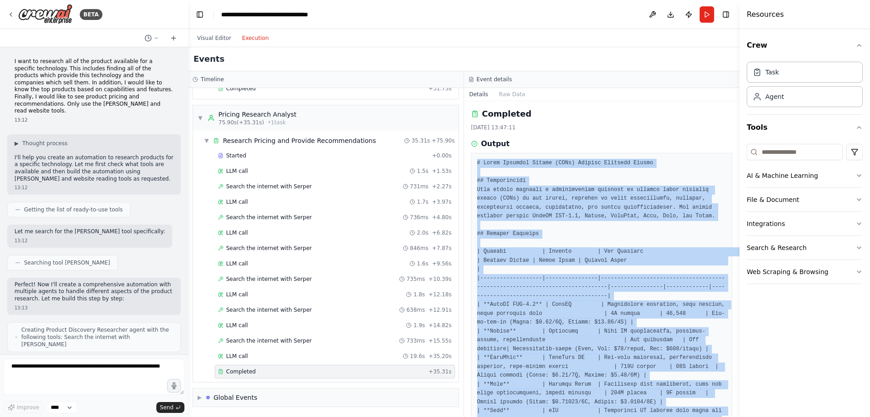
scroll to position [0, 0]
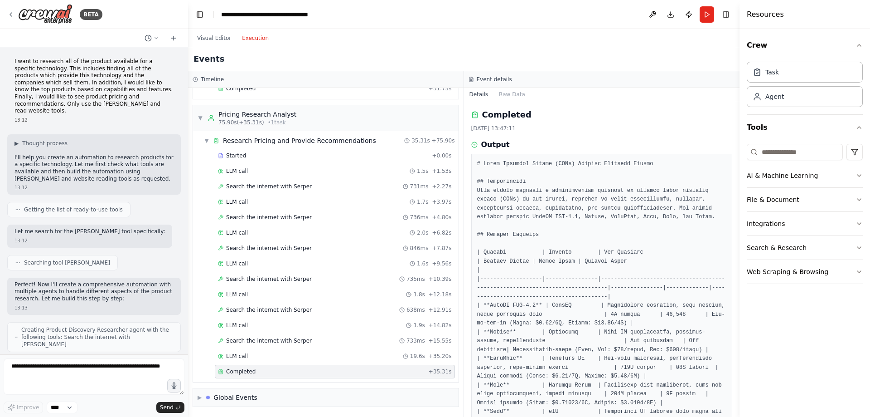
click at [525, 79] on div "Event details" at bounding box center [602, 79] width 267 height 7
click at [513, 92] on button "Raw Data" at bounding box center [512, 94] width 37 height 13
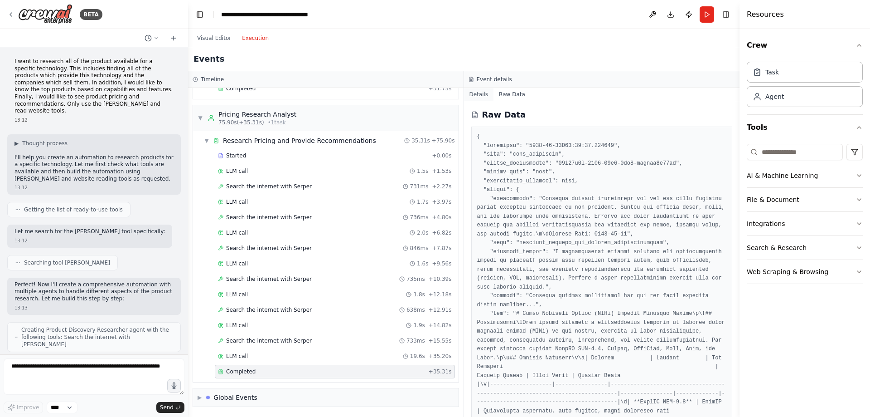
click at [479, 93] on button "Details" at bounding box center [479, 94] width 30 height 13
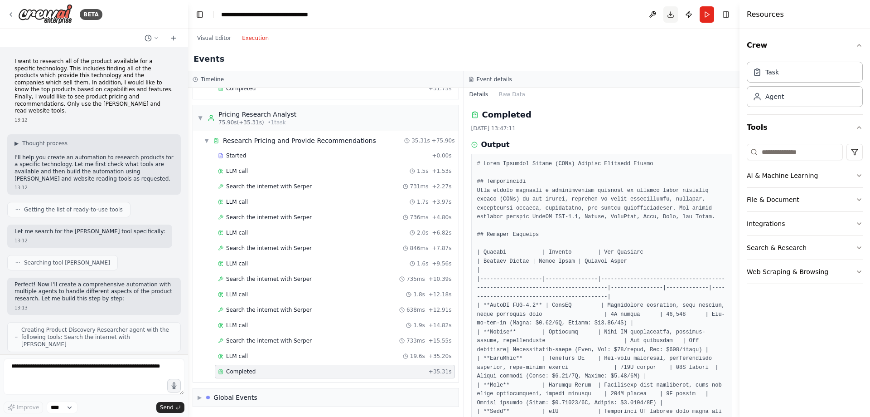
click at [671, 17] on button "Download" at bounding box center [671, 14] width 15 height 16
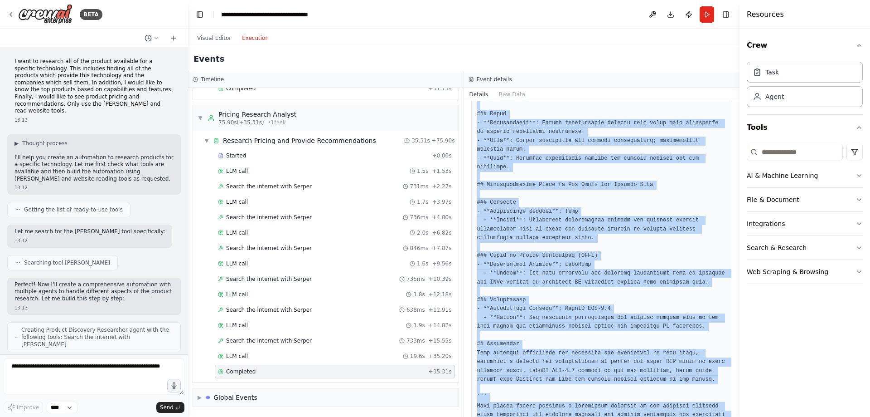
scroll to position [709, 0]
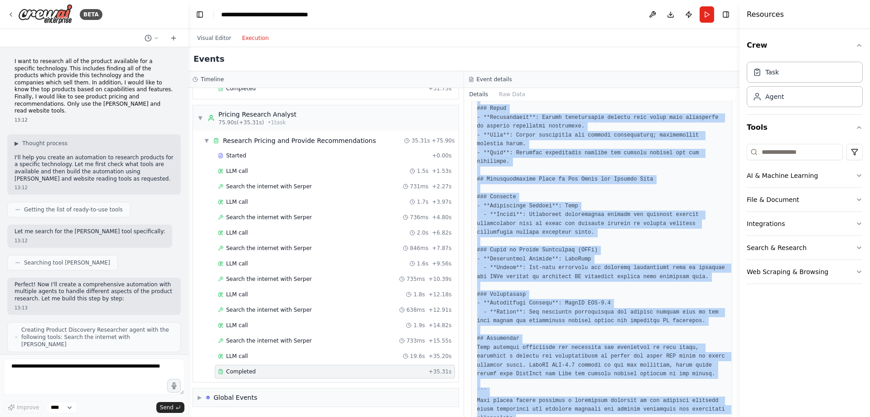
drag, startPoint x: 477, startPoint y: 164, endPoint x: 559, endPoint y: 391, distance: 241.0
click at [574, 404] on div "Completed 21/08/2025 13:47:11 Output" at bounding box center [602, 258] width 276 height 315
copy pre "# Large Language Models (LLMs) Product Analysis Report ## Introduction This rep…"
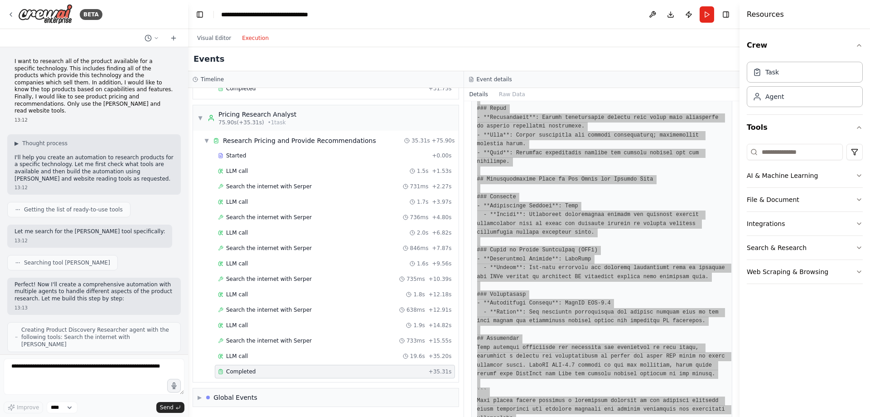
scroll to position [546, 0]
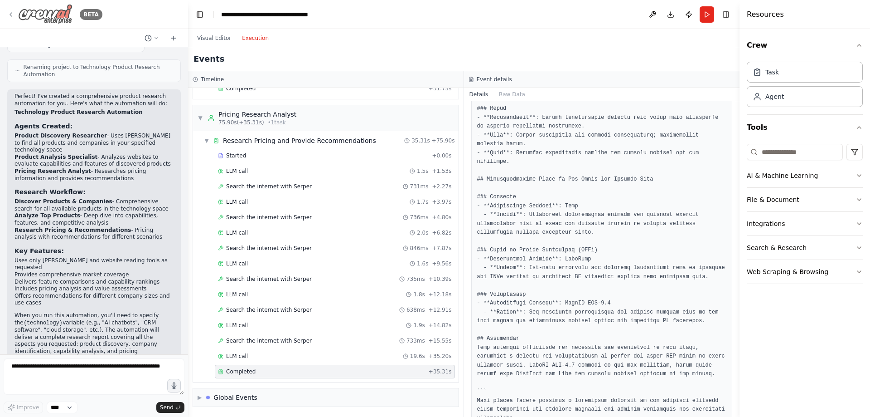
click at [12, 12] on icon at bounding box center [10, 14] width 7 height 7
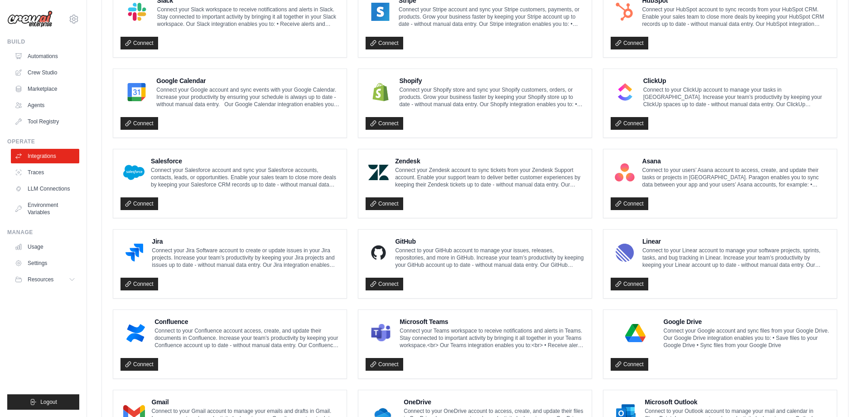
scroll to position [436, 0]
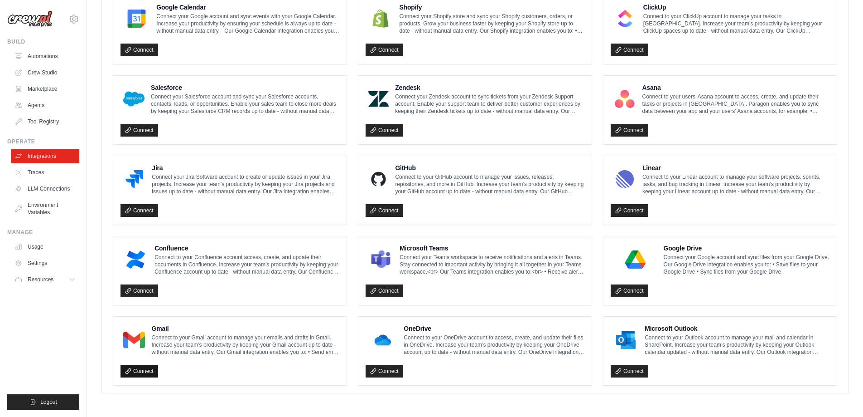
click at [138, 369] on link "Connect" at bounding box center [140, 370] width 38 height 13
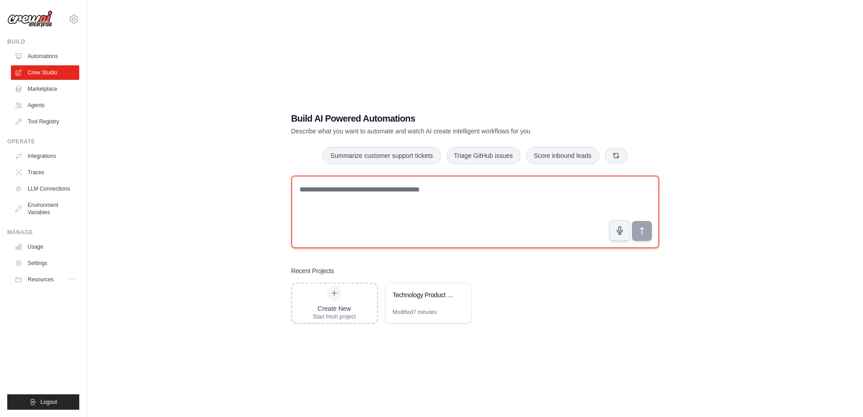
click at [355, 188] on textarea at bounding box center [475, 211] width 368 height 73
paste textarea "**********"
type textarea "**********"
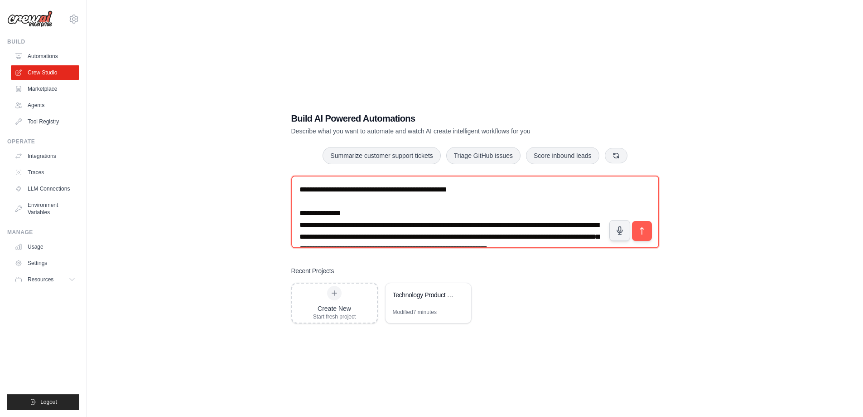
drag, startPoint x: 582, startPoint y: 244, endPoint x: 201, endPoint y: 144, distance: 394.1
click at [201, 144] on div "Build AI Powered Automations Describe what you want to automate and watch AI cr…" at bounding box center [475, 217] width 747 height 417
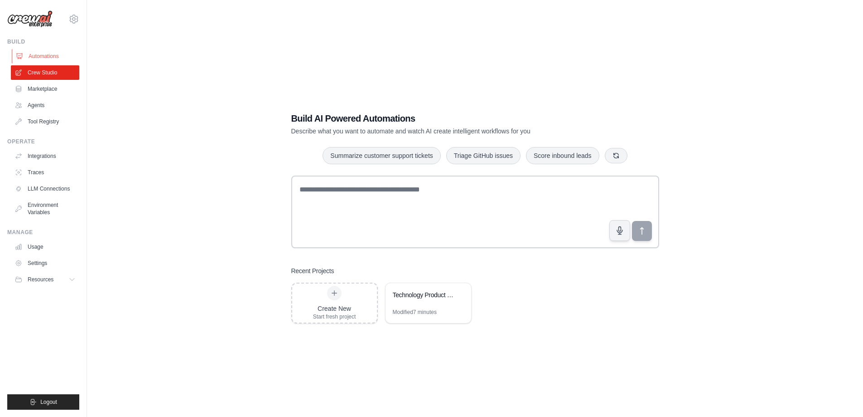
click at [47, 54] on link "Automations" at bounding box center [46, 56] width 68 height 15
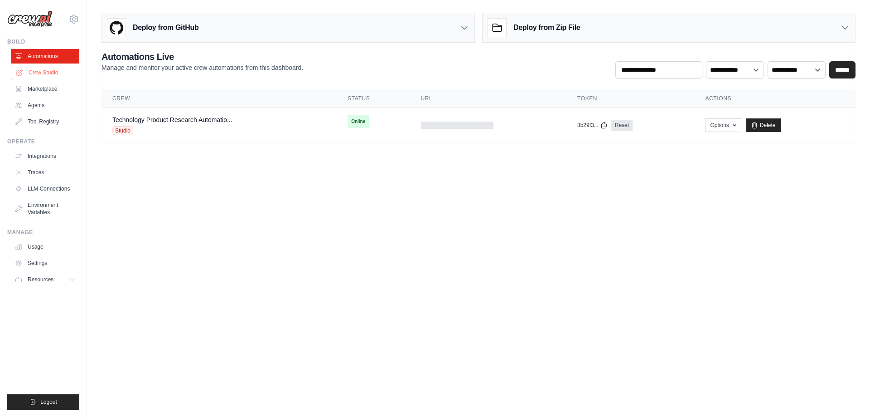
click at [44, 71] on link "Crew Studio" at bounding box center [46, 72] width 68 height 15
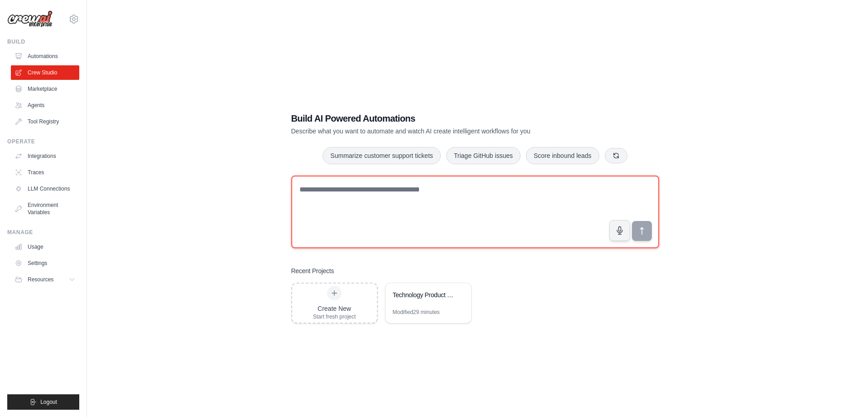
click at [434, 205] on textarea at bounding box center [475, 211] width 368 height 73
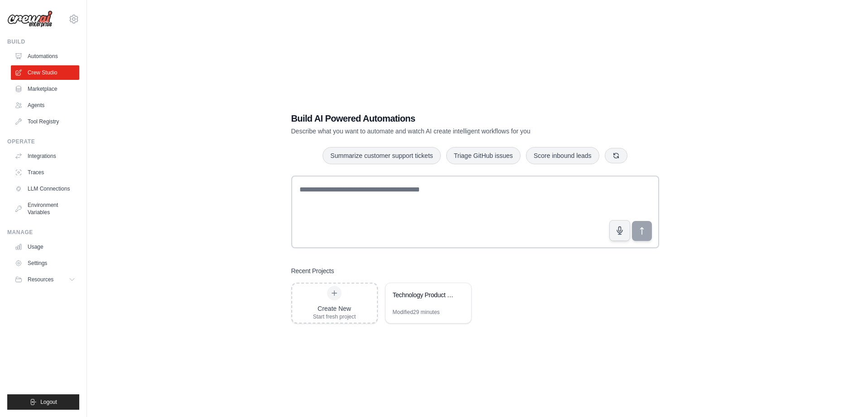
click at [50, 64] on ul "Automations Crew Studio Marketplace Agents Tool Registry" at bounding box center [45, 89] width 68 height 80
click at [49, 53] on link "Automations" at bounding box center [46, 56] width 68 height 15
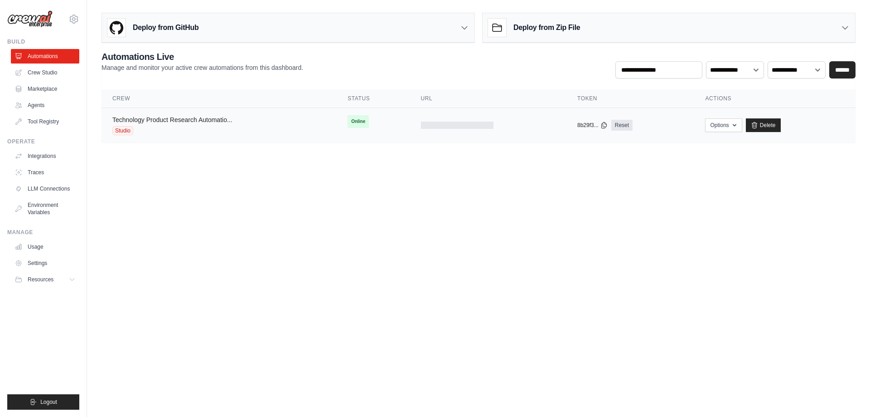
click at [202, 117] on link "Technology Product Research Automatio..." at bounding box center [172, 119] width 120 height 7
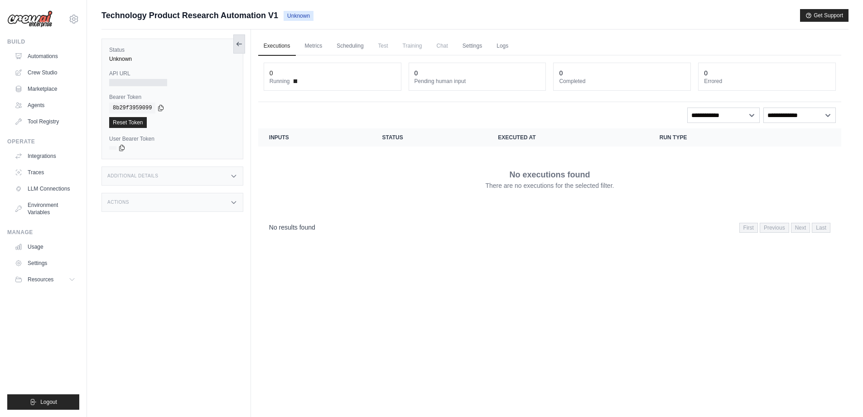
click at [238, 45] on icon at bounding box center [238, 44] width 2 height 4
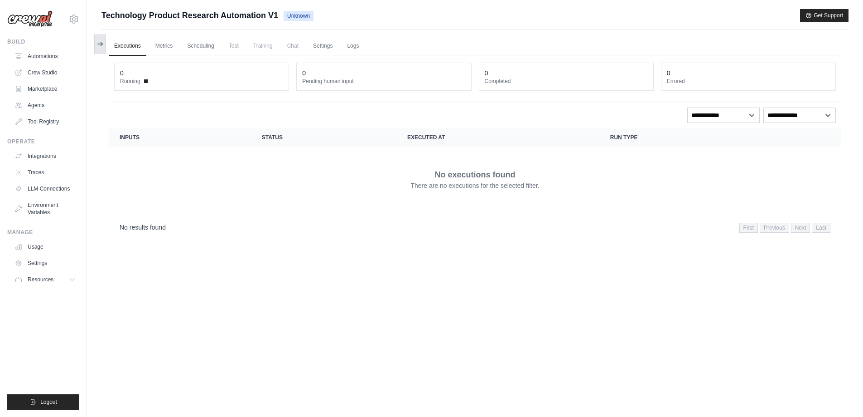
click at [102, 40] on button at bounding box center [100, 43] width 12 height 19
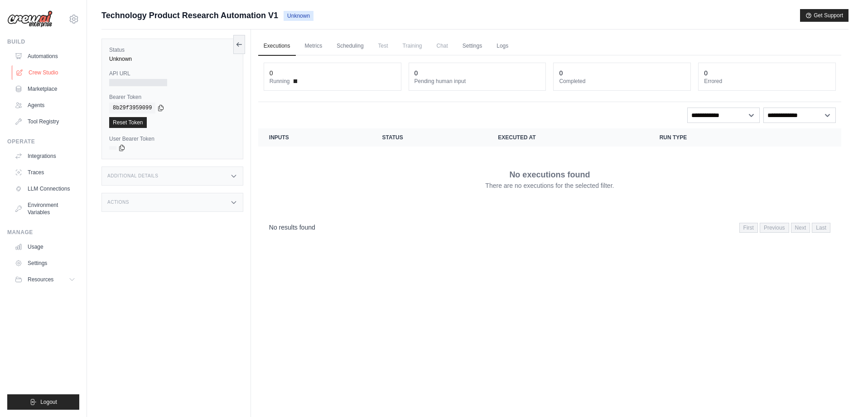
click at [40, 71] on link "Crew Studio" at bounding box center [46, 72] width 68 height 15
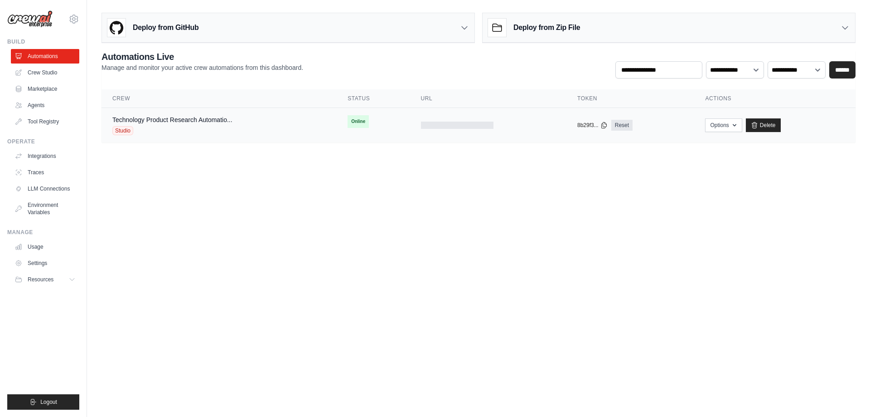
click at [358, 116] on span "Online" at bounding box center [358, 121] width 21 height 13
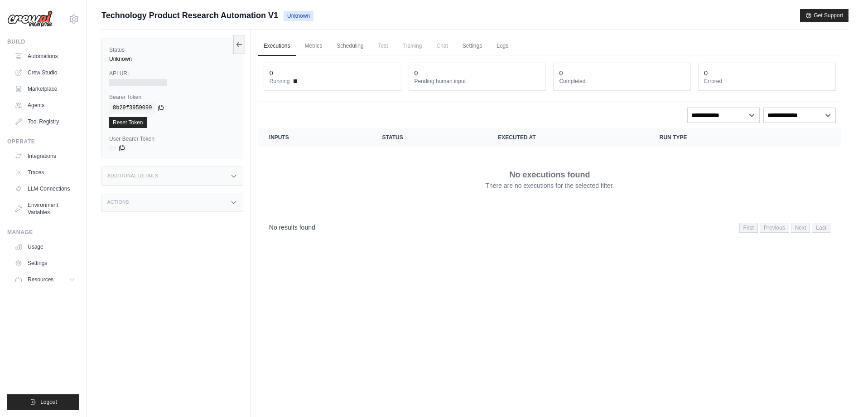
click at [138, 78] on div "API URL" at bounding box center [172, 78] width 126 height 16
click at [44, 58] on link "Automations" at bounding box center [46, 56] width 68 height 15
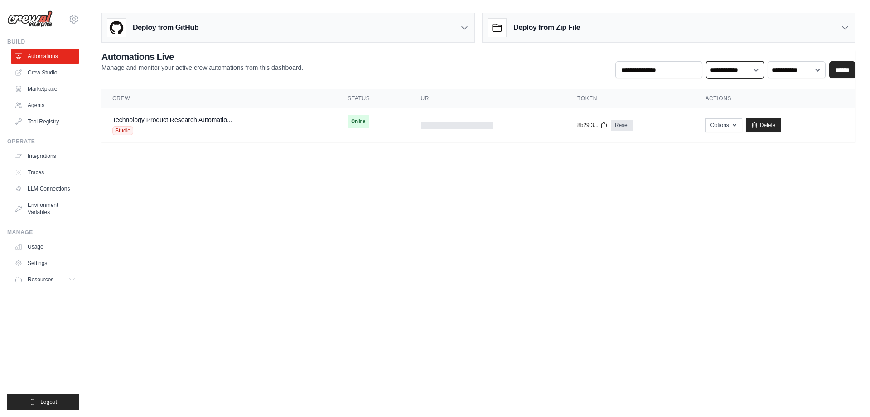
click at [747, 71] on select "**********" at bounding box center [735, 69] width 58 height 17
select select "******"
click at [706, 61] on select "**********" at bounding box center [735, 69] width 58 height 17
click at [848, 71] on input "******" at bounding box center [842, 69] width 26 height 17
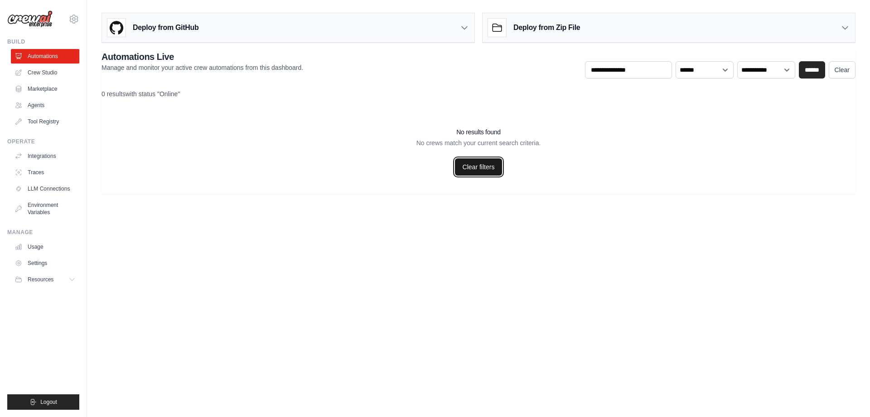
click at [486, 167] on link "Clear filters" at bounding box center [479, 166] width 48 height 17
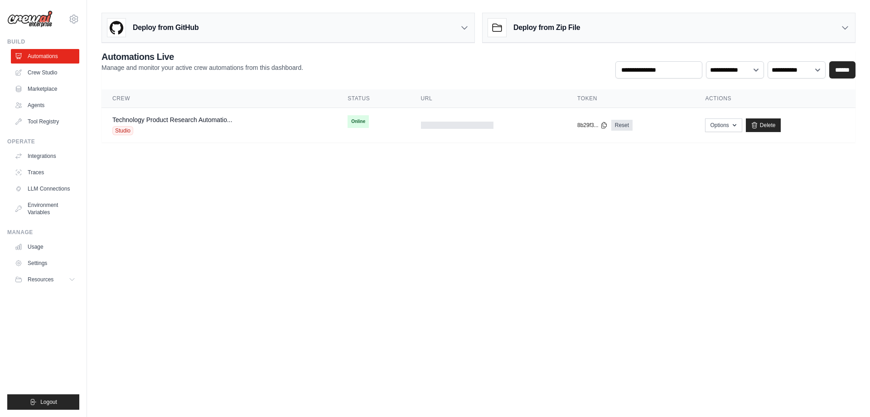
click at [164, 55] on h2 "Automations Live" at bounding box center [203, 56] width 202 height 13
click at [46, 70] on link "Crew Studio" at bounding box center [46, 72] width 68 height 15
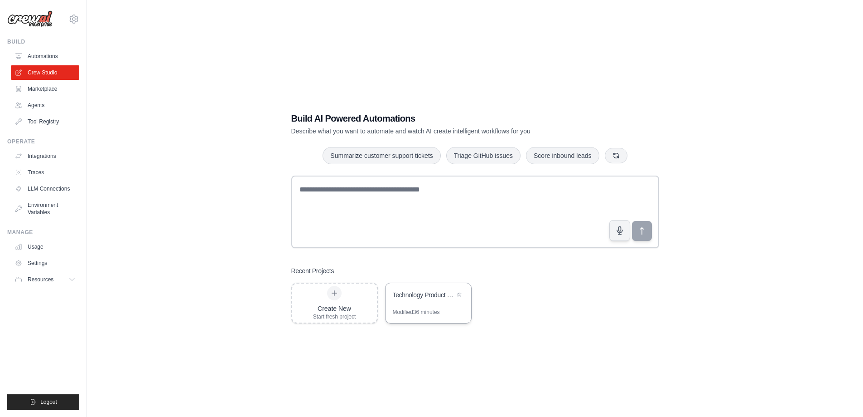
click at [441, 303] on div "Technology Product Research Automation" at bounding box center [429, 295] width 86 height 25
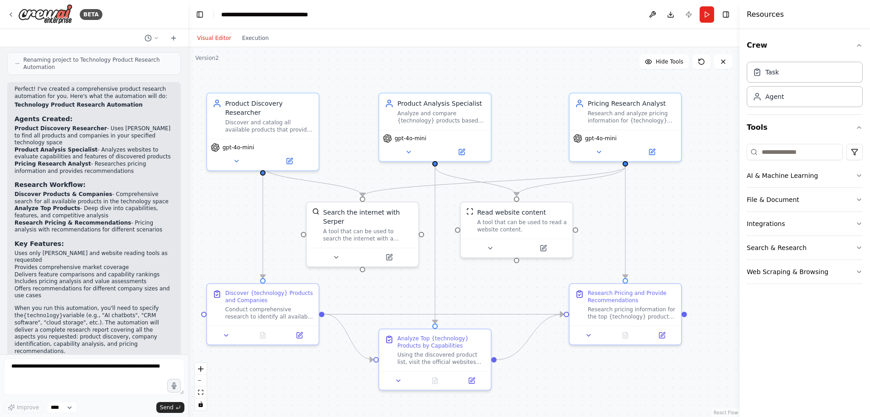
scroll to position [546, 0]
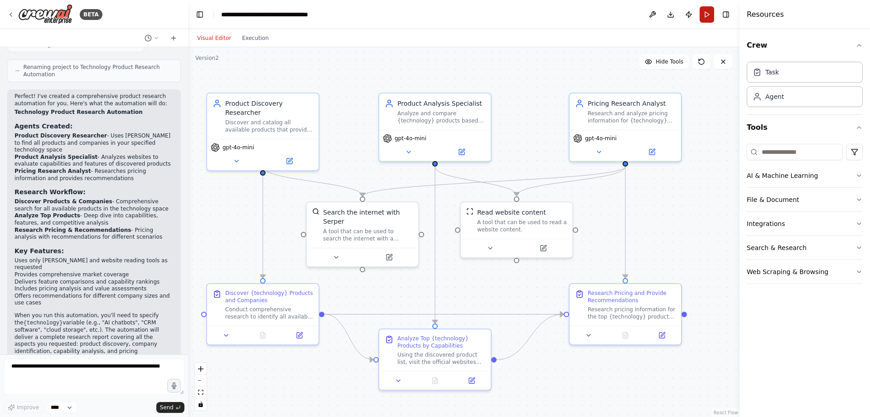
click at [705, 16] on button "Run" at bounding box center [707, 14] width 15 height 16
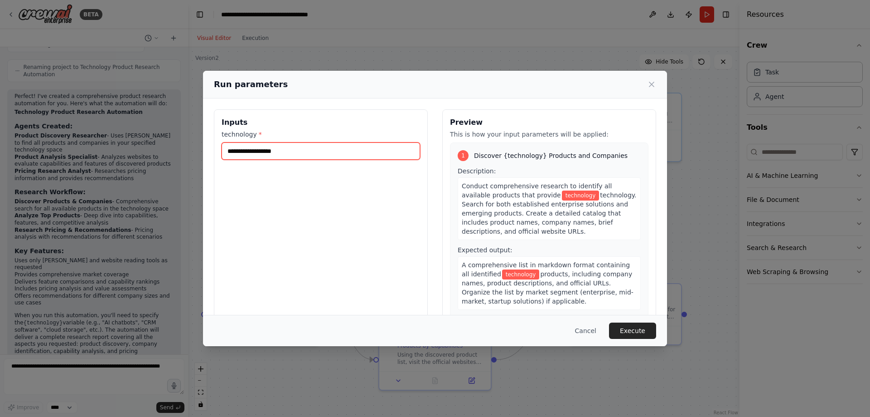
click at [314, 149] on input "technology *" at bounding box center [321, 150] width 199 height 17
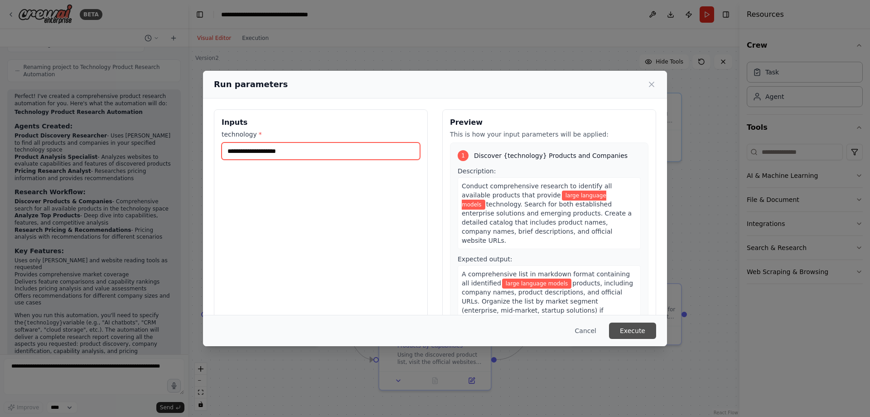
type input "**********"
click at [640, 334] on button "Execute" at bounding box center [632, 330] width 47 height 16
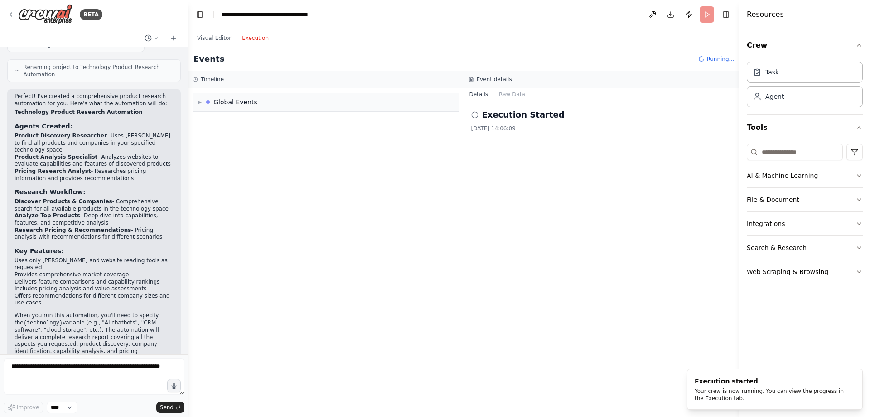
click at [253, 41] on button "Execution" at bounding box center [256, 38] width 38 height 11
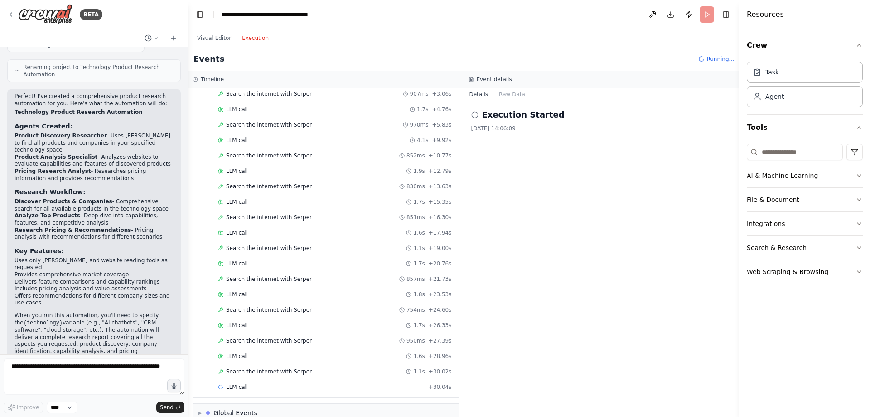
scroll to position [723, 0]
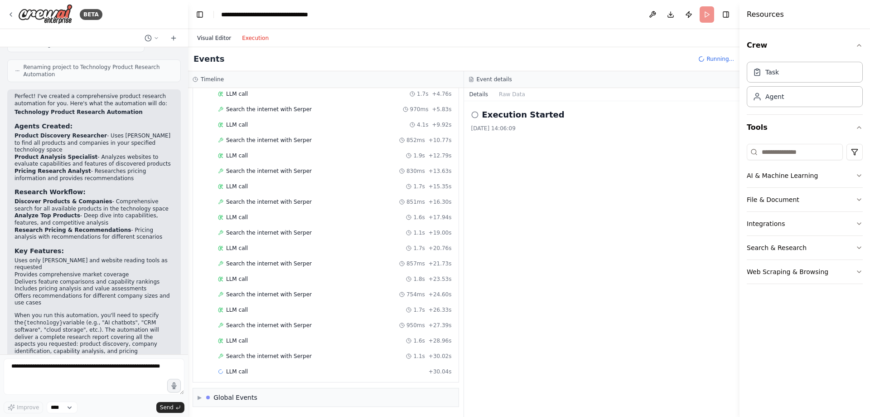
click at [218, 39] on button "Visual Editor" at bounding box center [214, 38] width 45 height 11
click at [253, 39] on button "Execution" at bounding box center [256, 38] width 38 height 11
click at [690, 15] on button "Publish" at bounding box center [689, 14] width 15 height 16
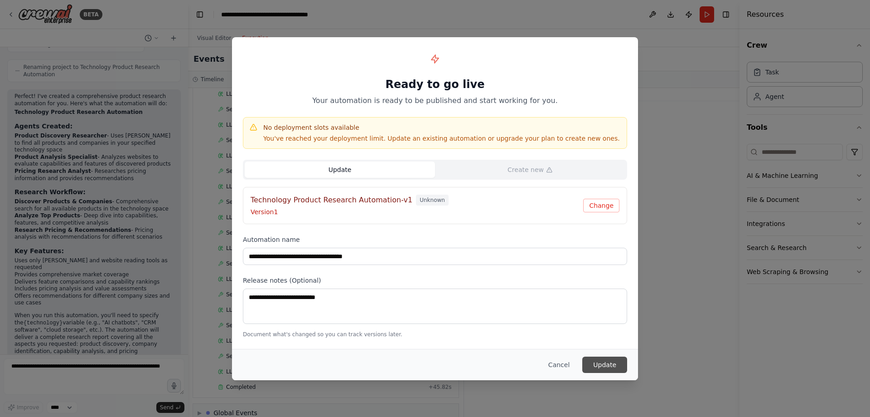
click at [607, 363] on button "Update" at bounding box center [604, 364] width 45 height 16
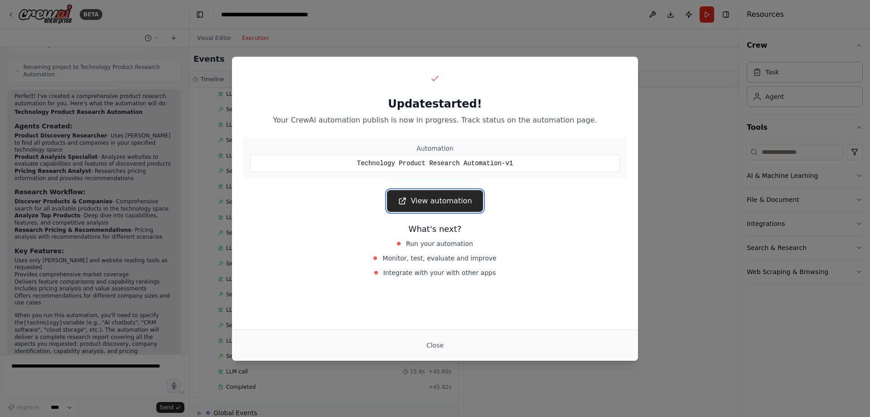
click at [437, 200] on link "View automation" at bounding box center [435, 201] width 96 height 22
click at [437, 345] on button "Close" at bounding box center [435, 345] width 32 height 16
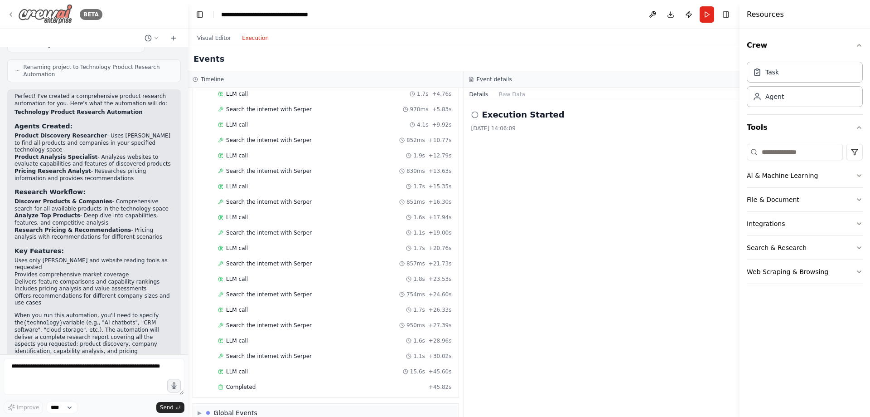
click at [11, 13] on icon at bounding box center [10, 14] width 7 height 7
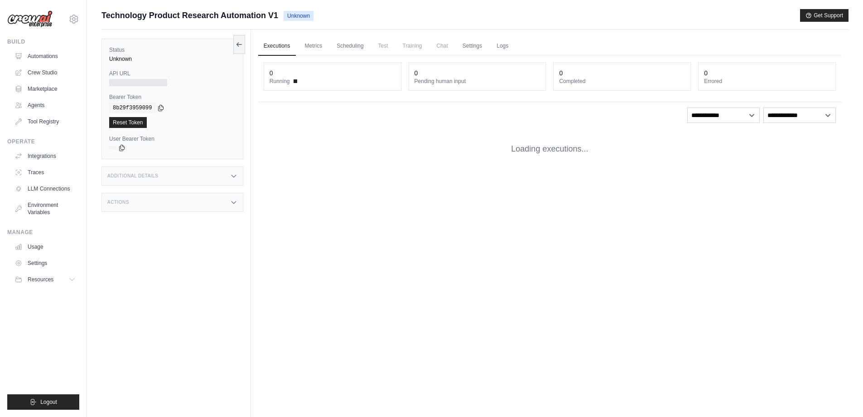
scroll to position [39, 0]
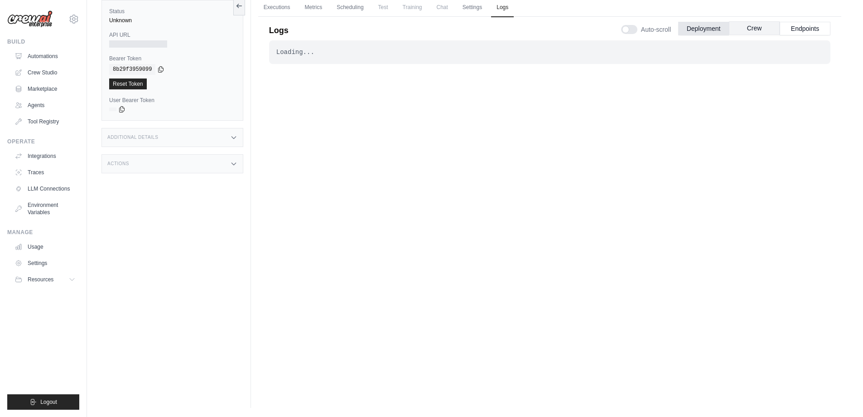
click at [755, 30] on button "Crew" at bounding box center [754, 28] width 51 height 14
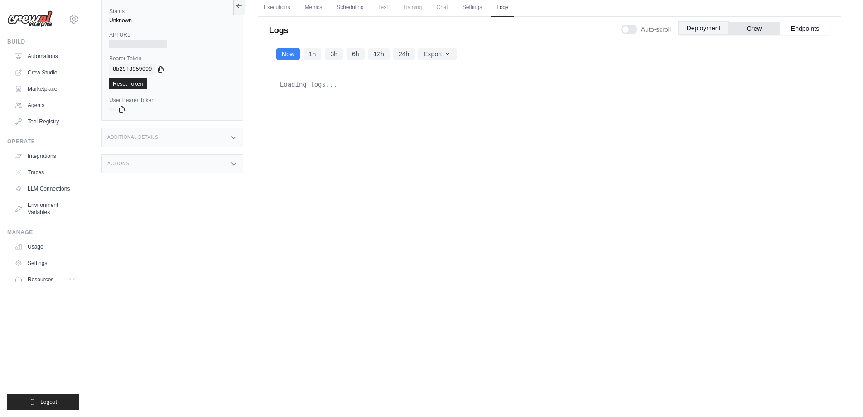
click at [714, 28] on button "Deployment" at bounding box center [703, 28] width 51 height 14
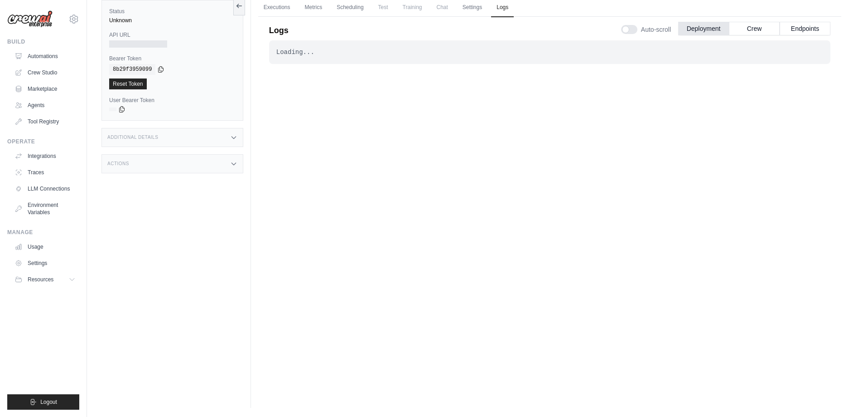
click at [223, 163] on div "Actions" at bounding box center [173, 163] width 142 height 19
click at [224, 137] on div "Additional Details" at bounding box center [173, 137] width 142 height 19
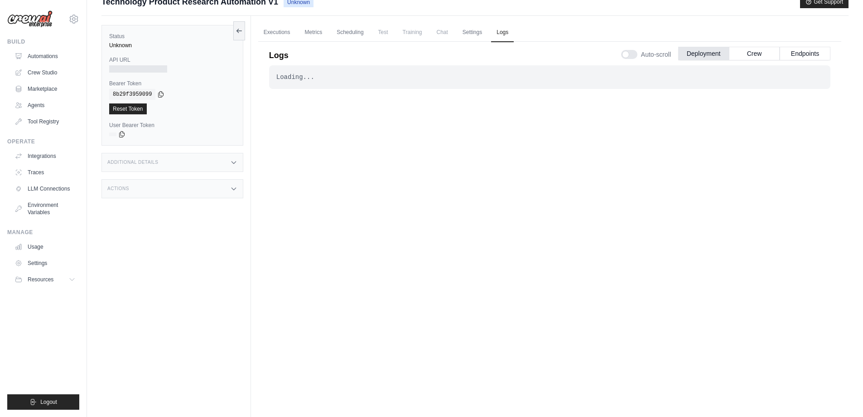
scroll to position [0, 0]
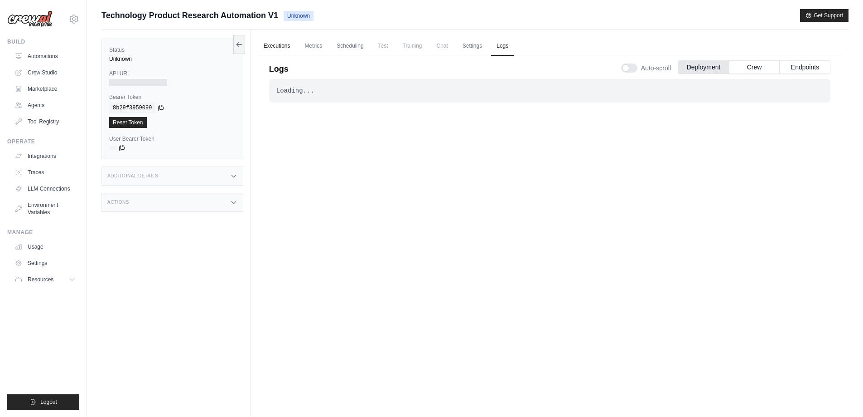
click at [282, 43] on link "Executions" at bounding box center [277, 46] width 38 height 19
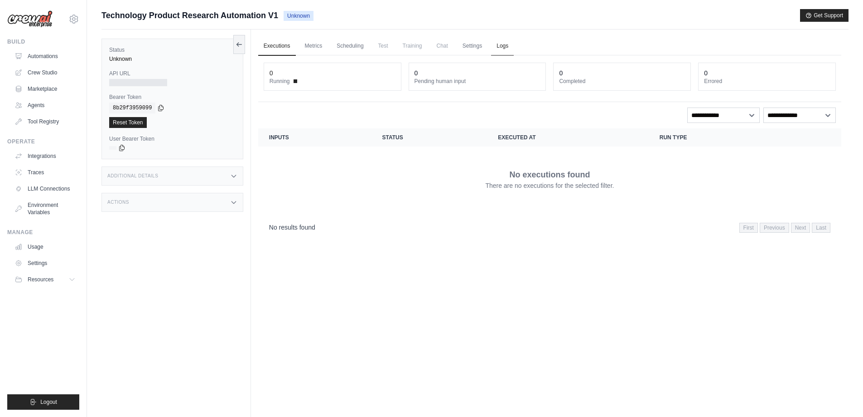
click at [507, 40] on link "Logs" at bounding box center [502, 46] width 23 height 19
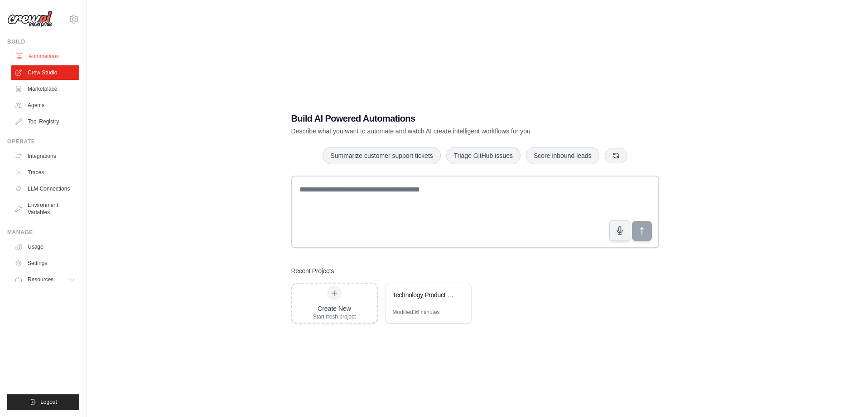
click at [46, 51] on link "Automations" at bounding box center [46, 56] width 68 height 15
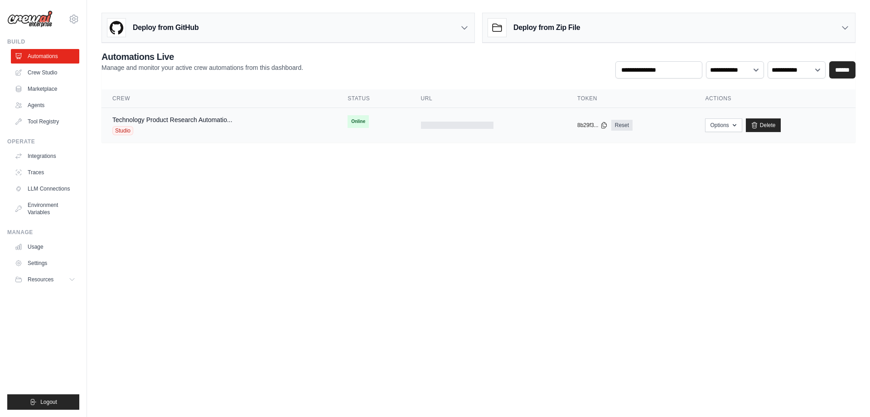
click at [315, 126] on div "Technology Product Research Automatio... Studio" at bounding box center [218, 125] width 213 height 20
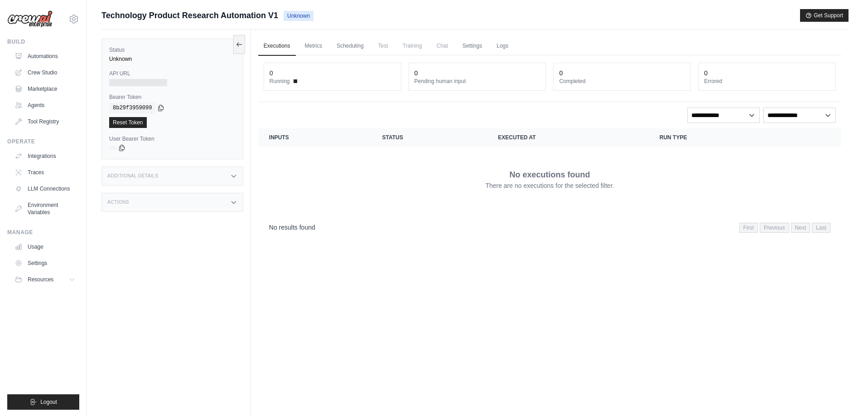
click at [296, 21] on div "Technology Product Research Automation V1 Unknown" at bounding box center [208, 15] width 212 height 13
click at [505, 43] on link "Logs" at bounding box center [502, 46] width 23 height 19
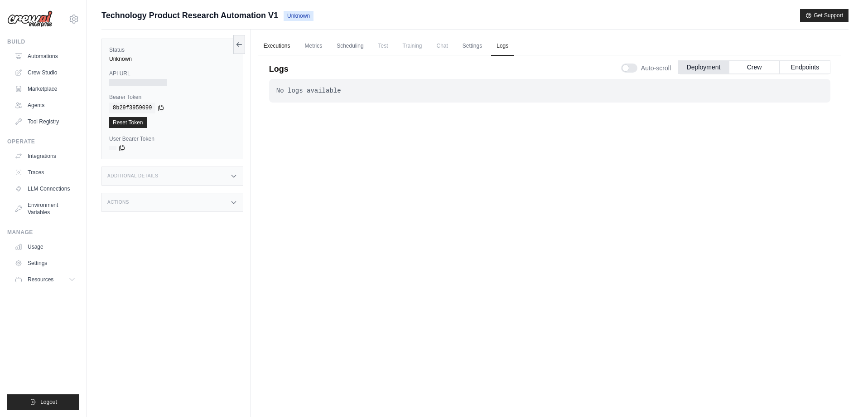
click at [282, 44] on link "Executions" at bounding box center [277, 46] width 38 height 19
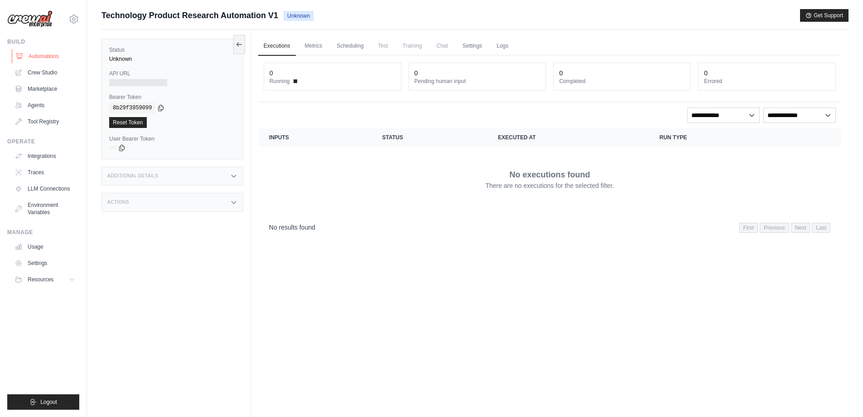
click at [48, 58] on link "Automations" at bounding box center [46, 56] width 68 height 15
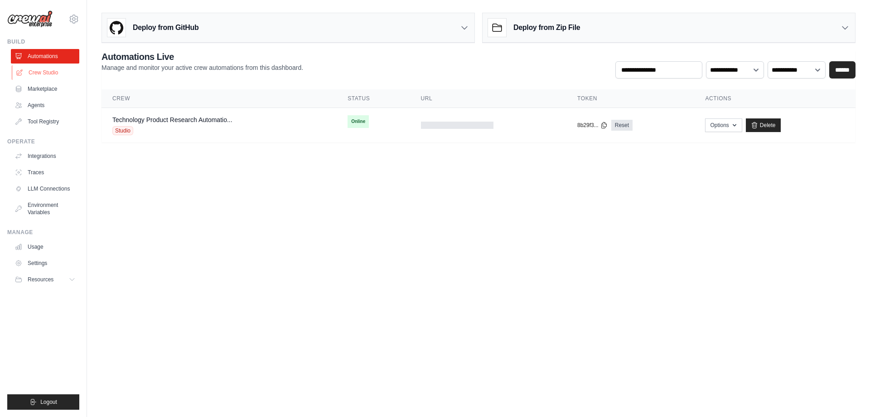
click at [44, 70] on link "Crew Studio" at bounding box center [46, 72] width 68 height 15
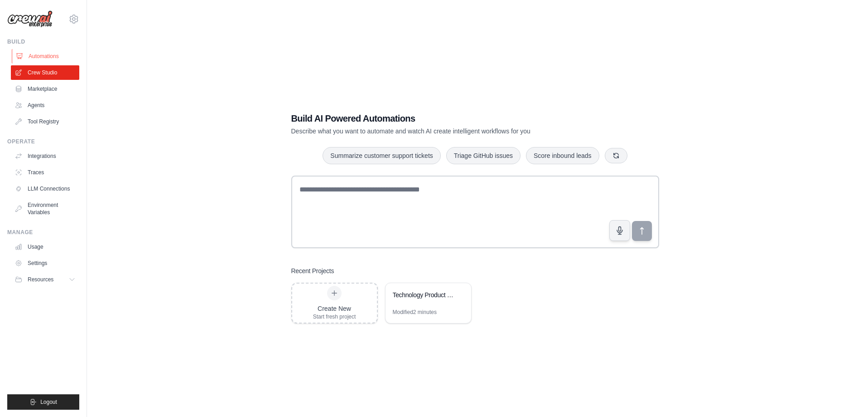
click at [42, 52] on link "Automations" at bounding box center [46, 56] width 68 height 15
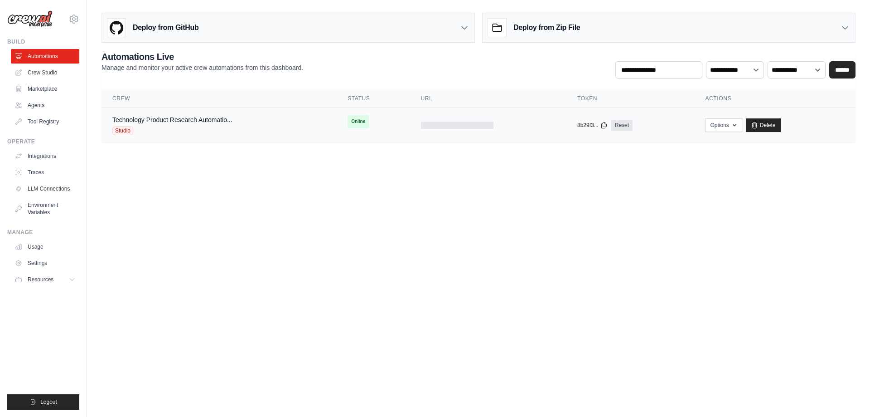
click at [357, 124] on span "Online" at bounding box center [358, 121] width 21 height 13
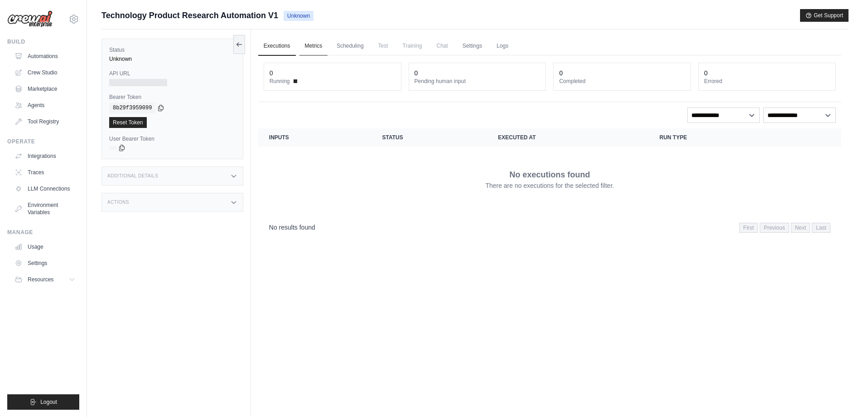
click at [312, 48] on link "Metrics" at bounding box center [314, 46] width 29 height 19
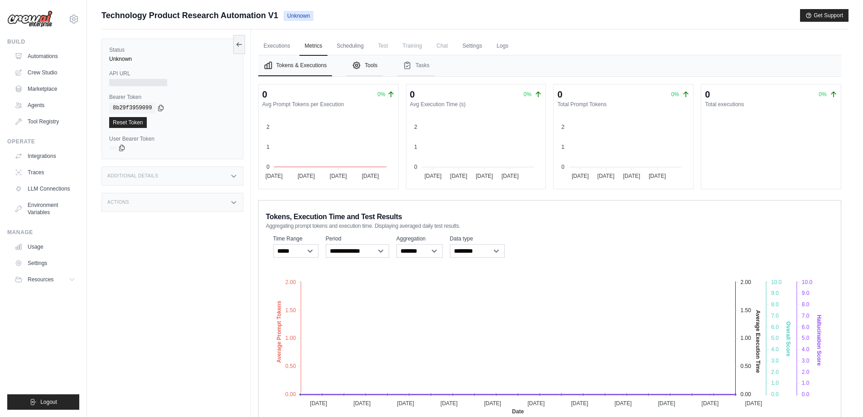
click at [358, 63] on icon "Tabs" at bounding box center [356, 65] width 9 height 9
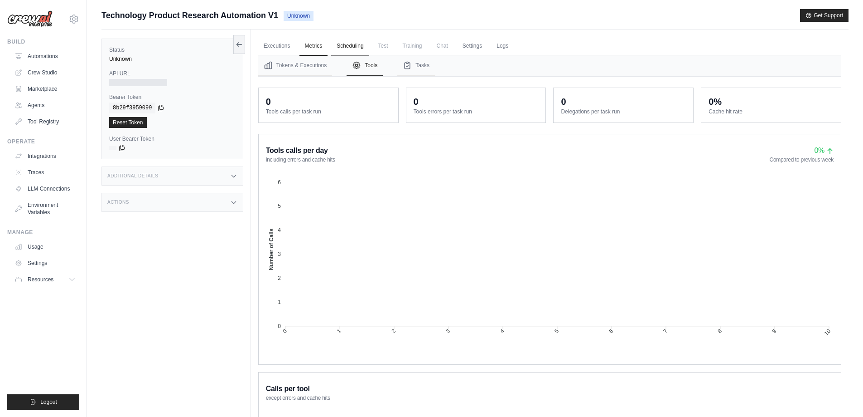
click at [359, 46] on link "Scheduling" at bounding box center [350, 46] width 38 height 19
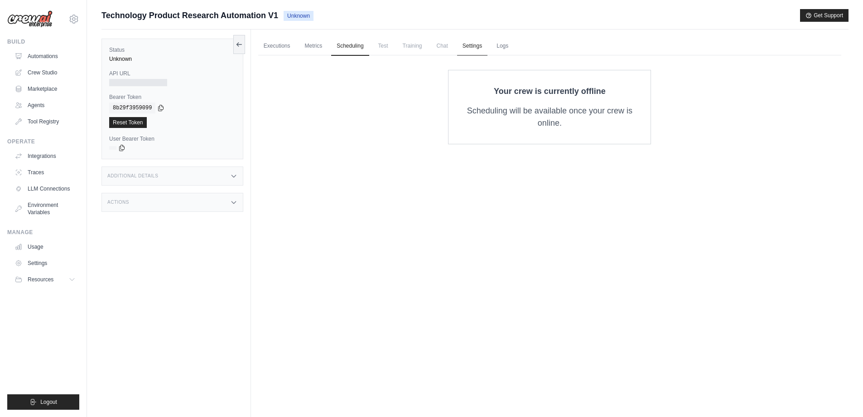
click at [470, 46] on link "Settings" at bounding box center [472, 46] width 30 height 19
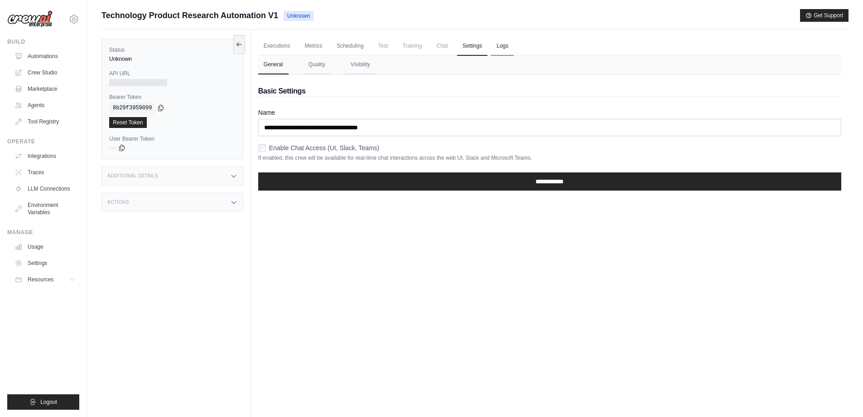
click at [499, 45] on link "Logs" at bounding box center [502, 46] width 23 height 19
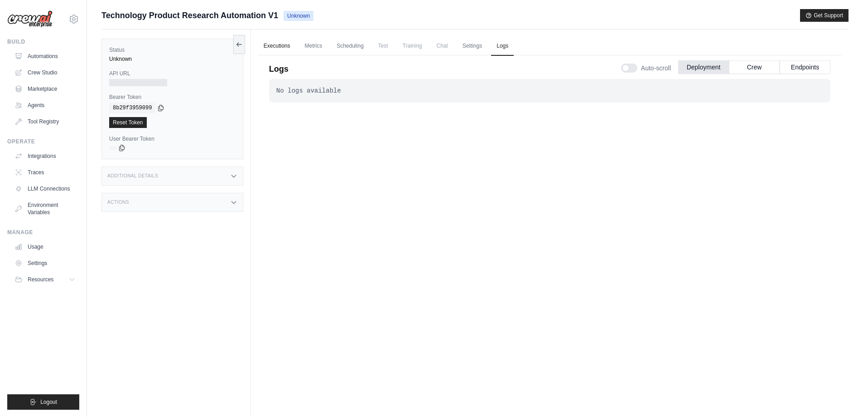
click at [280, 44] on link "Executions" at bounding box center [277, 46] width 38 height 19
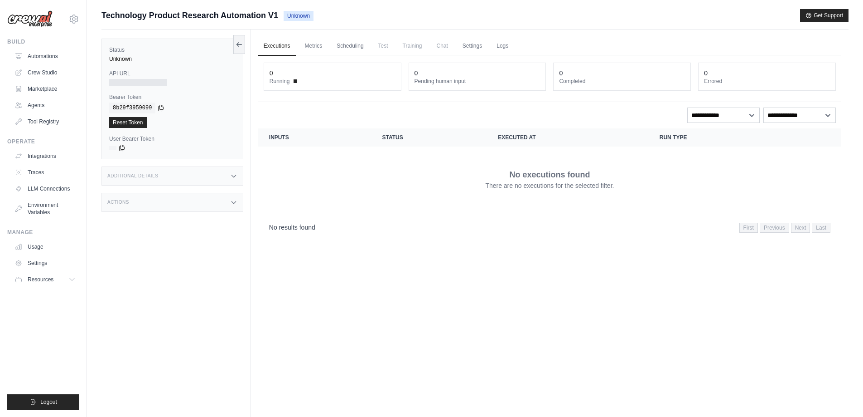
click at [302, 15] on span "Unknown" at bounding box center [299, 16] width 30 height 10
click at [126, 62] on div "Unknown" at bounding box center [172, 58] width 126 height 7
click at [42, 86] on link "Marketplace" at bounding box center [46, 89] width 68 height 15
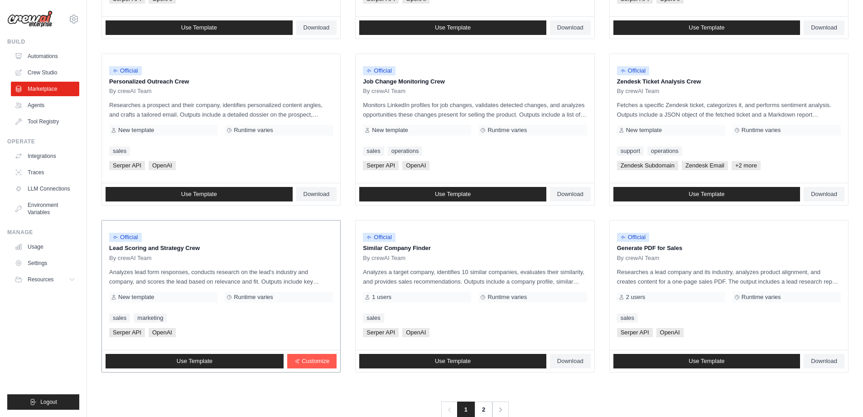
scroll to position [423, 0]
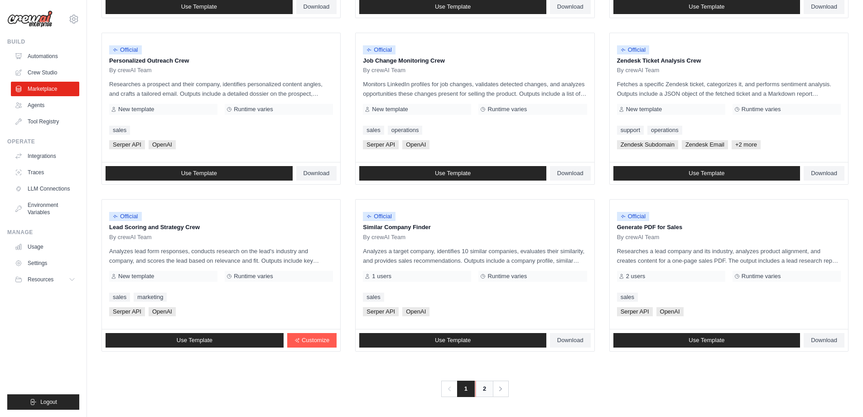
click at [478, 386] on link "2" at bounding box center [484, 388] width 18 height 16
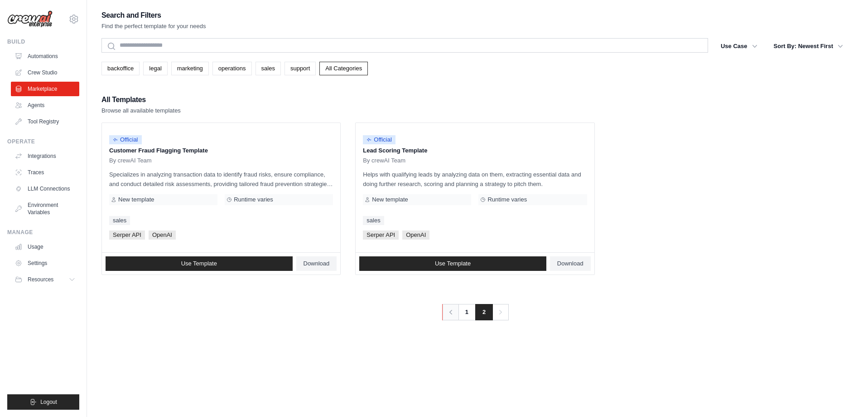
click at [452, 309] on icon "Pagination" at bounding box center [450, 311] width 9 height 9
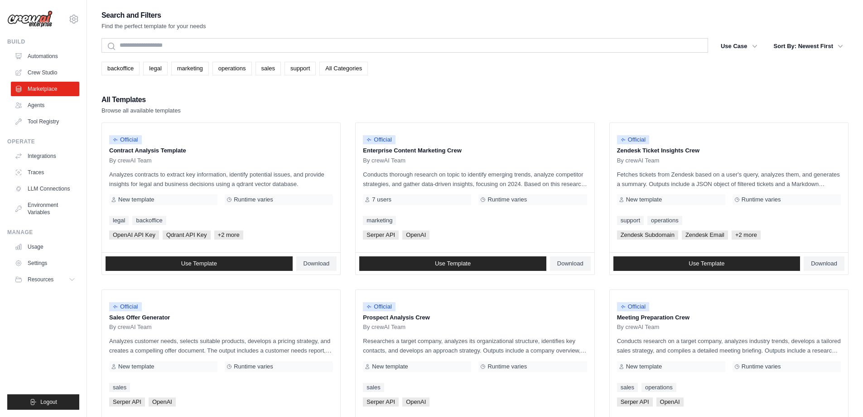
click at [350, 69] on link "All Categories" at bounding box center [344, 69] width 48 height 14
click at [234, 68] on link "operations" at bounding box center [232, 69] width 39 height 14
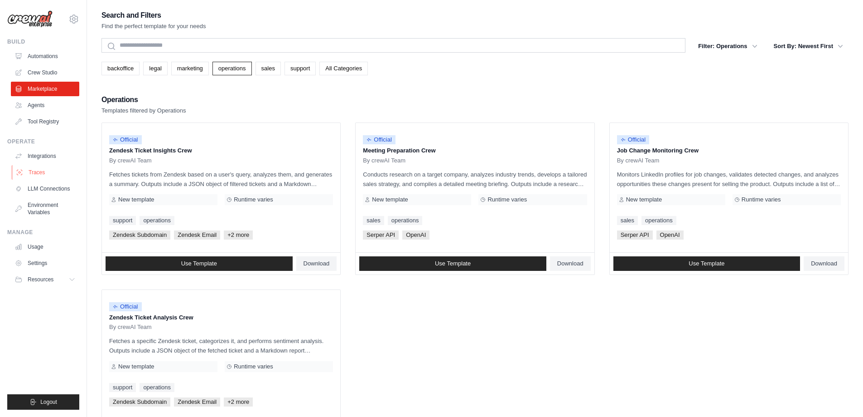
click at [39, 171] on link "Traces" at bounding box center [46, 172] width 68 height 15
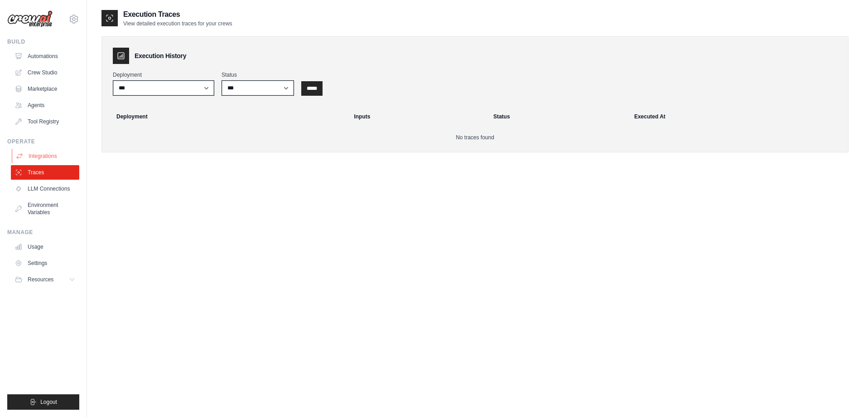
click at [36, 155] on link "Integrations" at bounding box center [46, 156] width 68 height 15
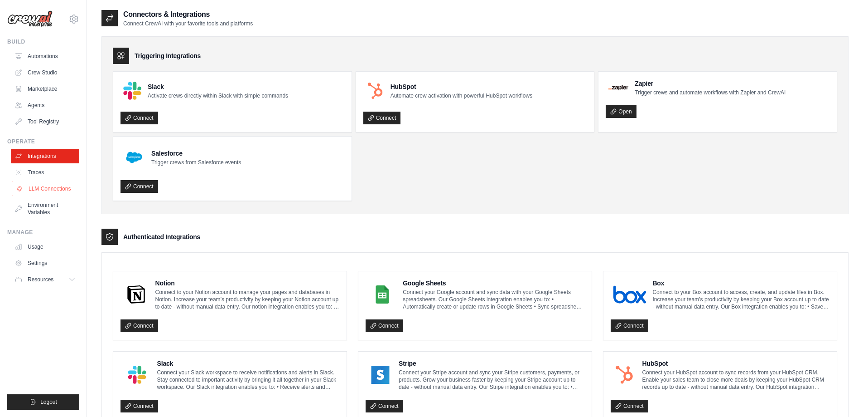
click at [42, 187] on link "LLM Connections" at bounding box center [46, 188] width 68 height 15
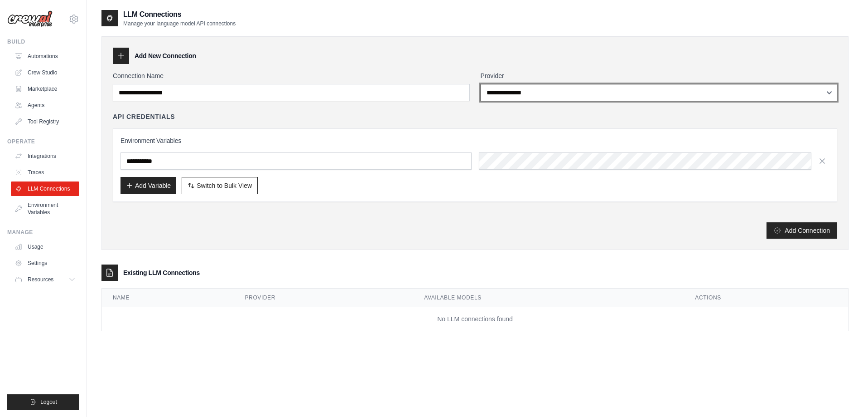
click at [672, 92] on select "**********" at bounding box center [659, 92] width 357 height 17
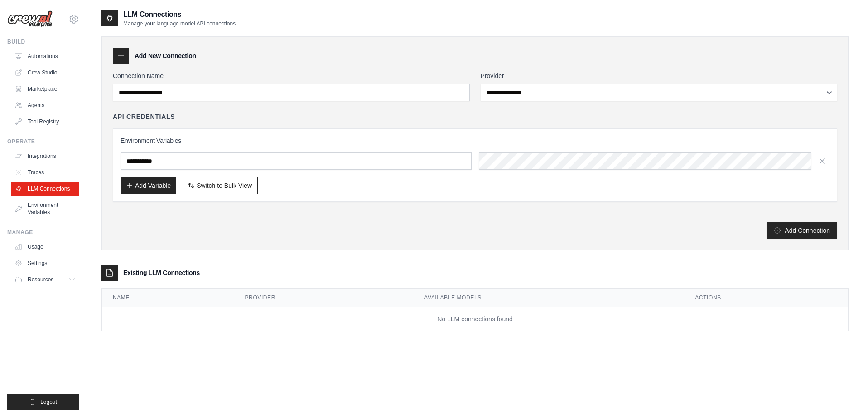
click at [328, 113] on div "API Credentials" at bounding box center [475, 116] width 725 height 9
click at [41, 208] on link "Environment Variables" at bounding box center [46, 209] width 68 height 22
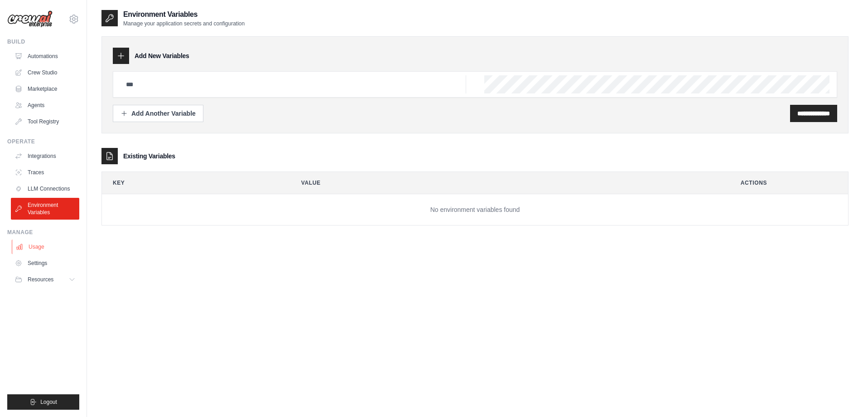
click at [35, 246] on link "Usage" at bounding box center [46, 246] width 68 height 15
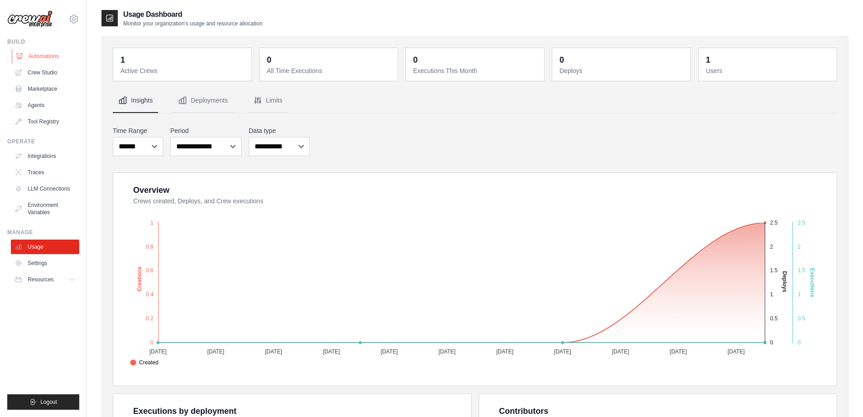
click at [41, 56] on link "Automations" at bounding box center [46, 56] width 68 height 15
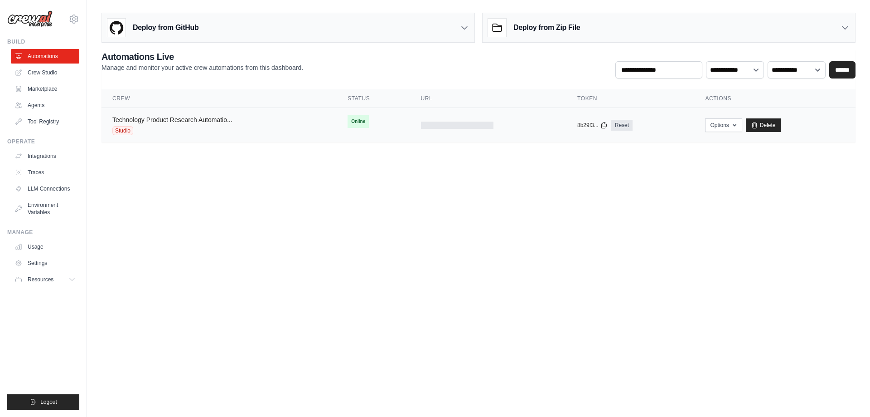
click at [193, 121] on link "Technology Product Research Automatio..." at bounding box center [172, 119] width 120 height 7
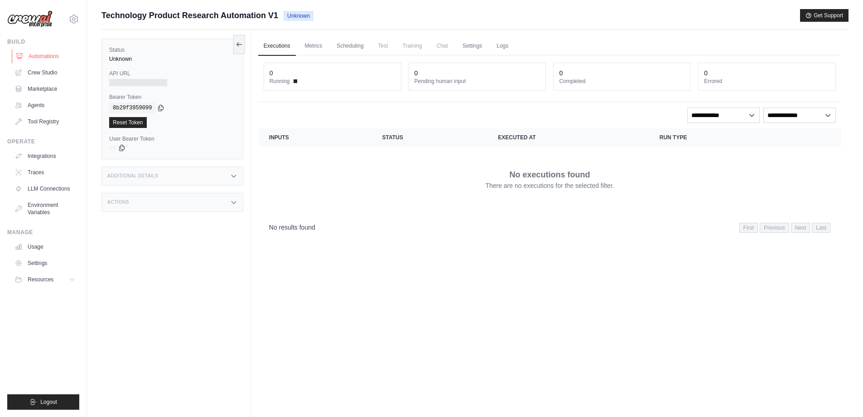
click at [36, 60] on link "Automations" at bounding box center [46, 56] width 68 height 15
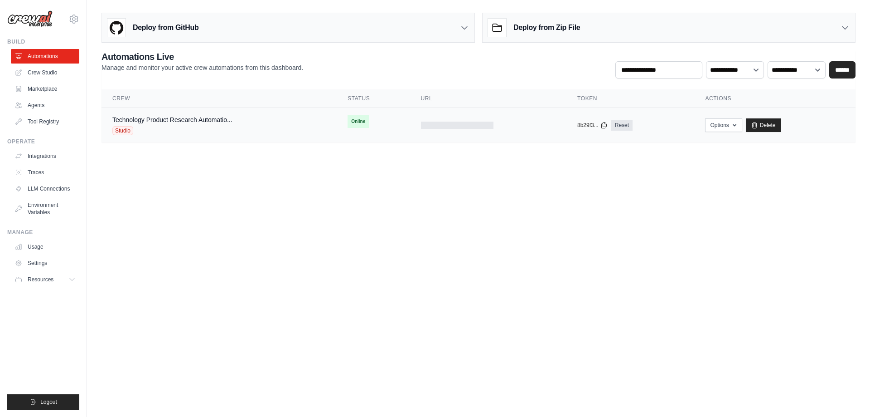
click at [436, 123] on div at bounding box center [457, 124] width 73 height 7
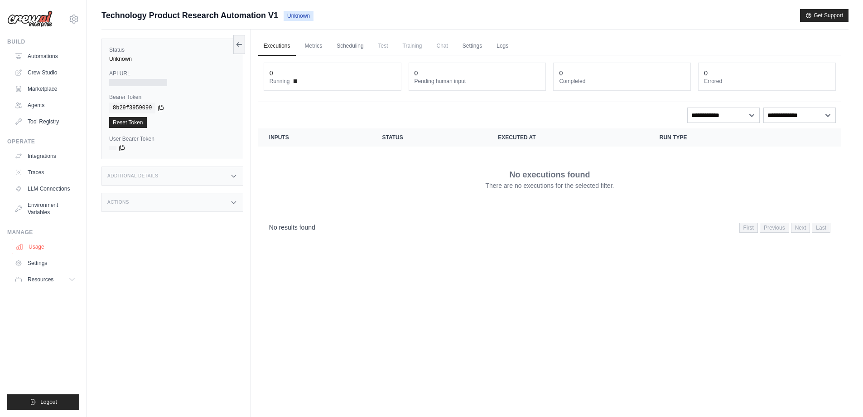
click at [36, 247] on link "Usage" at bounding box center [46, 246] width 68 height 15
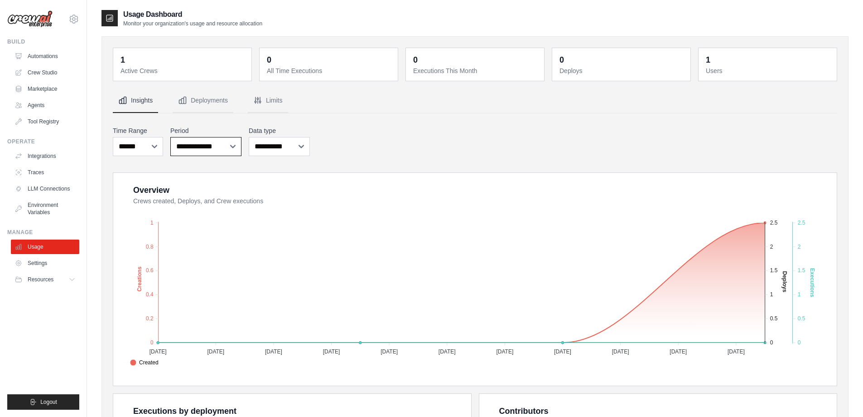
click at [218, 146] on select "**********" at bounding box center [205, 146] width 71 height 19
click at [170, 137] on select "**********" at bounding box center [205, 146] width 71 height 19
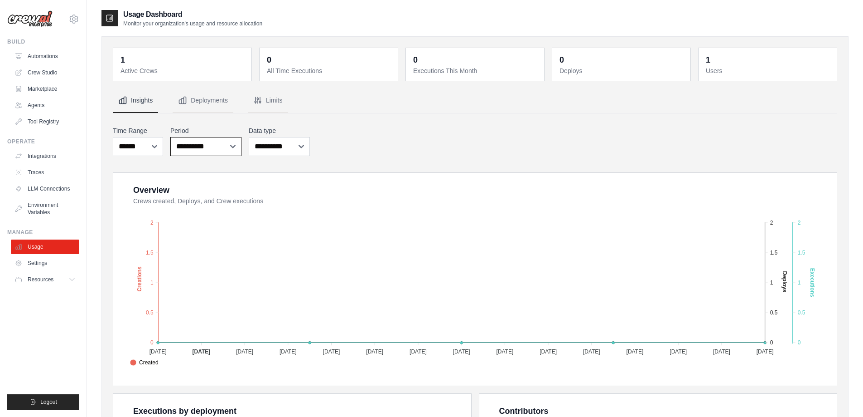
click at [213, 150] on select "**********" at bounding box center [205, 146] width 71 height 19
click at [170, 137] on select "**********" at bounding box center [205, 146] width 71 height 19
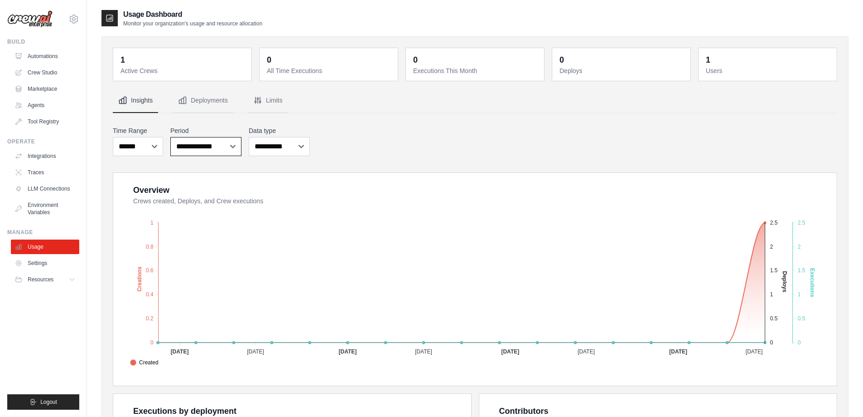
click at [201, 147] on select "**********" at bounding box center [205, 146] width 71 height 19
select select "**********"
click at [170, 137] on select "**********" at bounding box center [205, 146] width 71 height 19
click at [198, 71] on dt "Active Crews" at bounding box center [184, 70] width 126 height 9
click at [211, 98] on button "Deployments" at bounding box center [203, 100] width 61 height 24
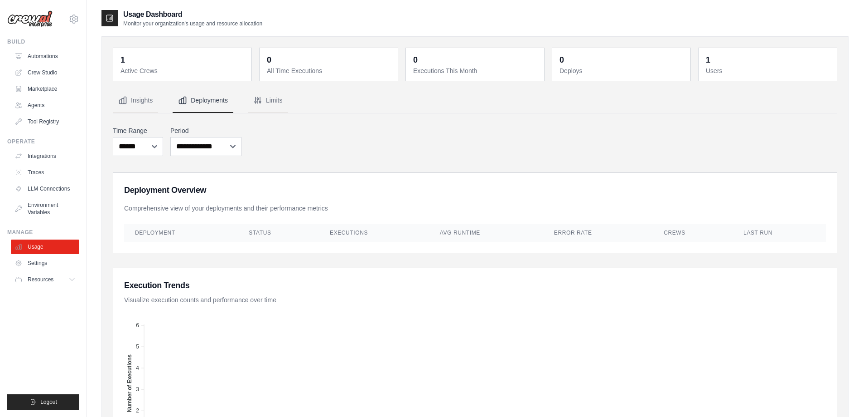
click at [721, 66] on dd "1" at bounding box center [769, 59] width 126 height 13
click at [48, 54] on link "Automations" at bounding box center [46, 56] width 68 height 15
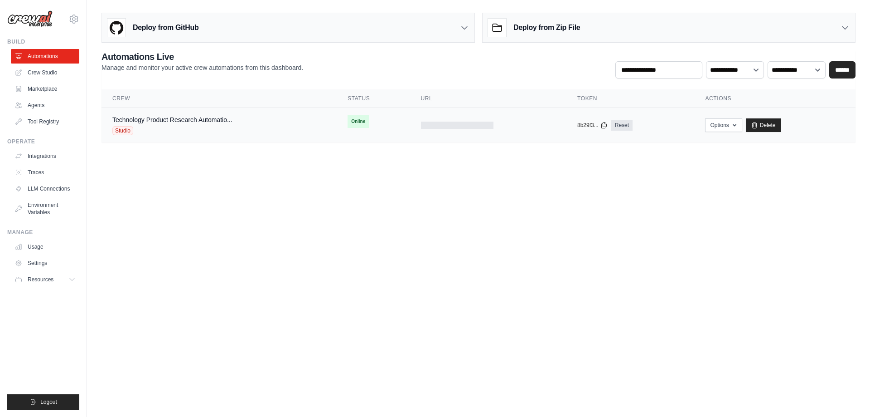
click at [143, 128] on div "Studio" at bounding box center [172, 130] width 120 height 9
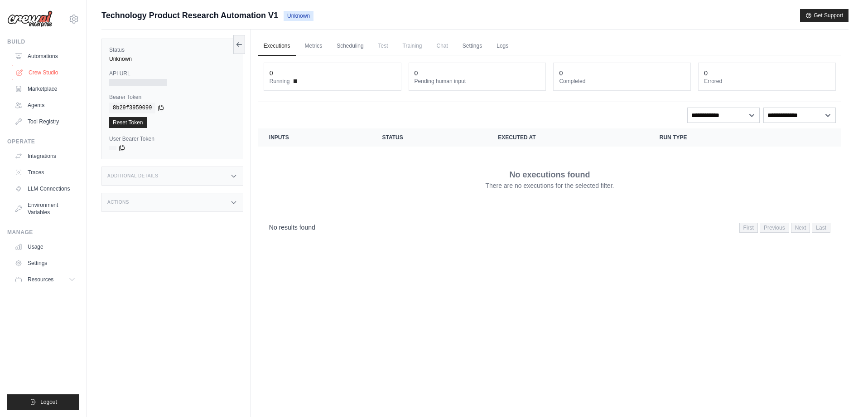
click at [30, 75] on link "Crew Studio" at bounding box center [46, 72] width 68 height 15
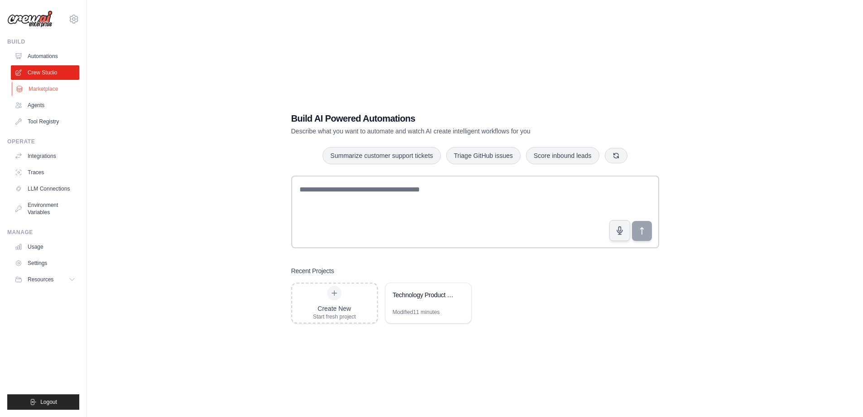
click at [50, 86] on link "Marketplace" at bounding box center [46, 89] width 68 height 15
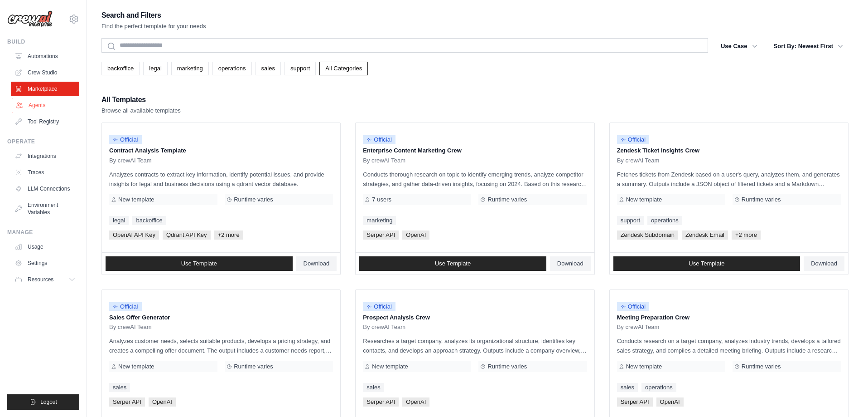
click at [41, 106] on link "Agents" at bounding box center [46, 105] width 68 height 15
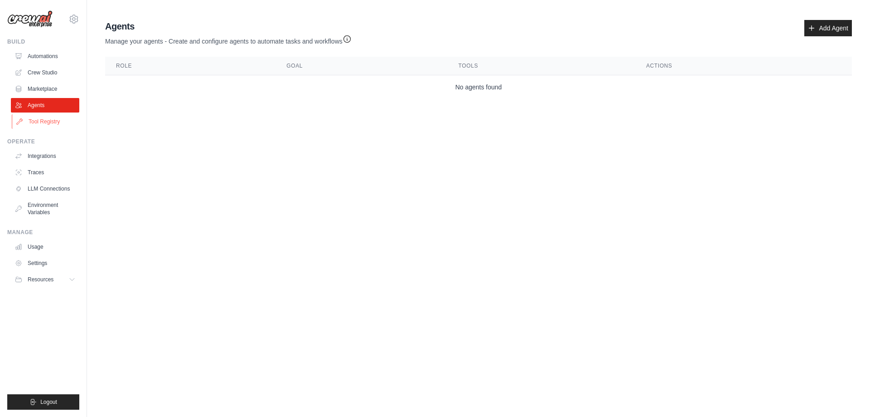
click at [42, 123] on link "Tool Registry" at bounding box center [46, 121] width 68 height 15
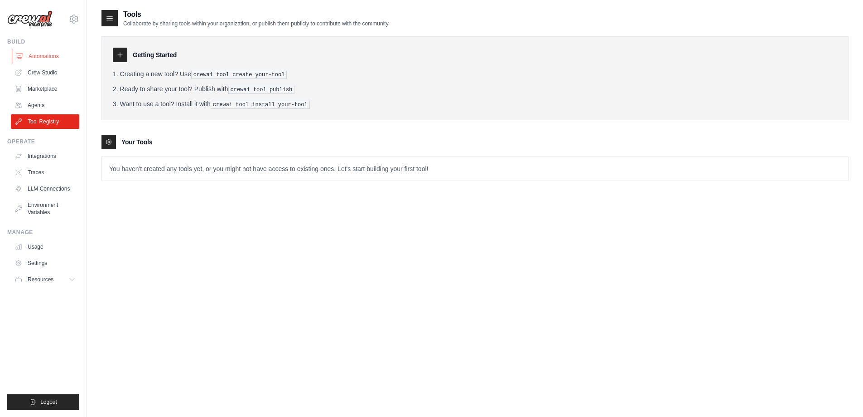
click at [32, 55] on link "Automations" at bounding box center [46, 56] width 68 height 15
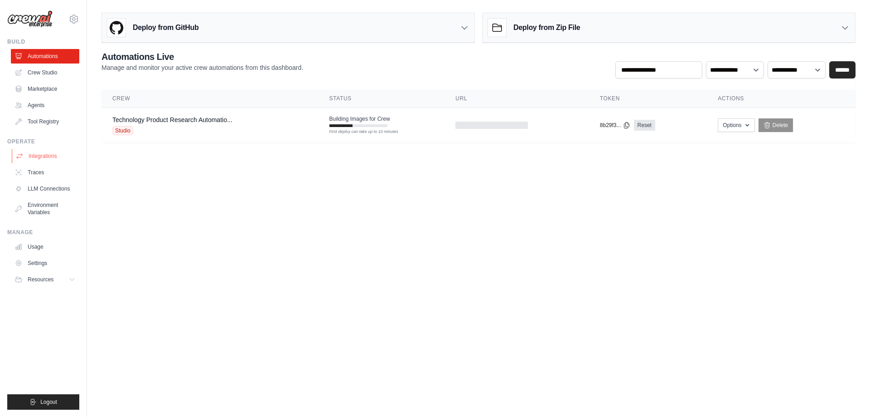
click at [39, 156] on link "Integrations" at bounding box center [46, 156] width 68 height 15
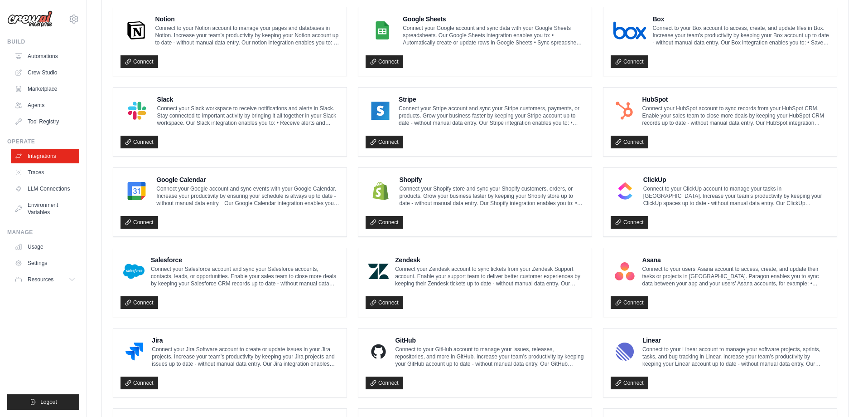
scroll to position [119, 0]
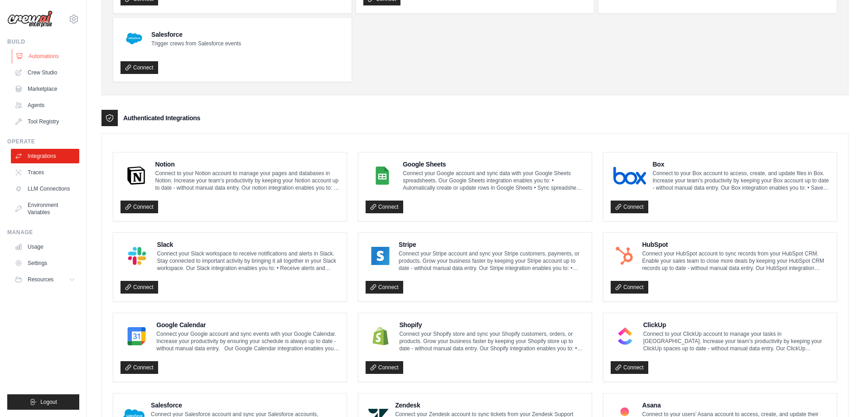
click at [32, 59] on link "Automations" at bounding box center [46, 56] width 68 height 15
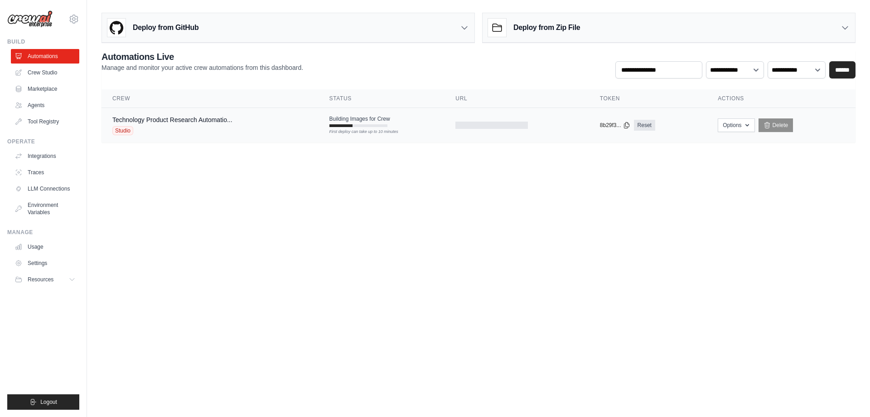
click at [300, 123] on div "Technology Product Research Automatio... Studio" at bounding box center [209, 125] width 195 height 20
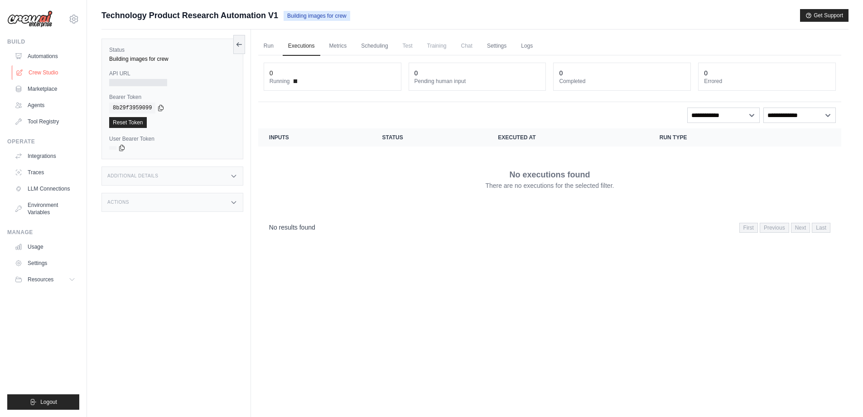
click at [41, 70] on link "Crew Studio" at bounding box center [46, 72] width 68 height 15
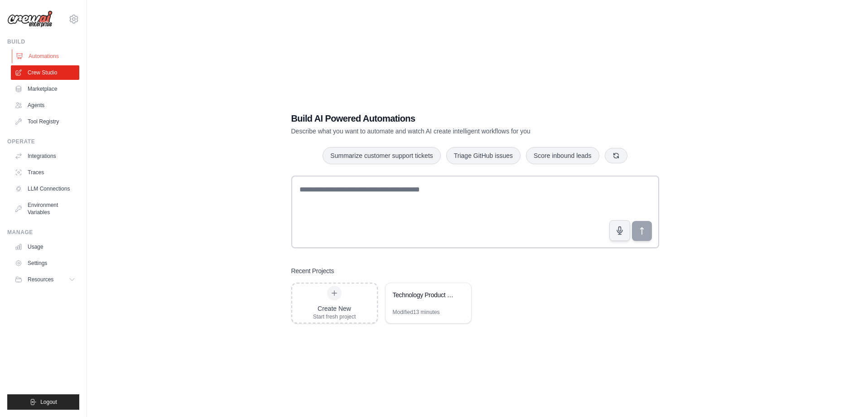
click at [43, 50] on link "Automations" at bounding box center [46, 56] width 68 height 15
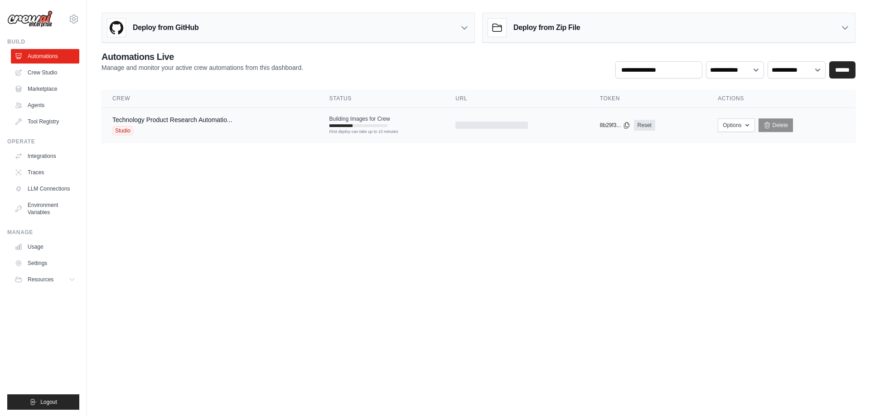
click at [366, 126] on div "First deploy can take up to 10 minutes" at bounding box center [358, 125] width 58 height 3
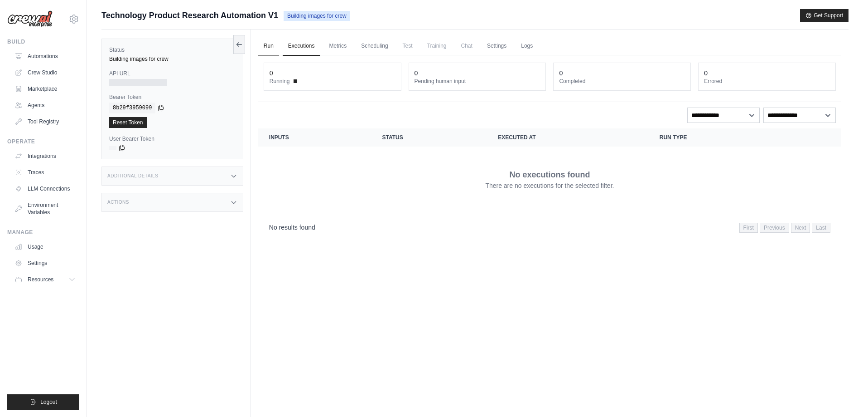
click at [269, 48] on link "Run" at bounding box center [268, 46] width 21 height 19
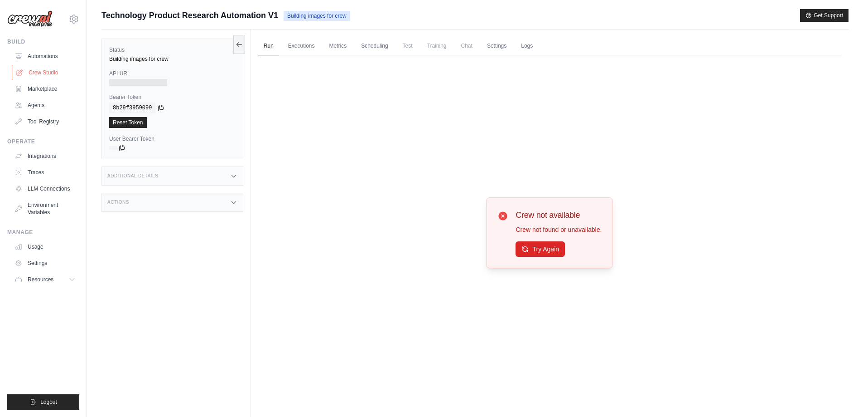
click at [45, 69] on link "Crew Studio" at bounding box center [46, 72] width 68 height 15
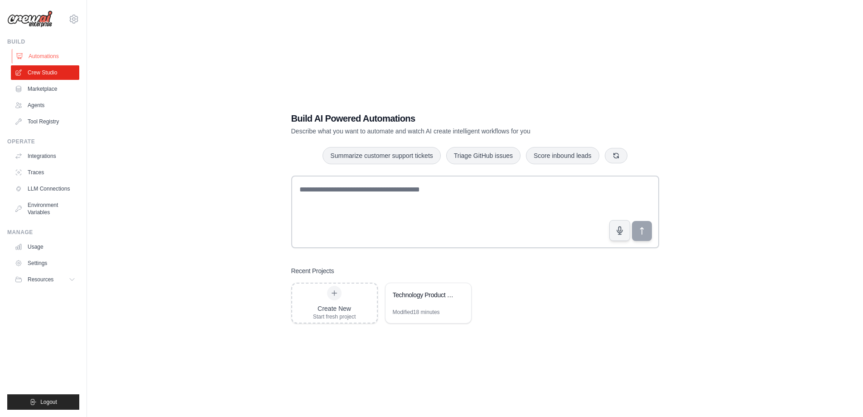
click at [48, 55] on link "Automations" at bounding box center [46, 56] width 68 height 15
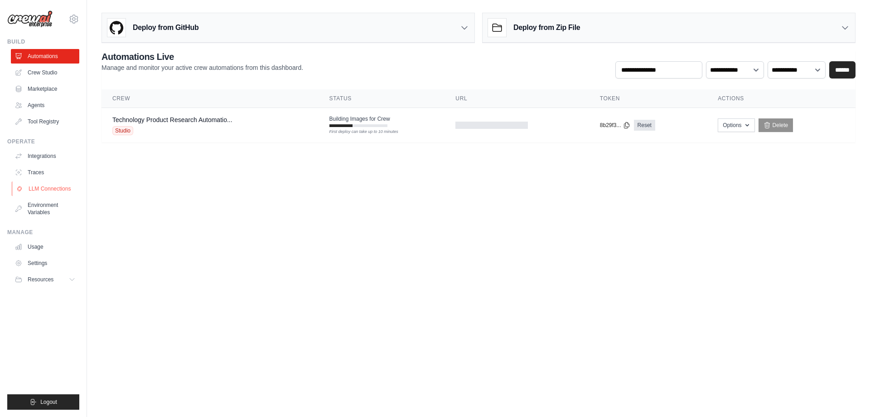
click at [47, 188] on link "LLM Connections" at bounding box center [46, 188] width 68 height 15
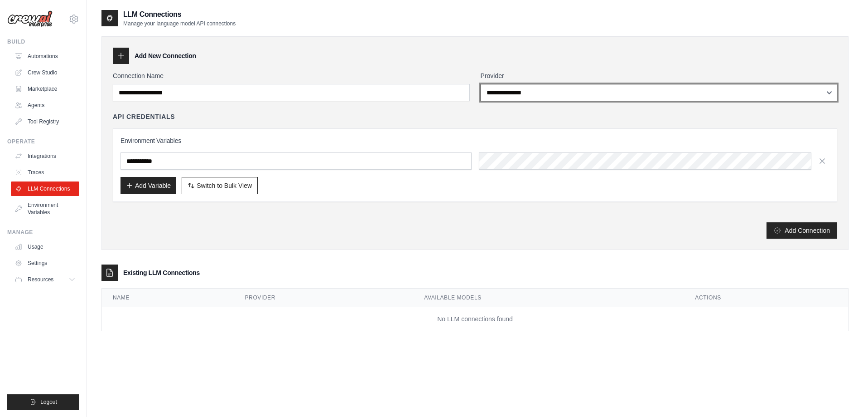
click at [532, 91] on select "**********" at bounding box center [659, 92] width 357 height 17
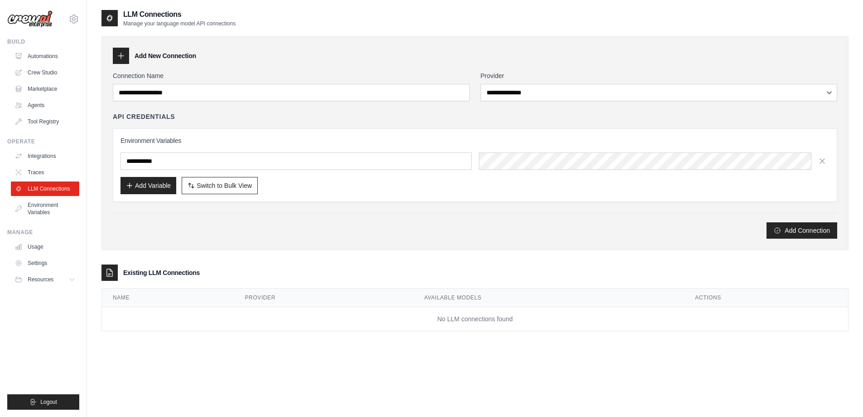
click at [296, 187] on div "Add Variable Switch to Bulk View Switch to Table View" at bounding box center [475, 185] width 709 height 17
click at [296, 165] on input "text" at bounding box center [296, 160] width 351 height 17
click at [400, 186] on div "Add Variable Switch to Bulk View Switch to Table View" at bounding box center [475, 185] width 709 height 17
click at [36, 54] on link "Automations" at bounding box center [46, 56] width 68 height 15
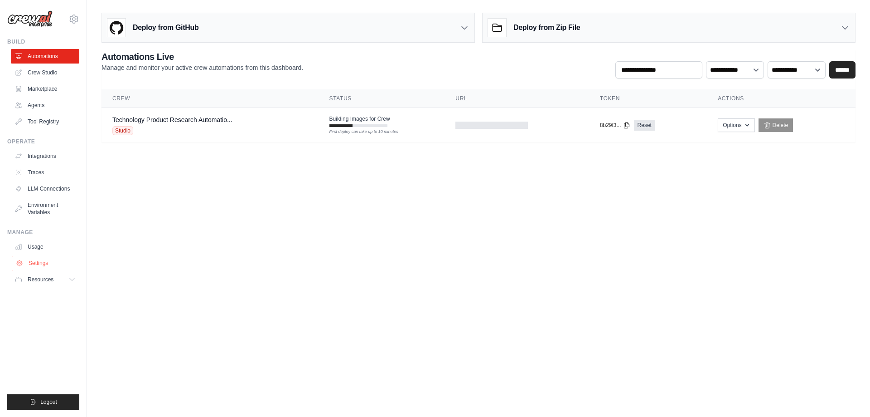
click at [42, 262] on link "Settings" at bounding box center [46, 263] width 68 height 15
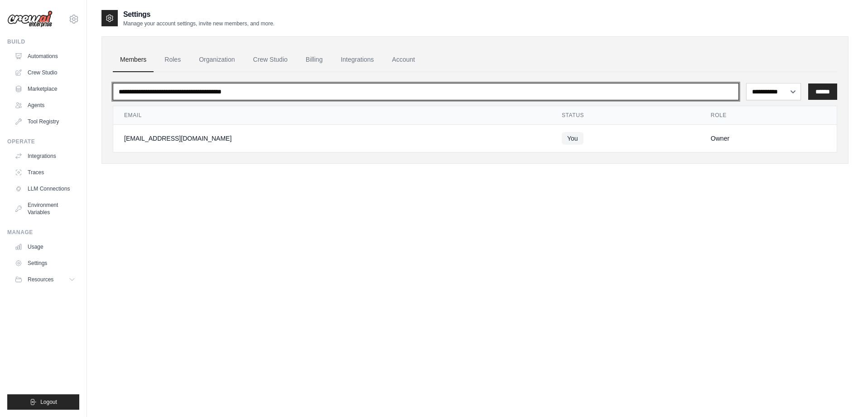
click at [181, 92] on input "email" at bounding box center [426, 91] width 626 height 17
type input "**********"
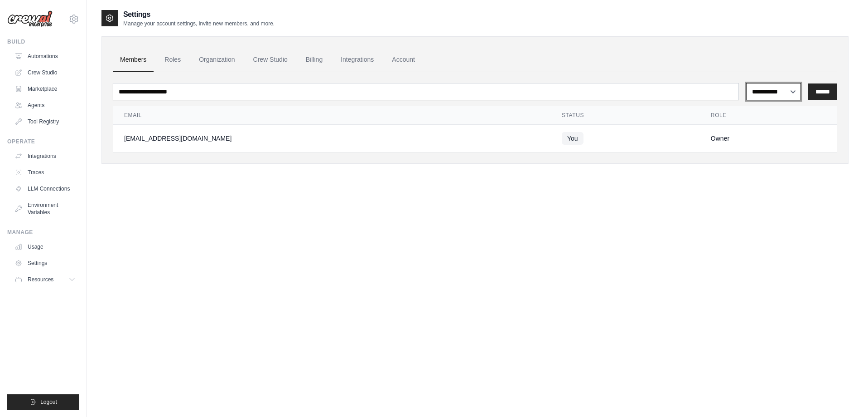
click at [768, 95] on select "**********" at bounding box center [773, 91] width 55 height 17
click at [172, 59] on link "Roles" at bounding box center [172, 60] width 31 height 24
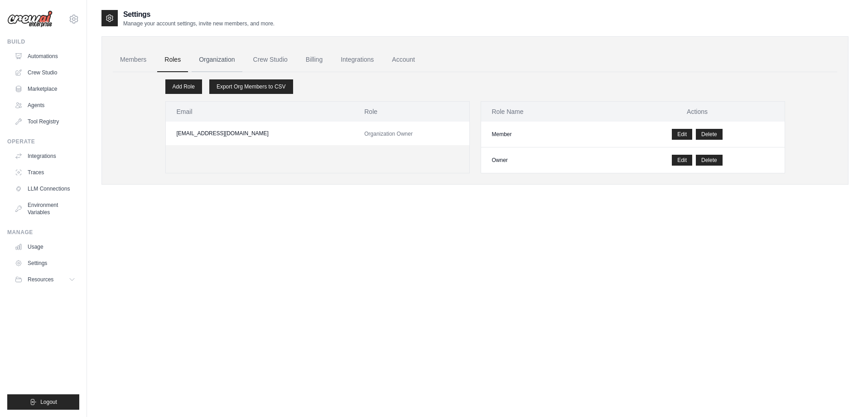
click at [217, 60] on link "Organization" at bounding box center [217, 60] width 50 height 24
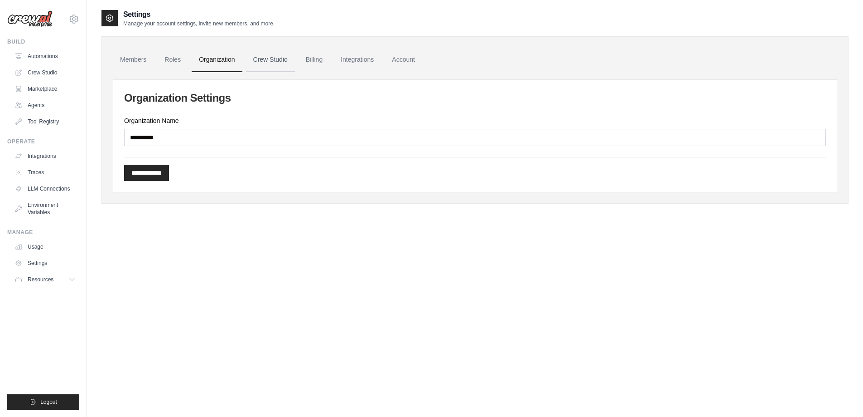
click at [274, 59] on link "Crew Studio" at bounding box center [270, 60] width 49 height 24
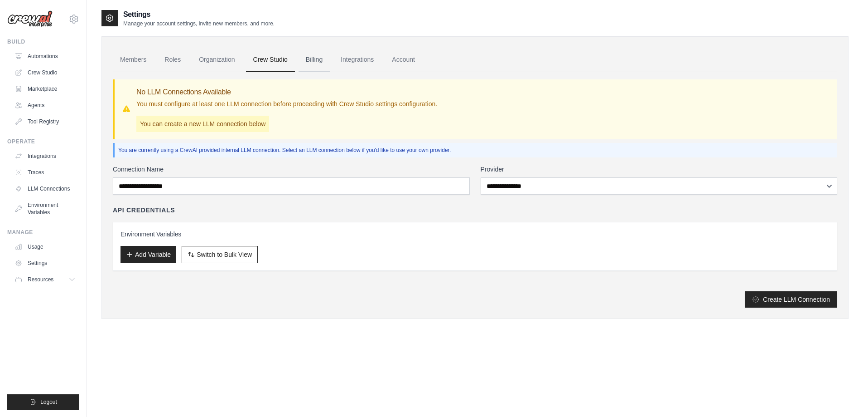
click at [312, 60] on link "Billing" at bounding box center [314, 60] width 31 height 24
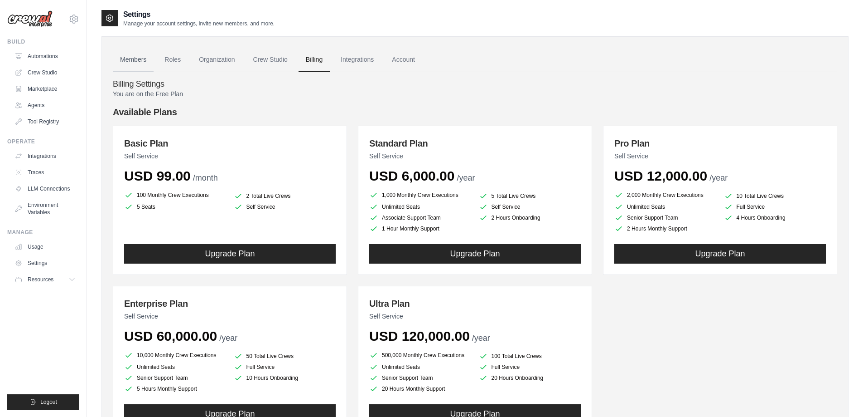
click at [142, 58] on link "Members" at bounding box center [133, 60] width 41 height 24
